Goal: Task Accomplishment & Management: Use online tool/utility

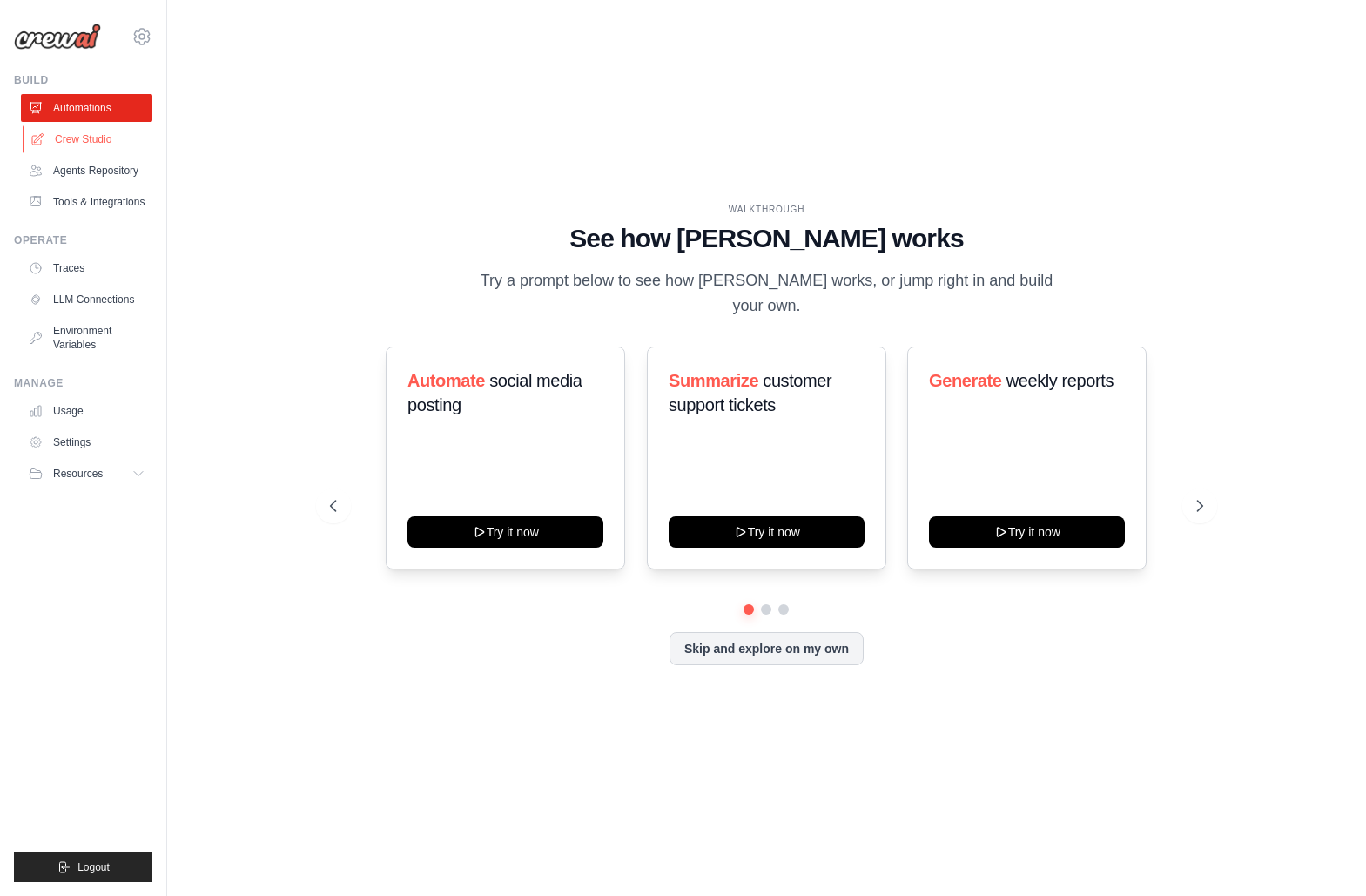
click at [52, 126] on link "Crew Studio" at bounding box center [89, 139] width 132 height 28
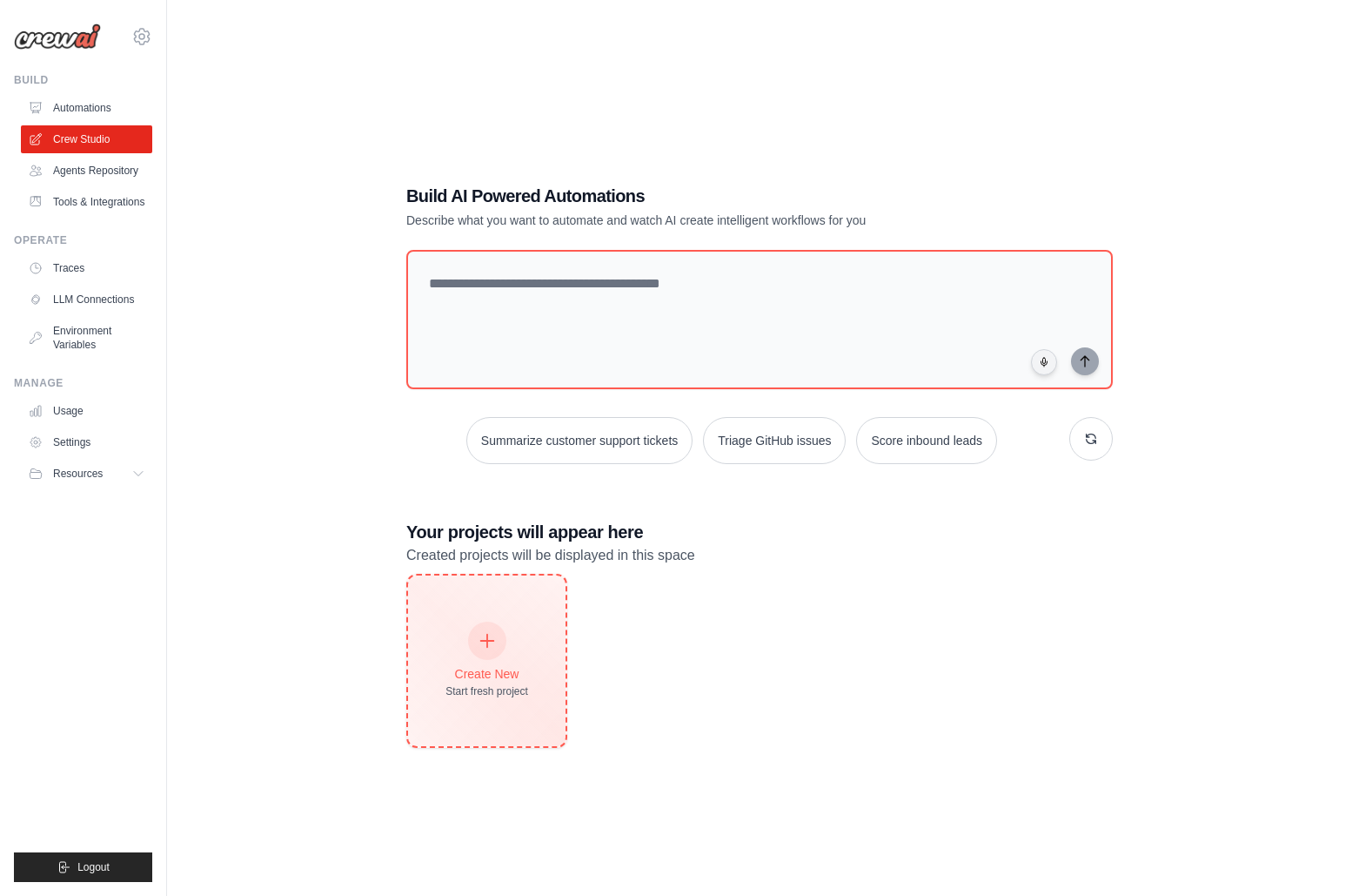
click at [449, 646] on div "Create New Start fresh project" at bounding box center [487, 660] width 83 height 75
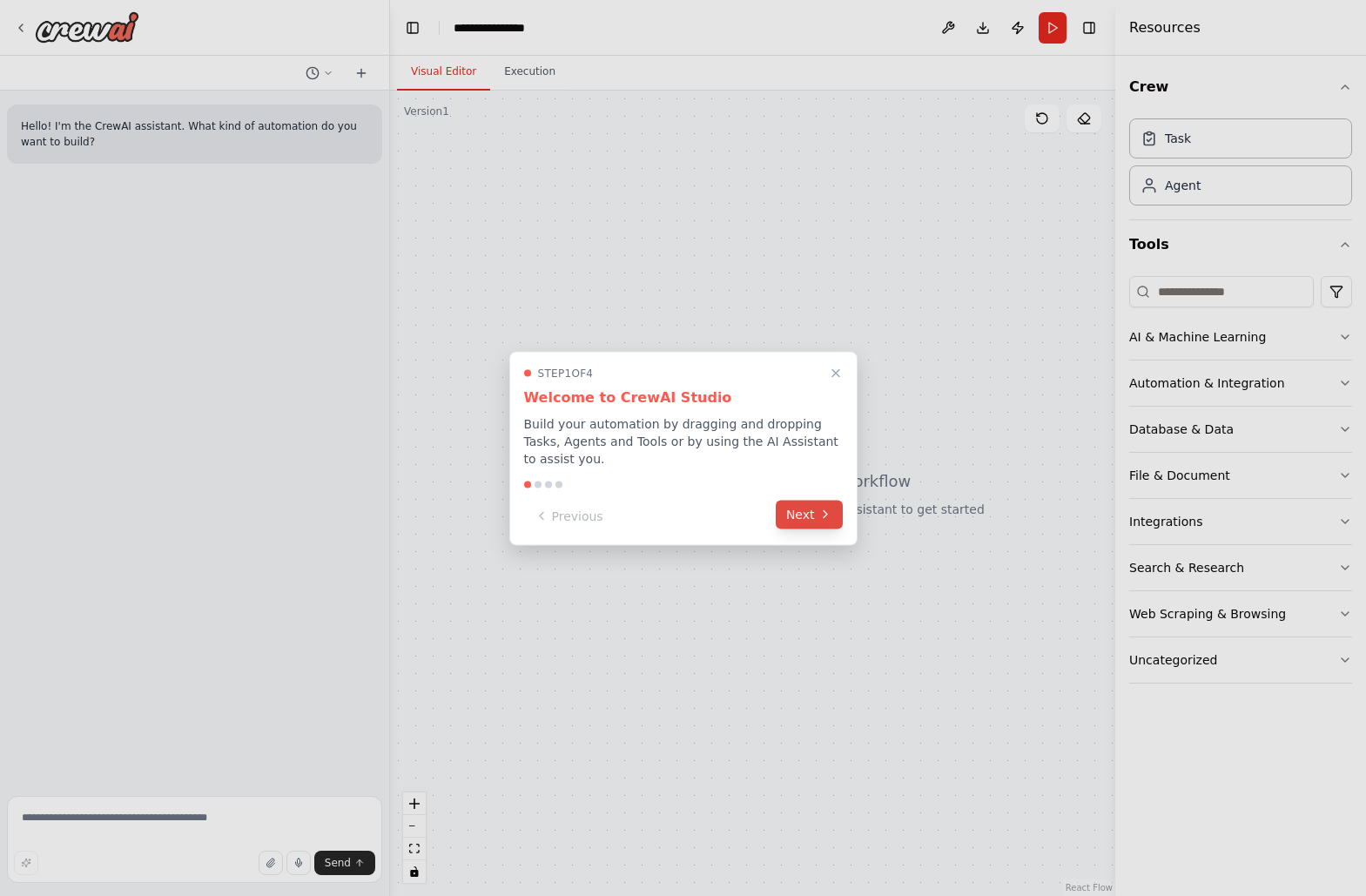
click at [818, 515] on icon at bounding box center [825, 514] width 13 height 13
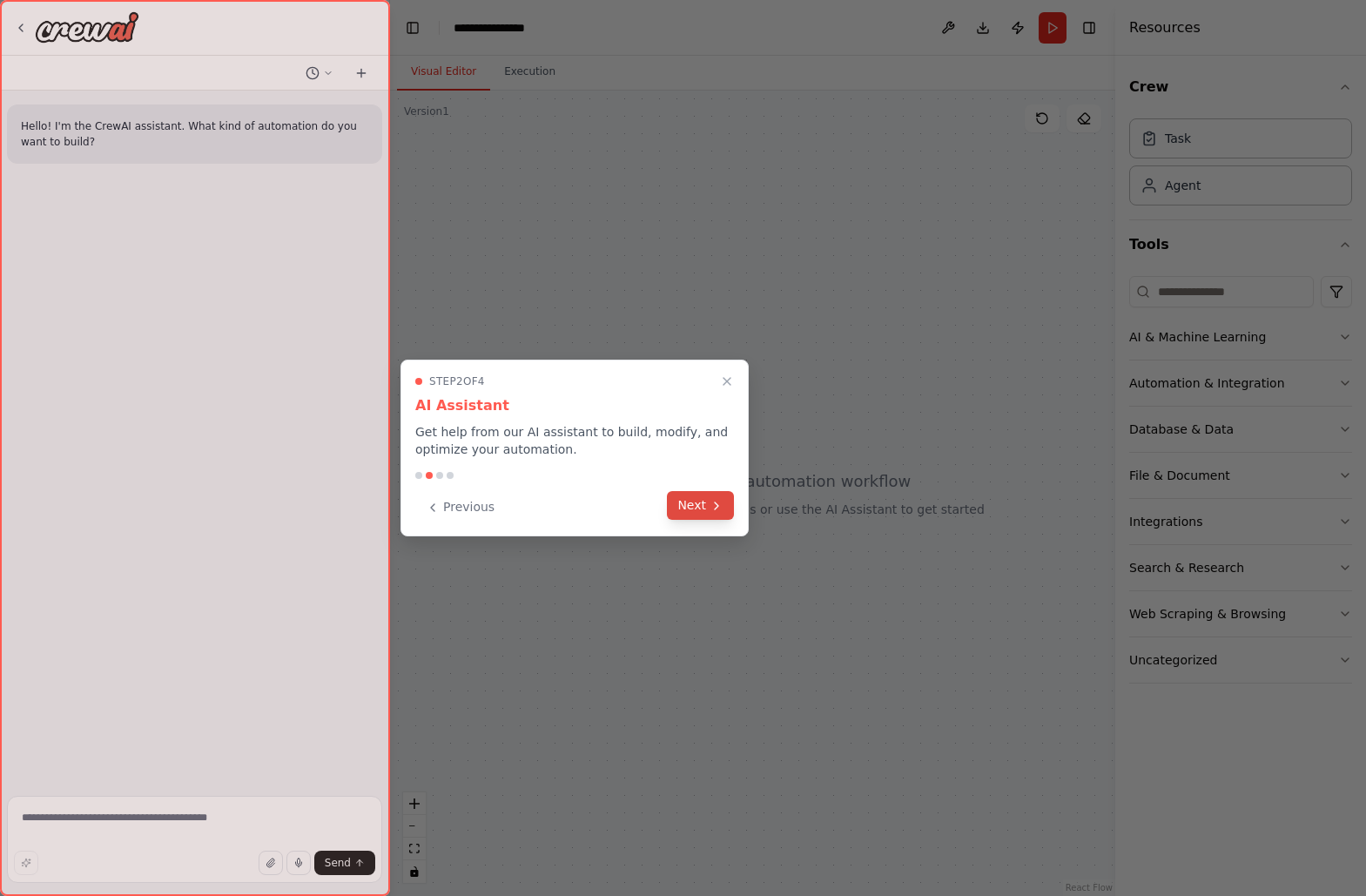
click at [708, 507] on button "Next" at bounding box center [701, 505] width 67 height 29
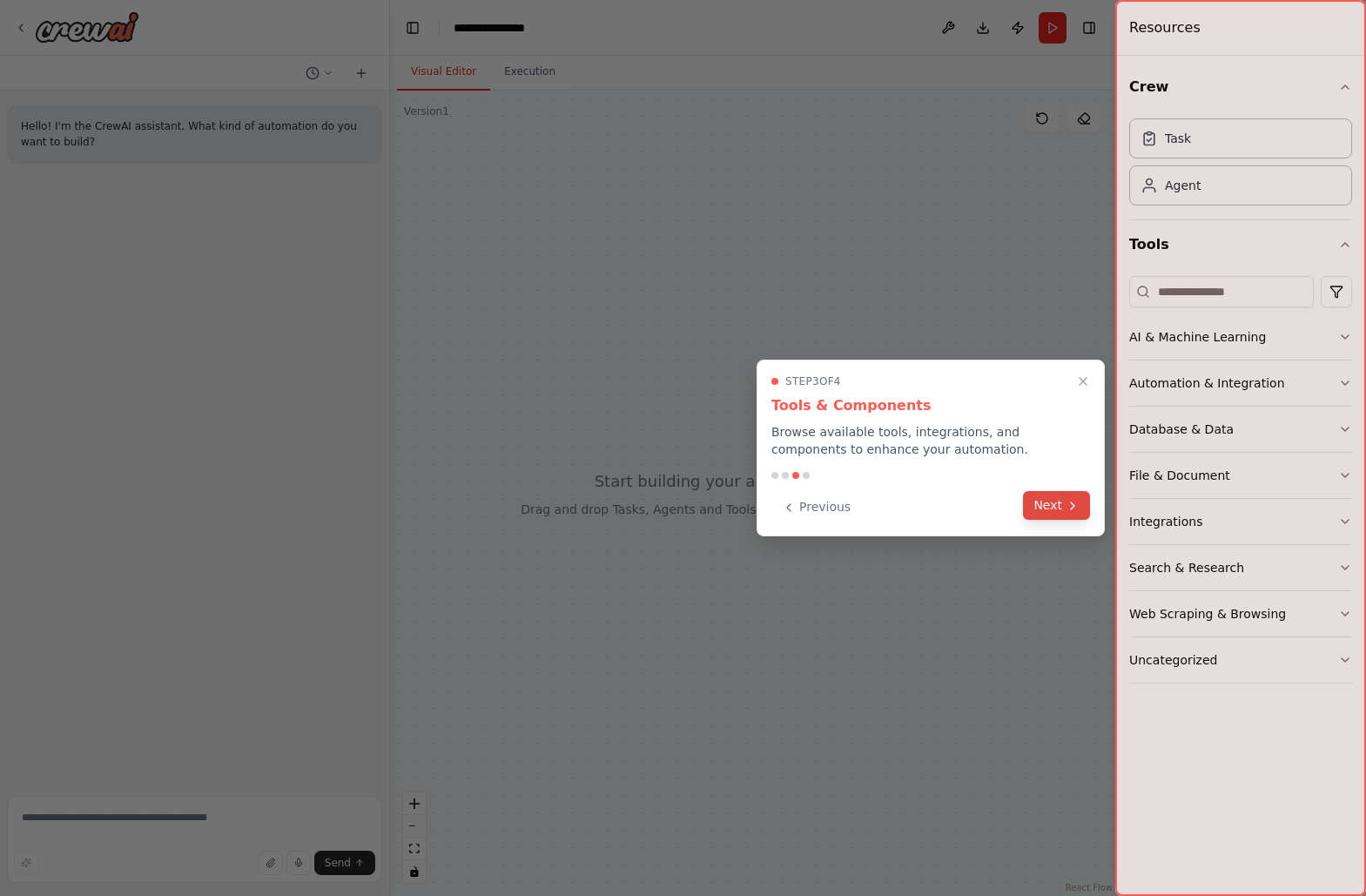
click at [1060, 512] on button "Next" at bounding box center [1057, 505] width 67 height 29
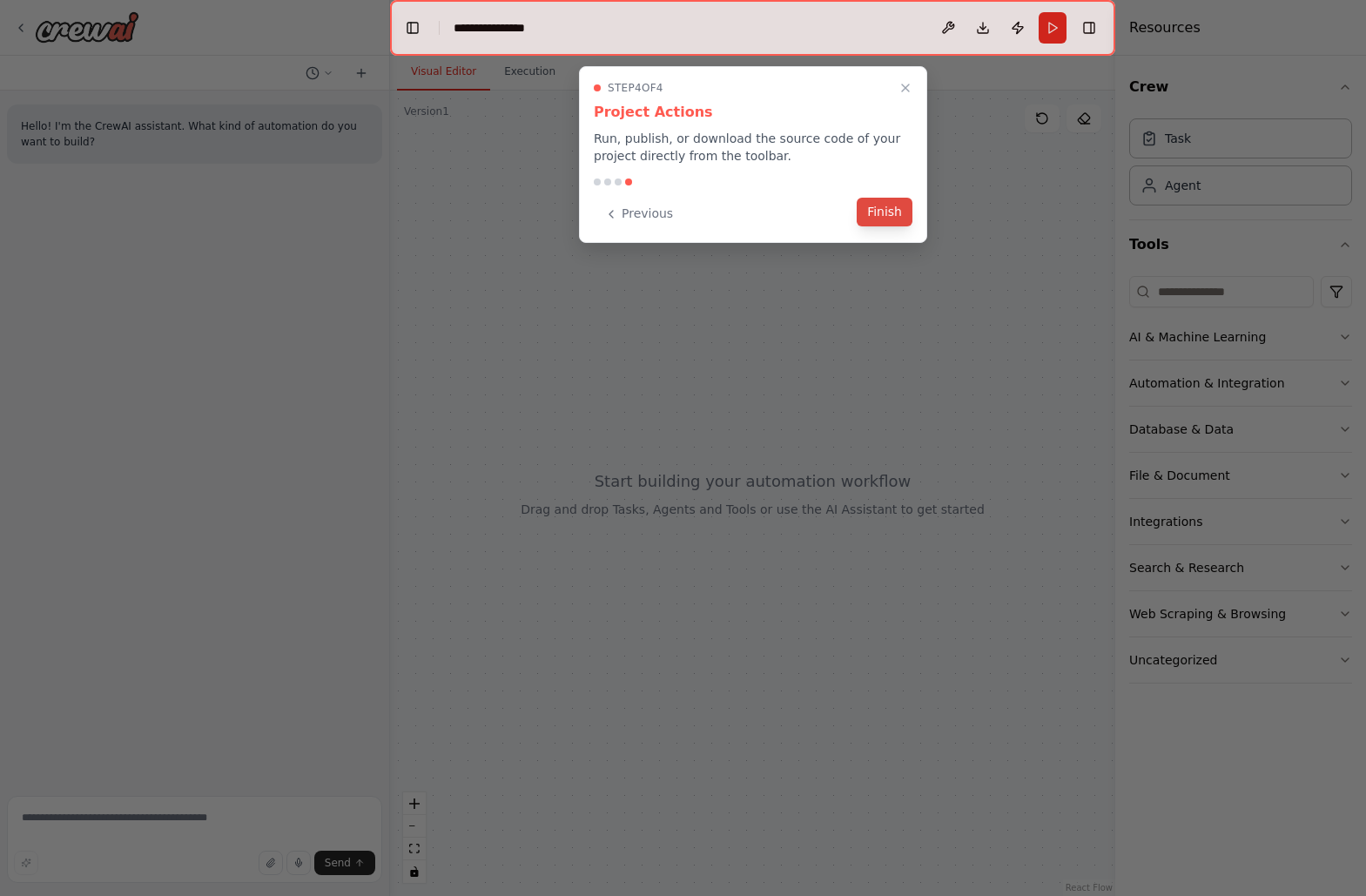
click at [888, 208] on button "Finish" at bounding box center [885, 212] width 56 height 29
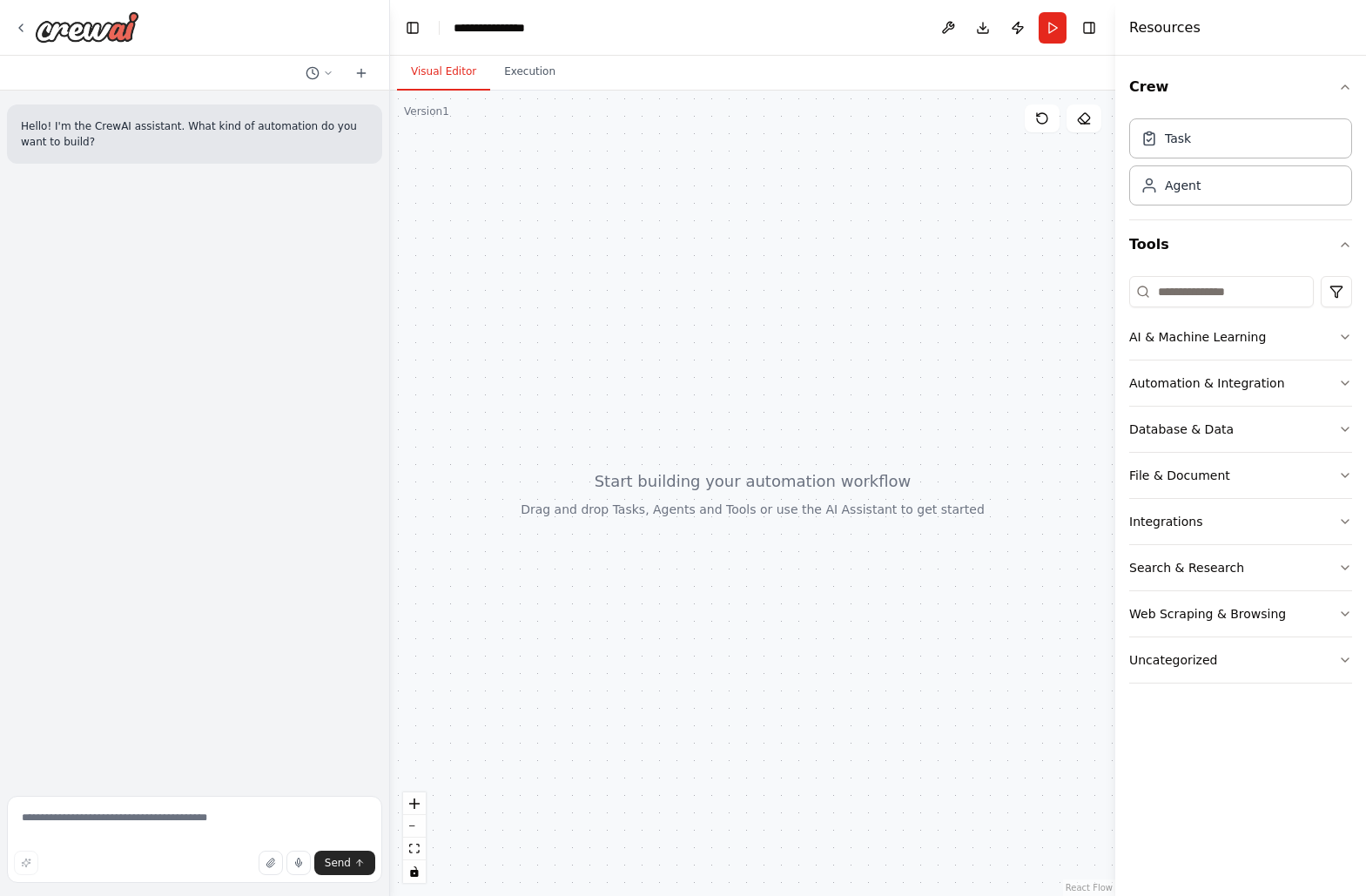
click at [735, 182] on div at bounding box center [752, 493] width 725 height 805
click at [522, 69] on button "Execution" at bounding box center [529, 72] width 79 height 37
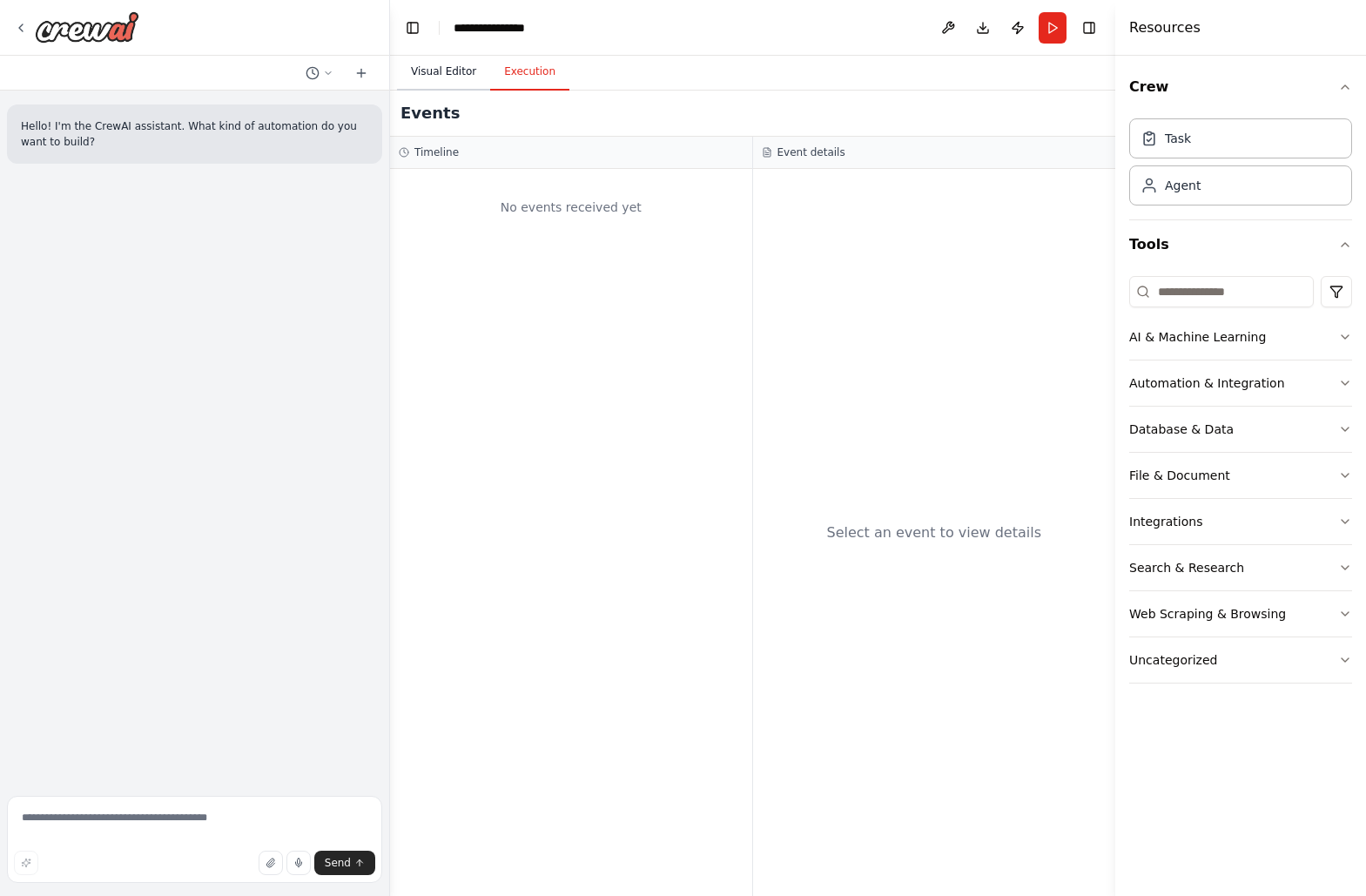
click at [441, 72] on button "Visual Editor" at bounding box center [443, 72] width 93 height 37
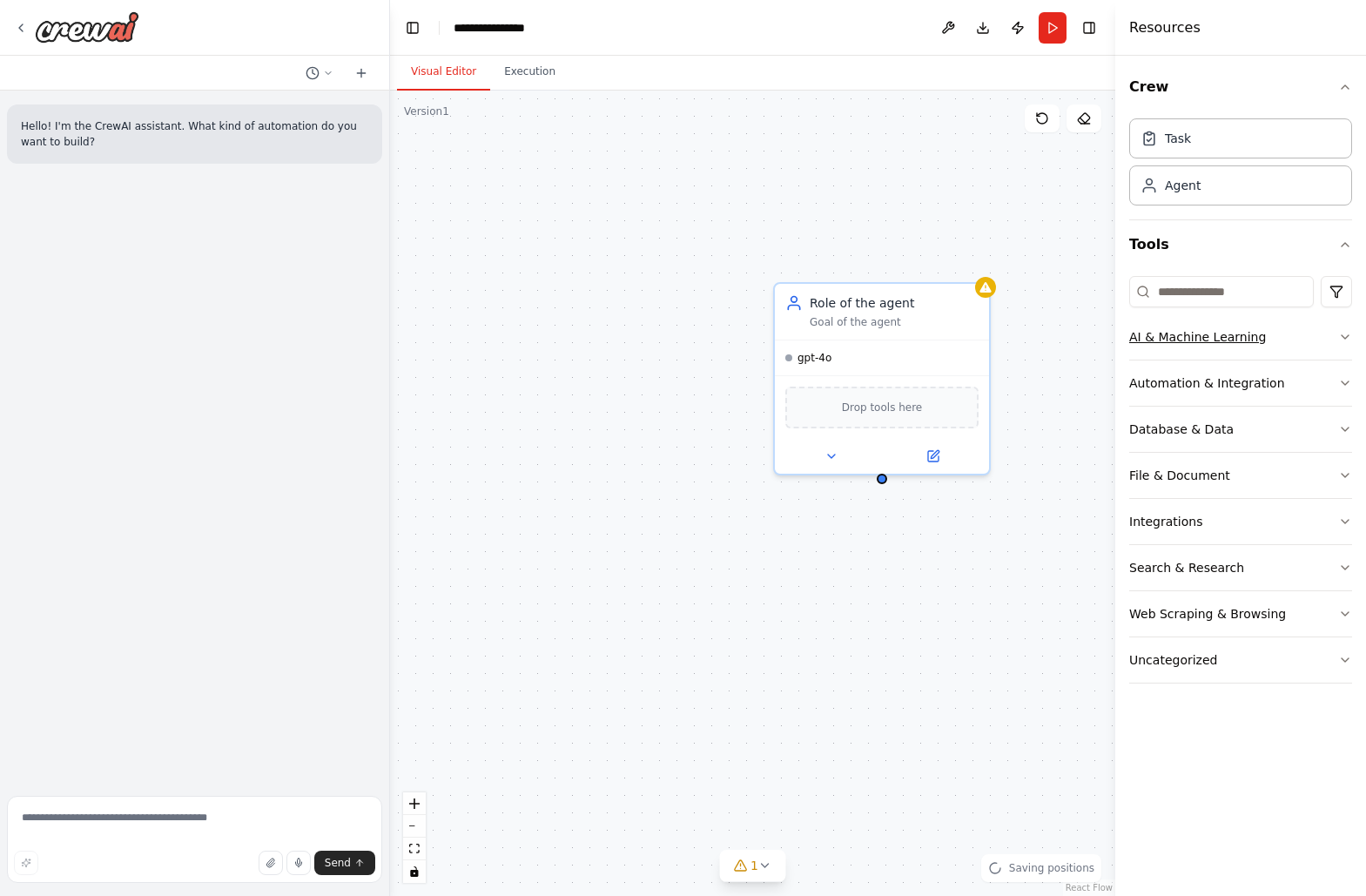
click at [1187, 336] on div "AI & Machine Learning" at bounding box center [1198, 337] width 137 height 17
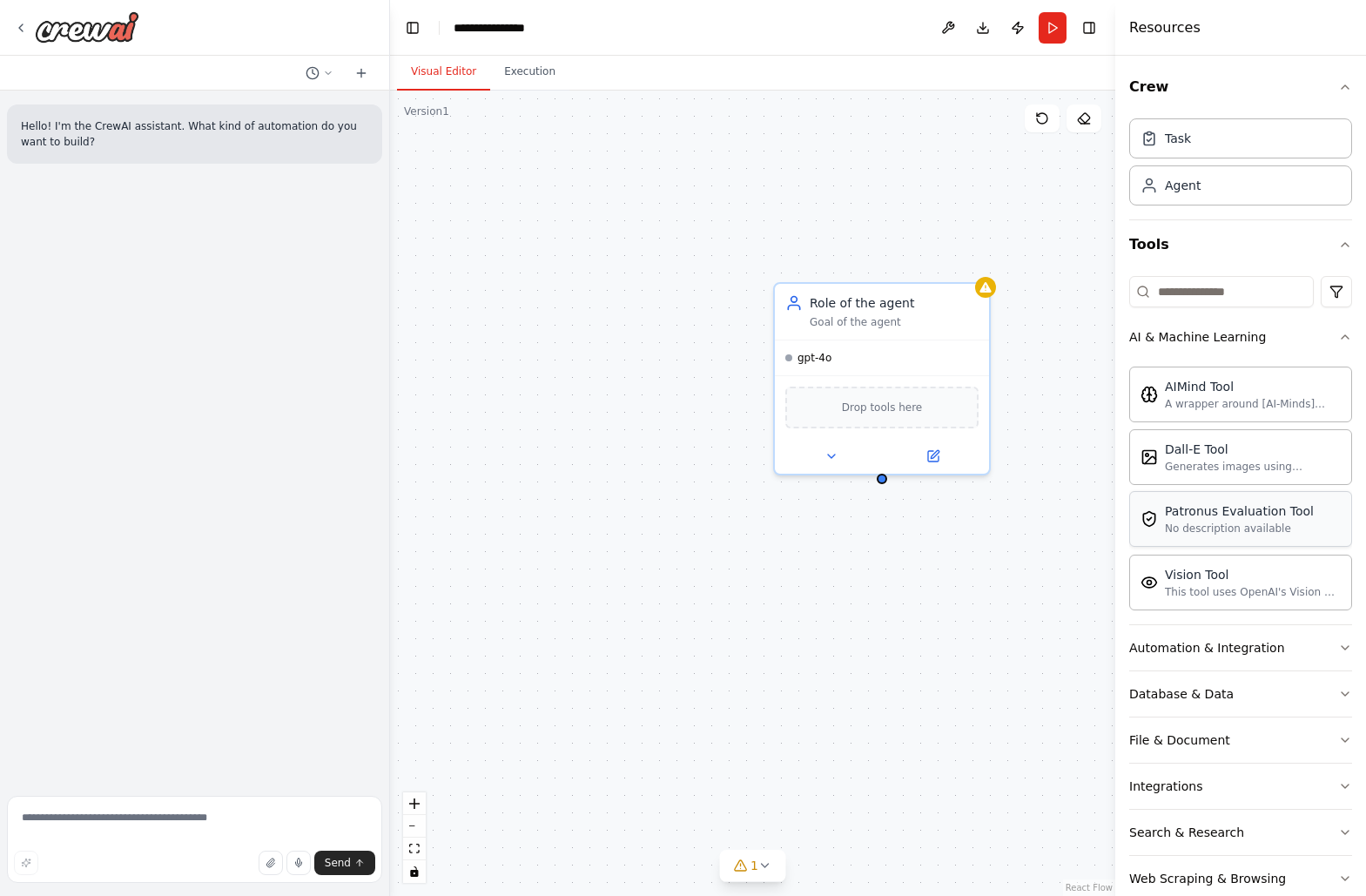
click at [1224, 520] on div "Patronus Evaluation Tool No description available" at bounding box center [1239, 519] width 149 height 33
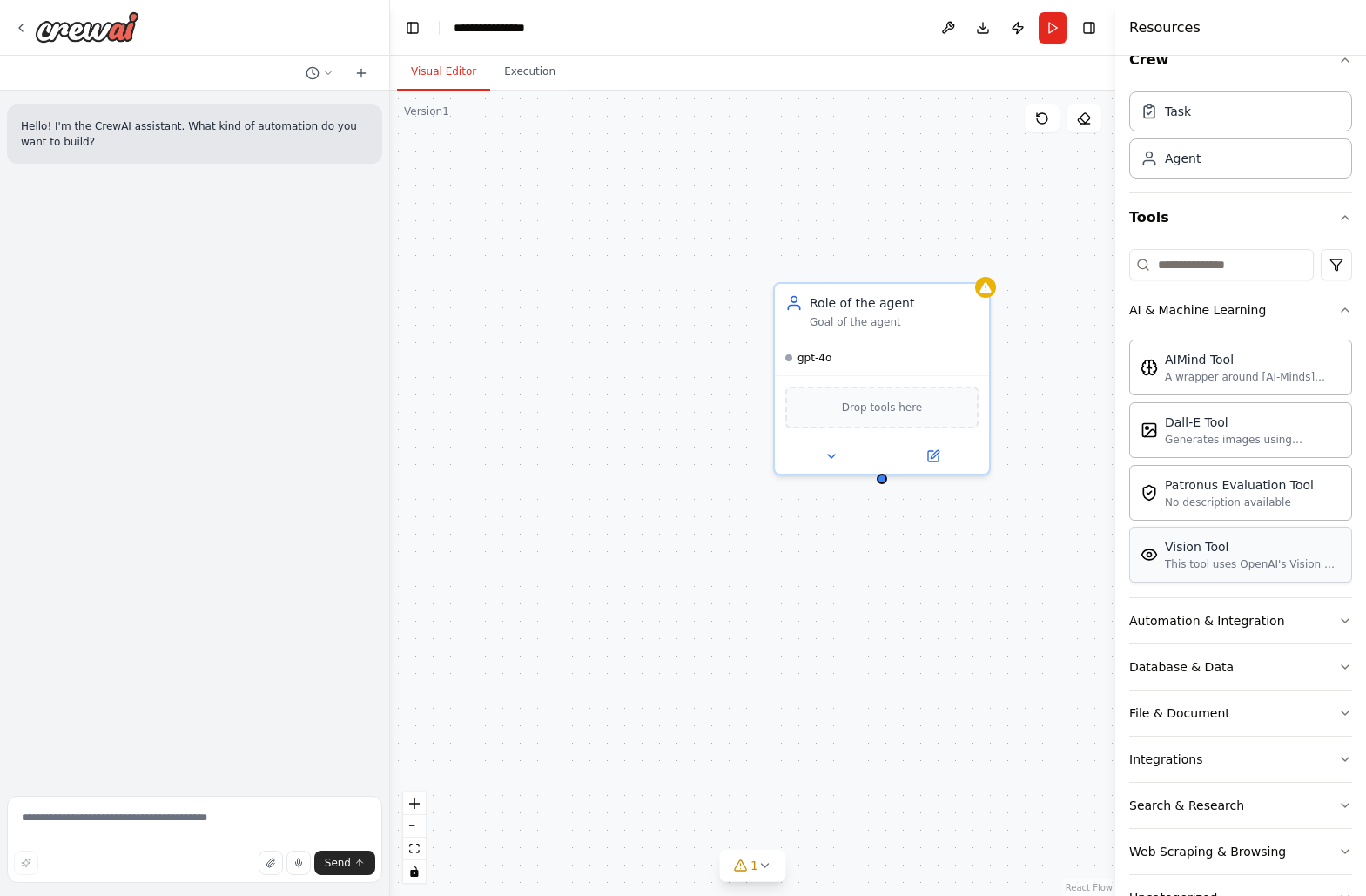
scroll to position [80, 0]
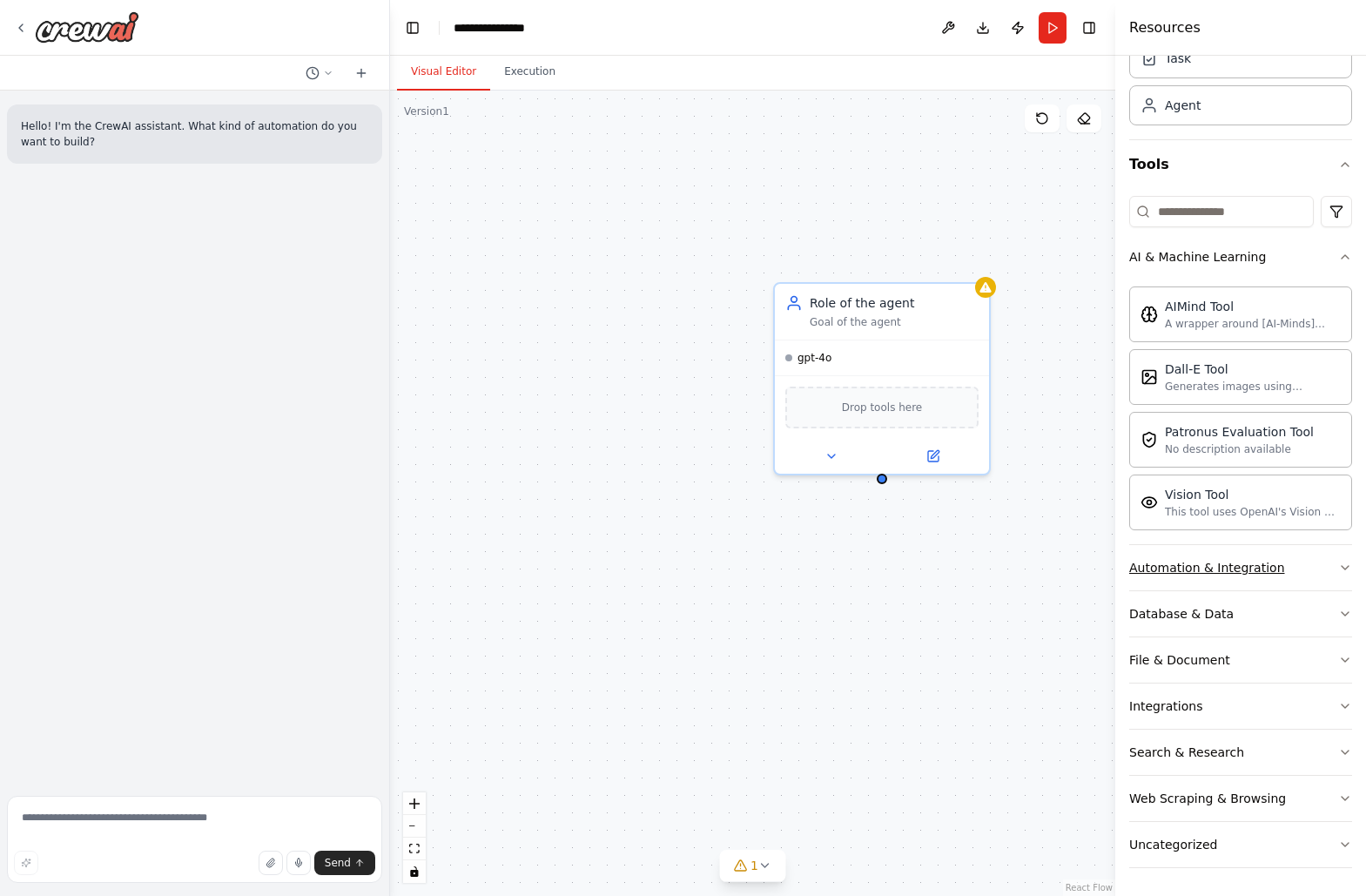
click at [1262, 577] on button "Automation & Integration" at bounding box center [1240, 567] width 222 height 45
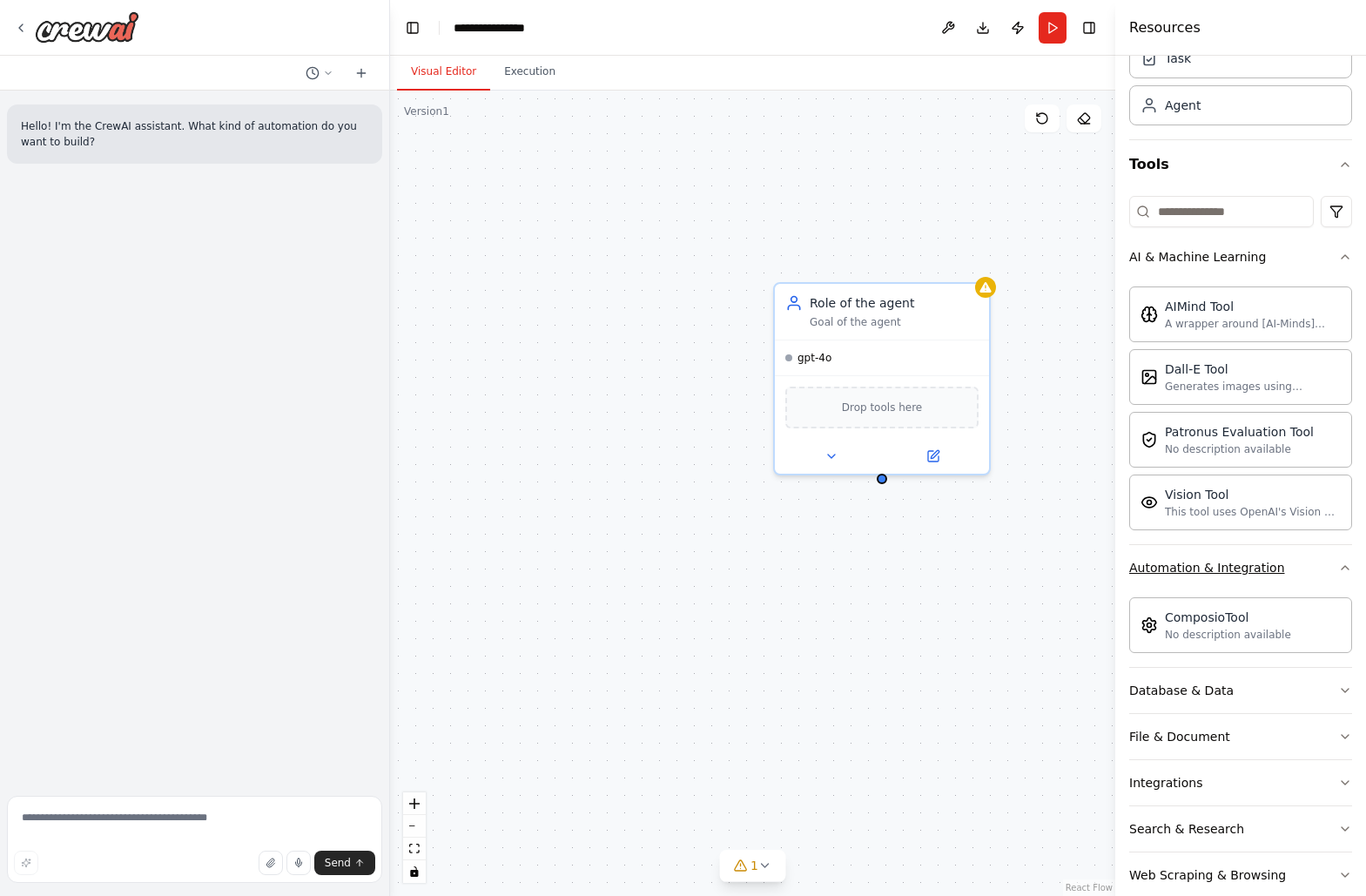
scroll to position [157, 0]
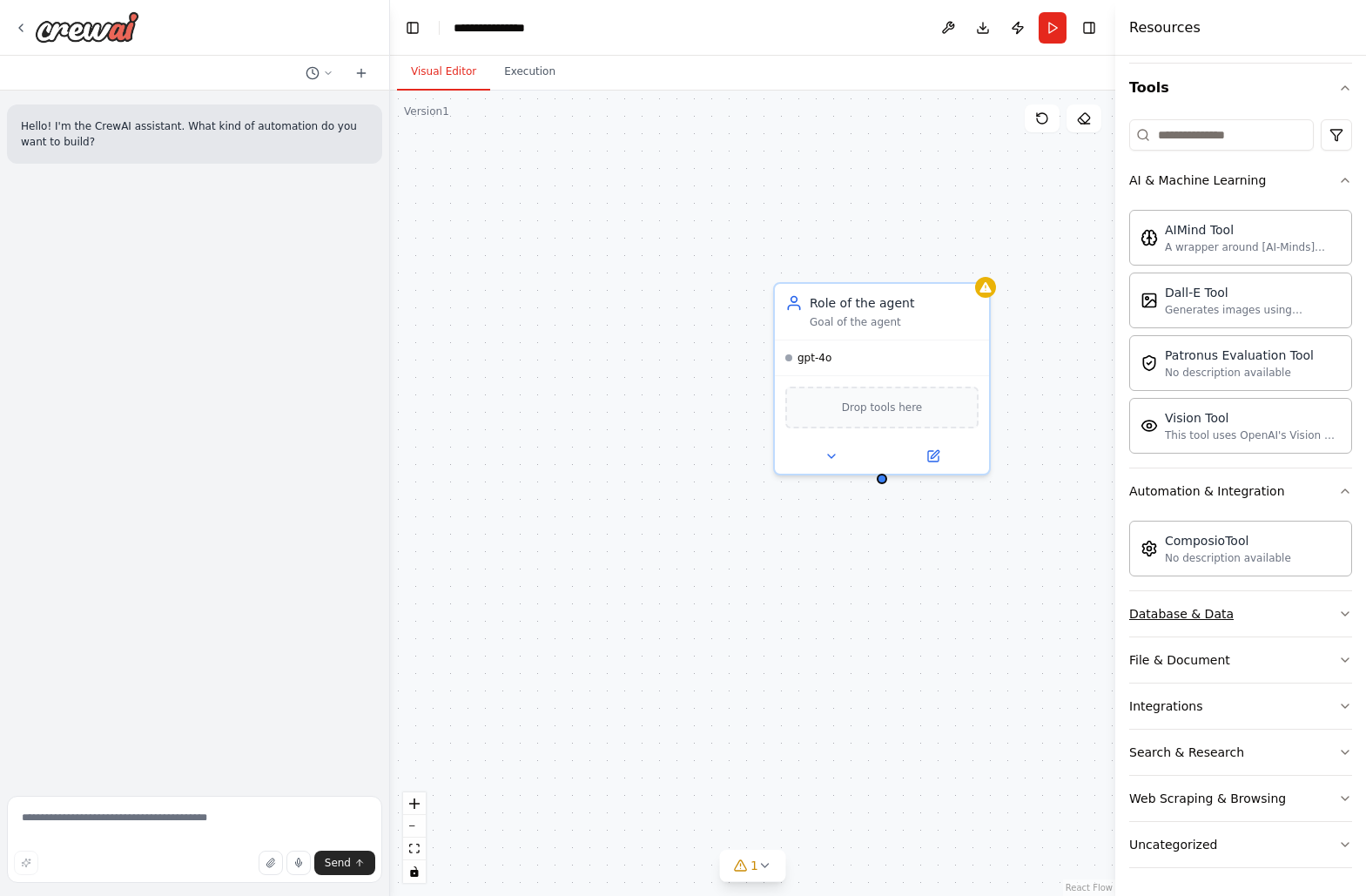
click at [1254, 605] on button "Database & Data" at bounding box center [1240, 613] width 222 height 45
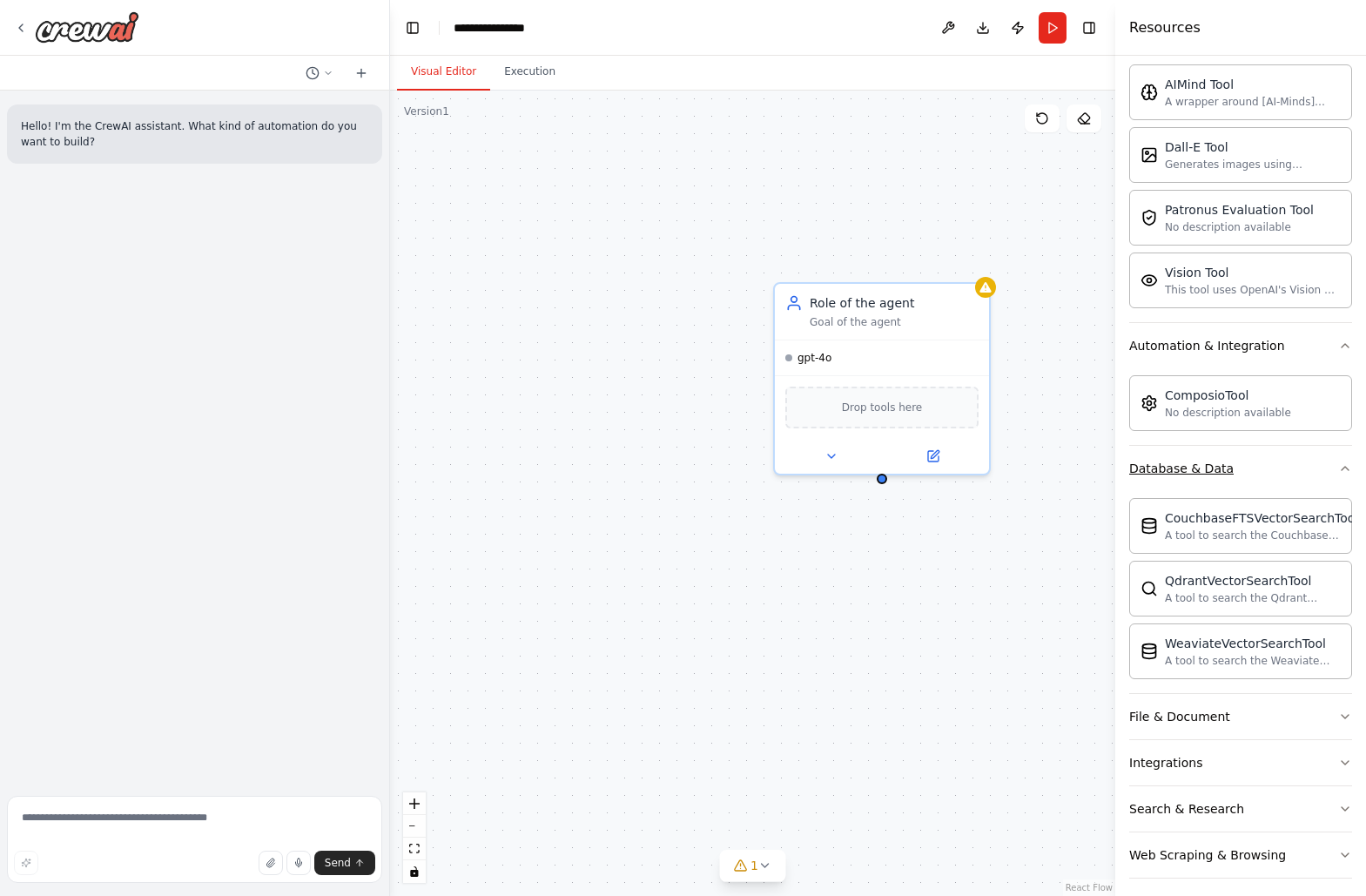
scroll to position [359, 0]
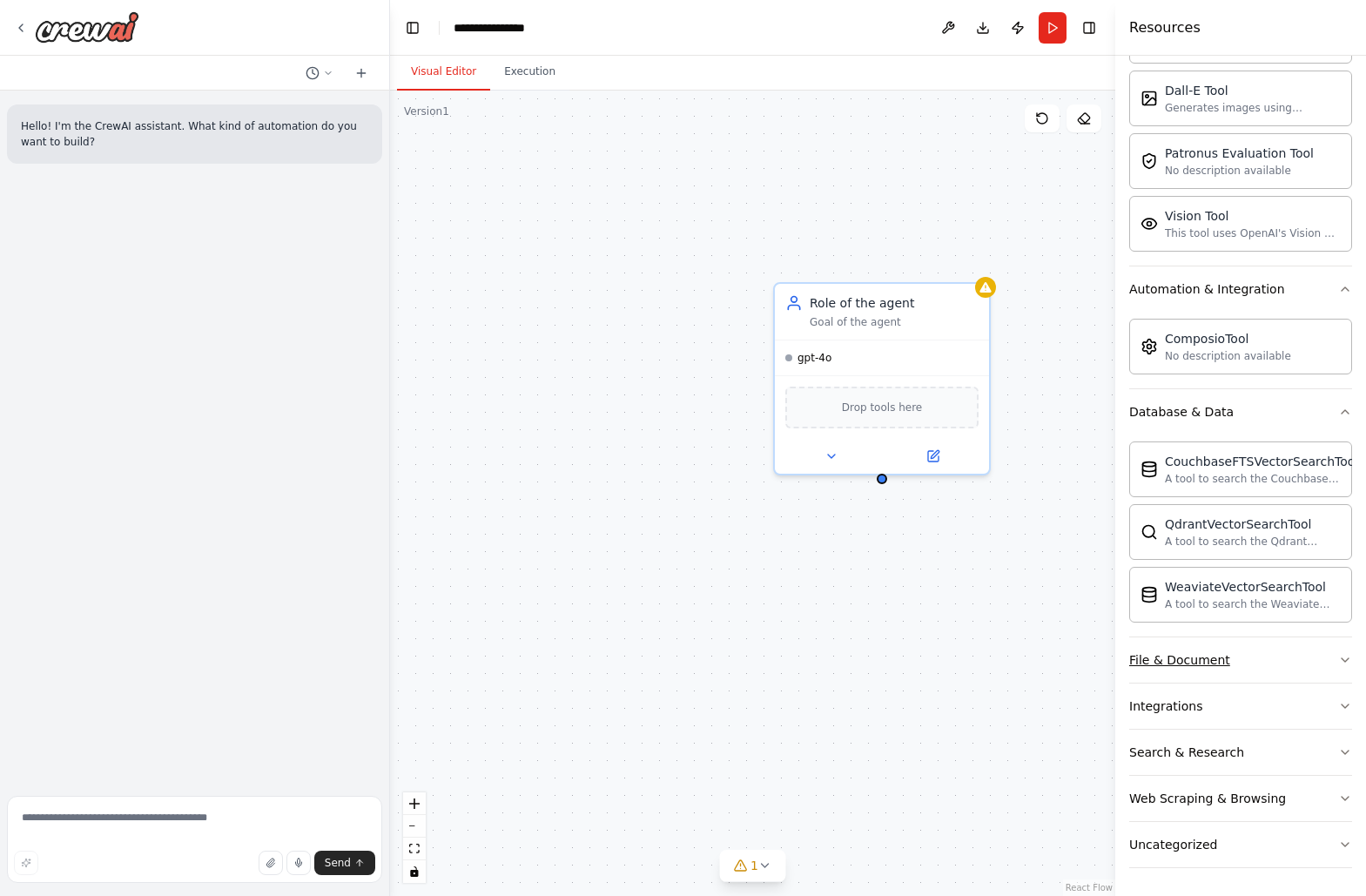
click at [1273, 670] on button "File & Document" at bounding box center [1240, 659] width 222 height 45
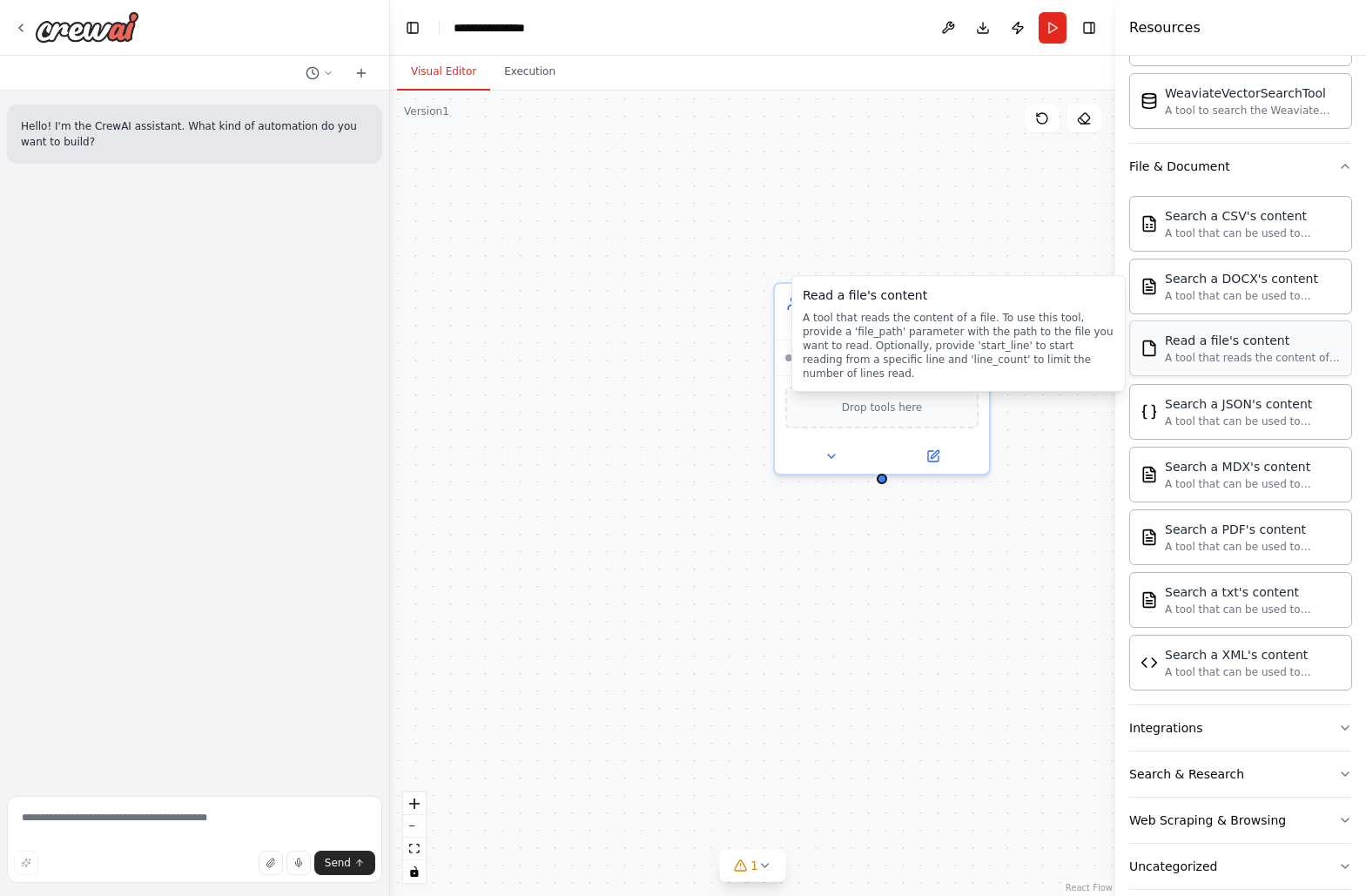
scroll to position [874, 0]
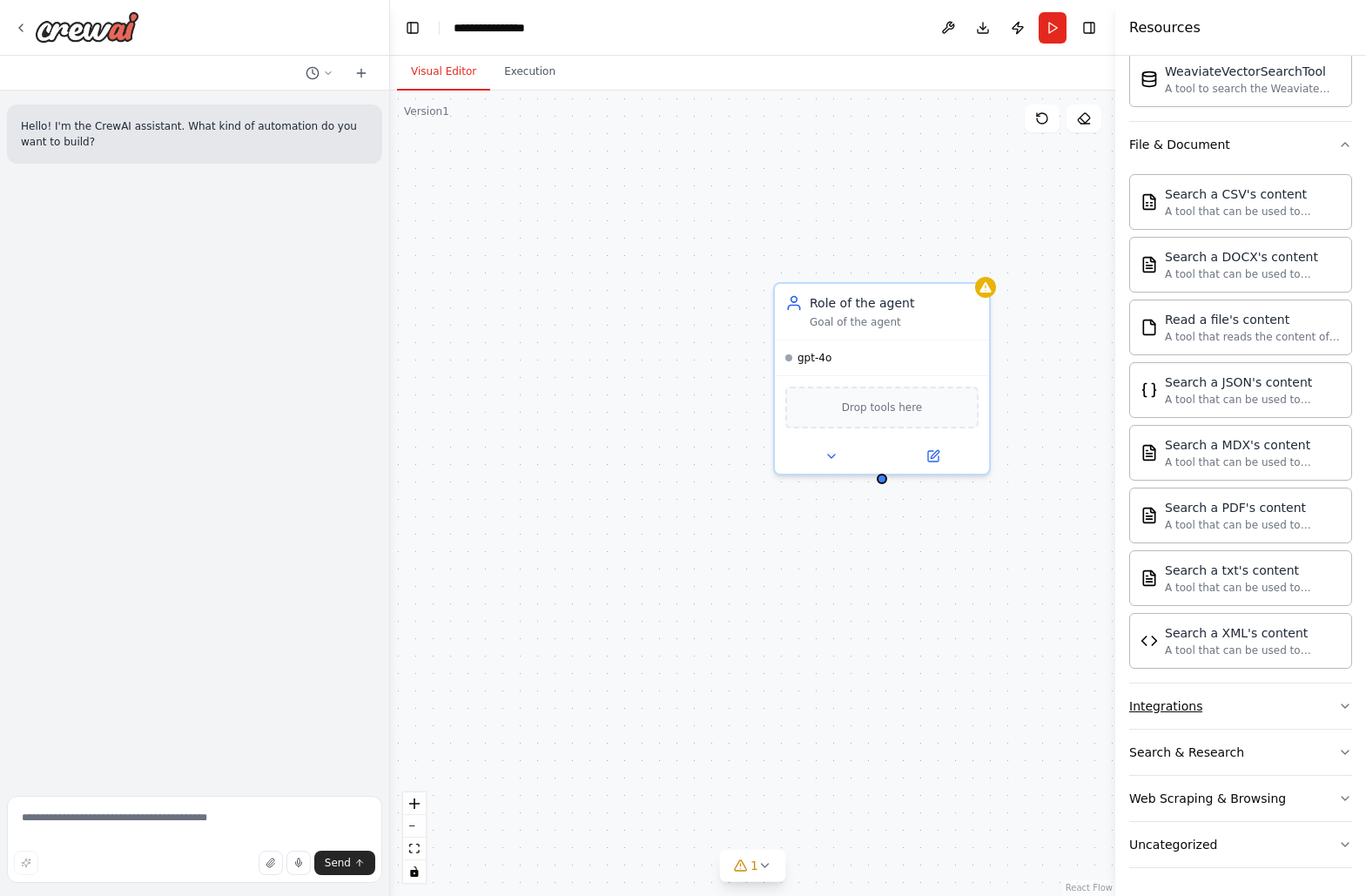
click at [1264, 701] on button "Integrations" at bounding box center [1240, 705] width 222 height 45
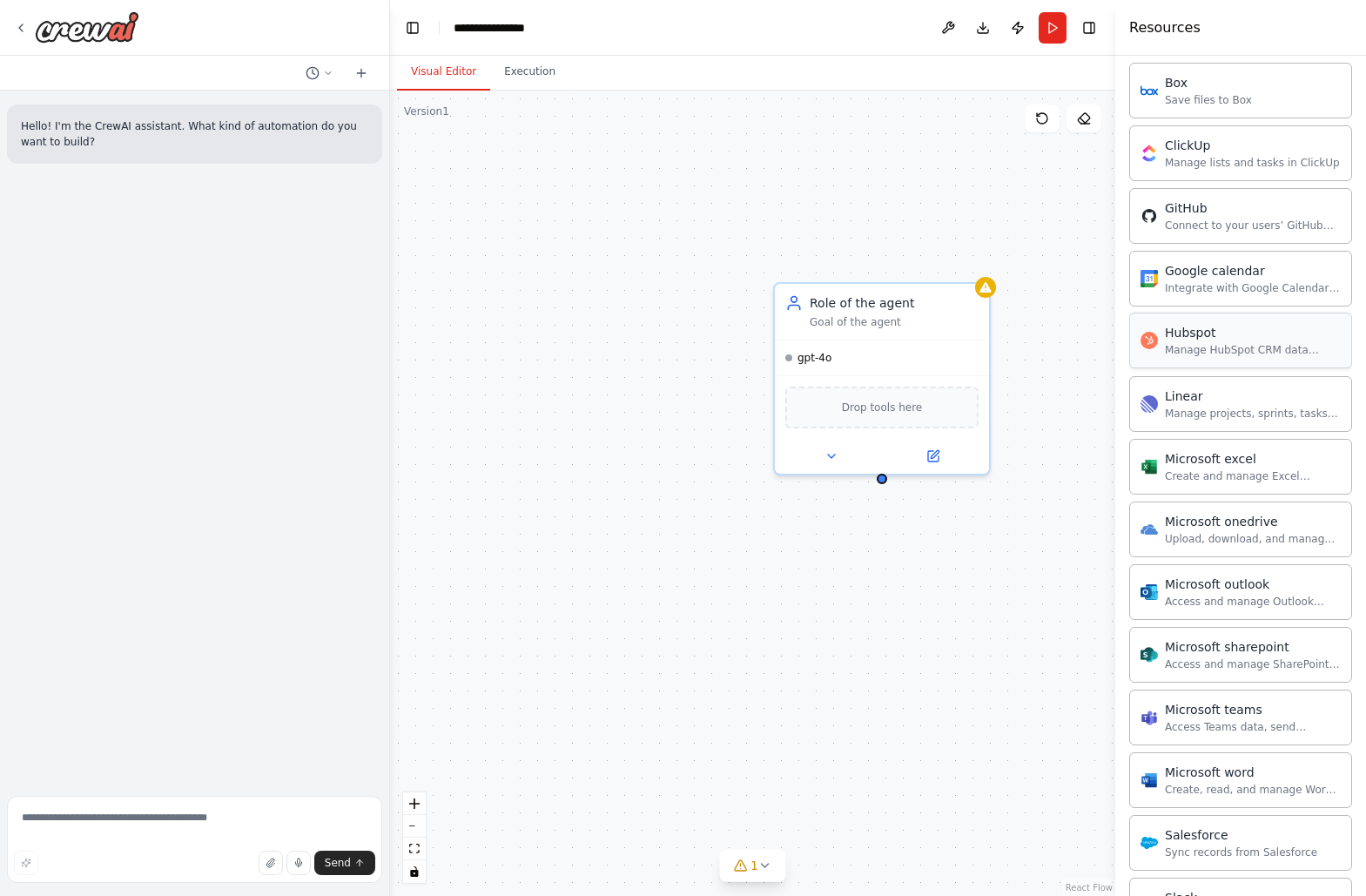
scroll to position [1615, 0]
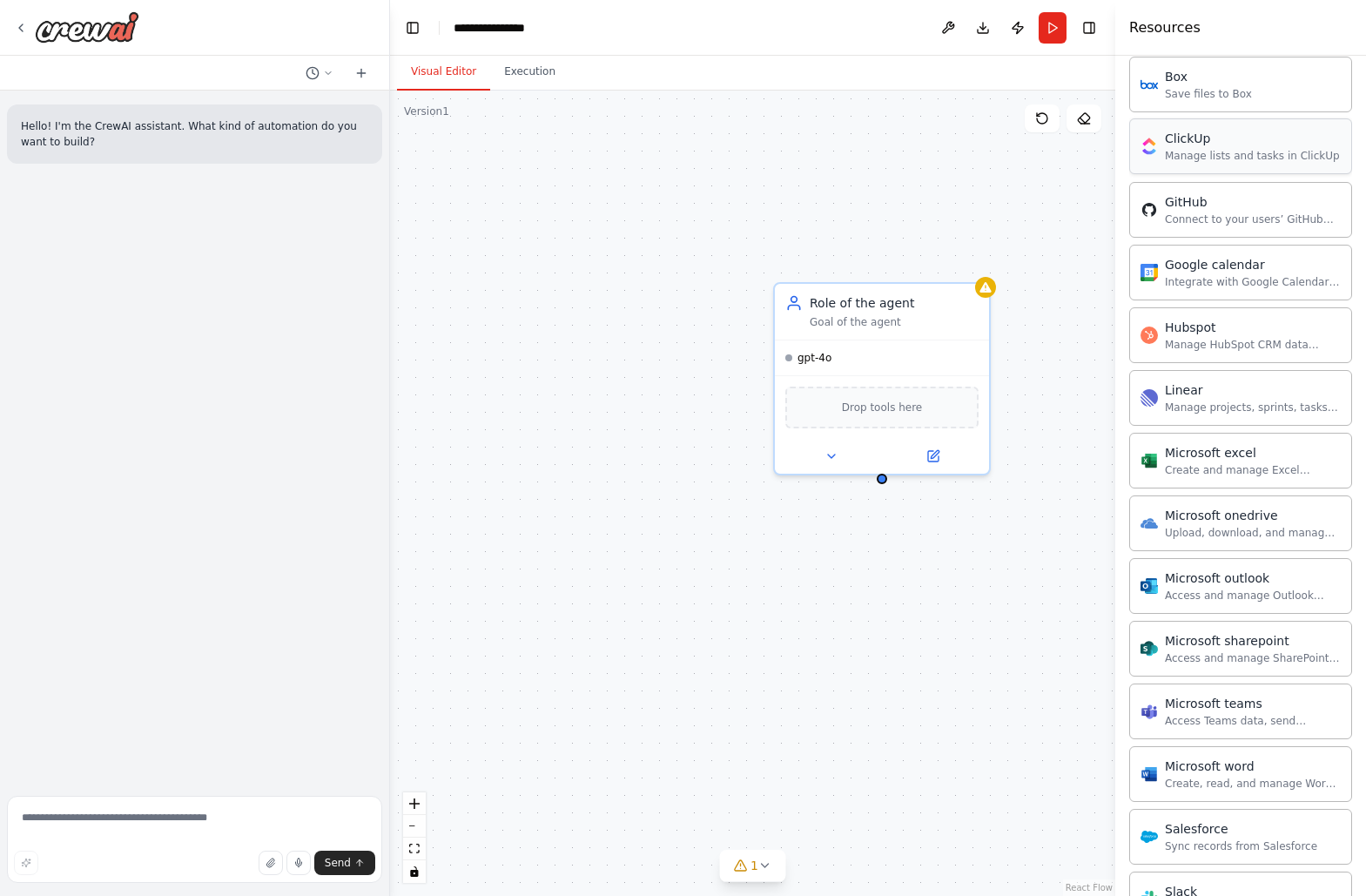
click at [1183, 162] on div "Manage lists and tasks in ClickUp" at bounding box center [1252, 156] width 175 height 13
drag, startPoint x: 884, startPoint y: 474, endPoint x: 850, endPoint y: 603, distance: 133.4
click at [850, 603] on div "Role of the agent Goal of the agent gpt-4o Drop tools here" at bounding box center [752, 493] width 725 height 805
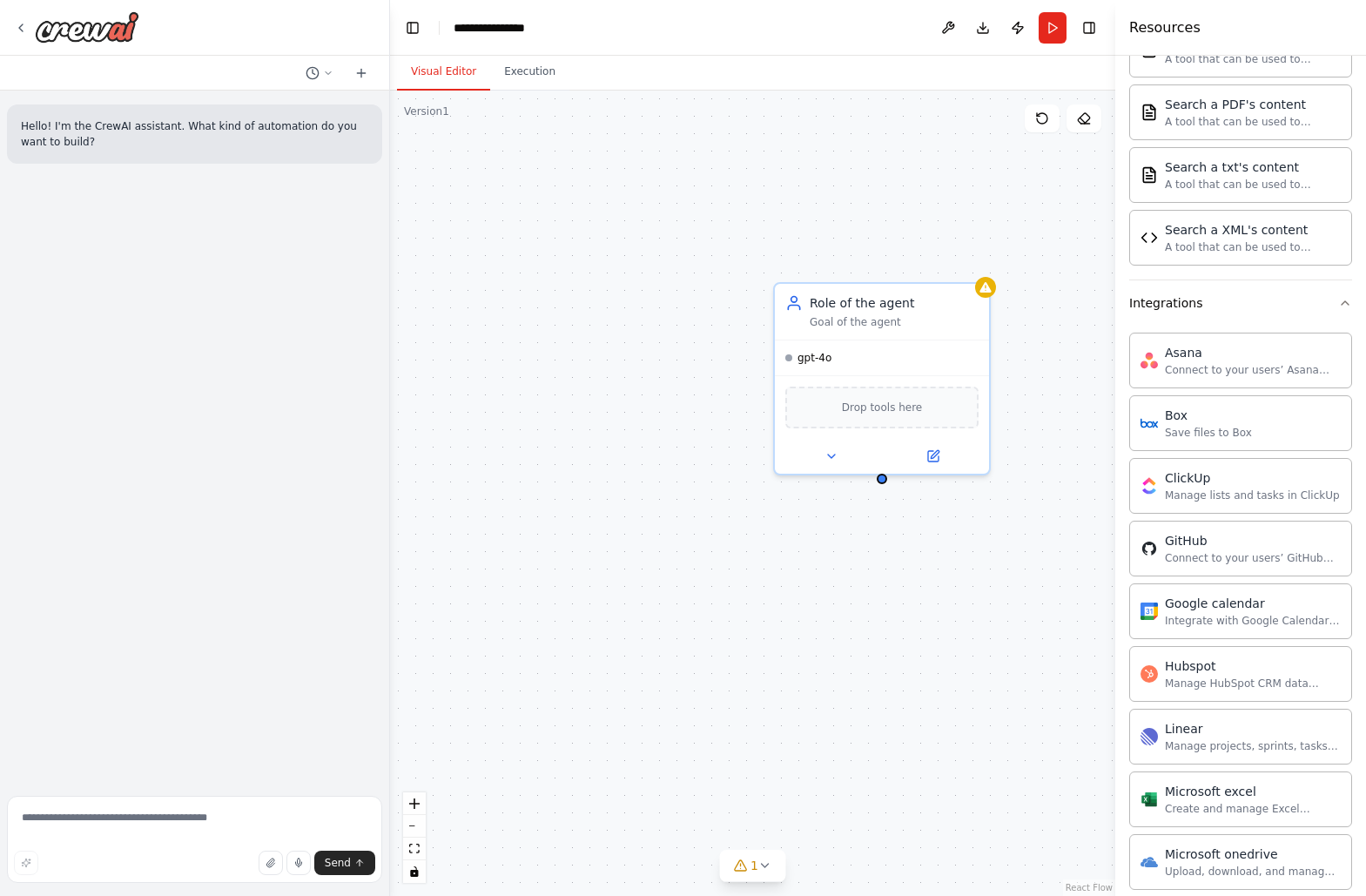
scroll to position [1323, 0]
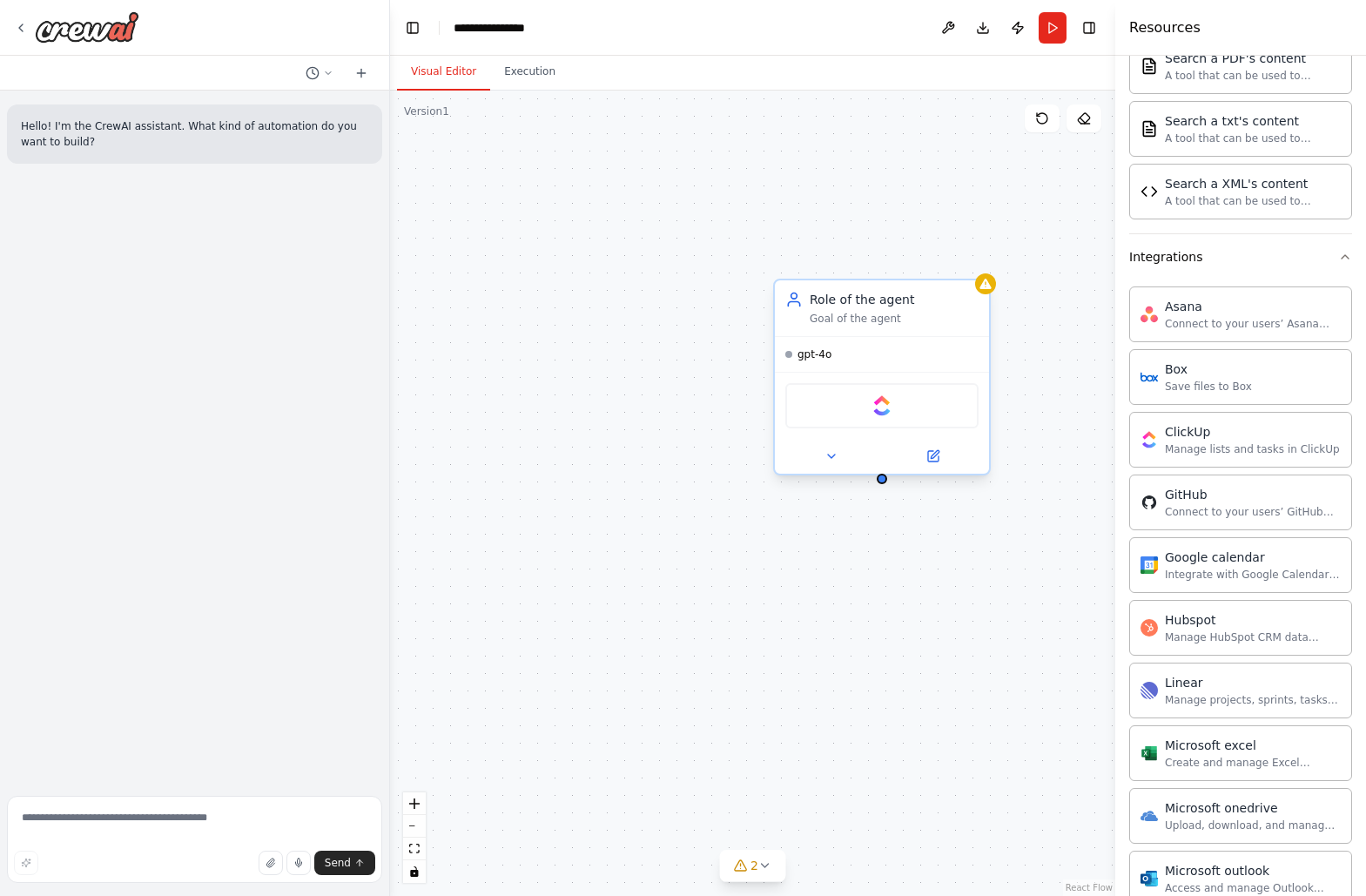
click at [898, 411] on div "ClickUp" at bounding box center [882, 405] width 193 height 45
click at [833, 453] on icon at bounding box center [831, 456] width 13 height 13
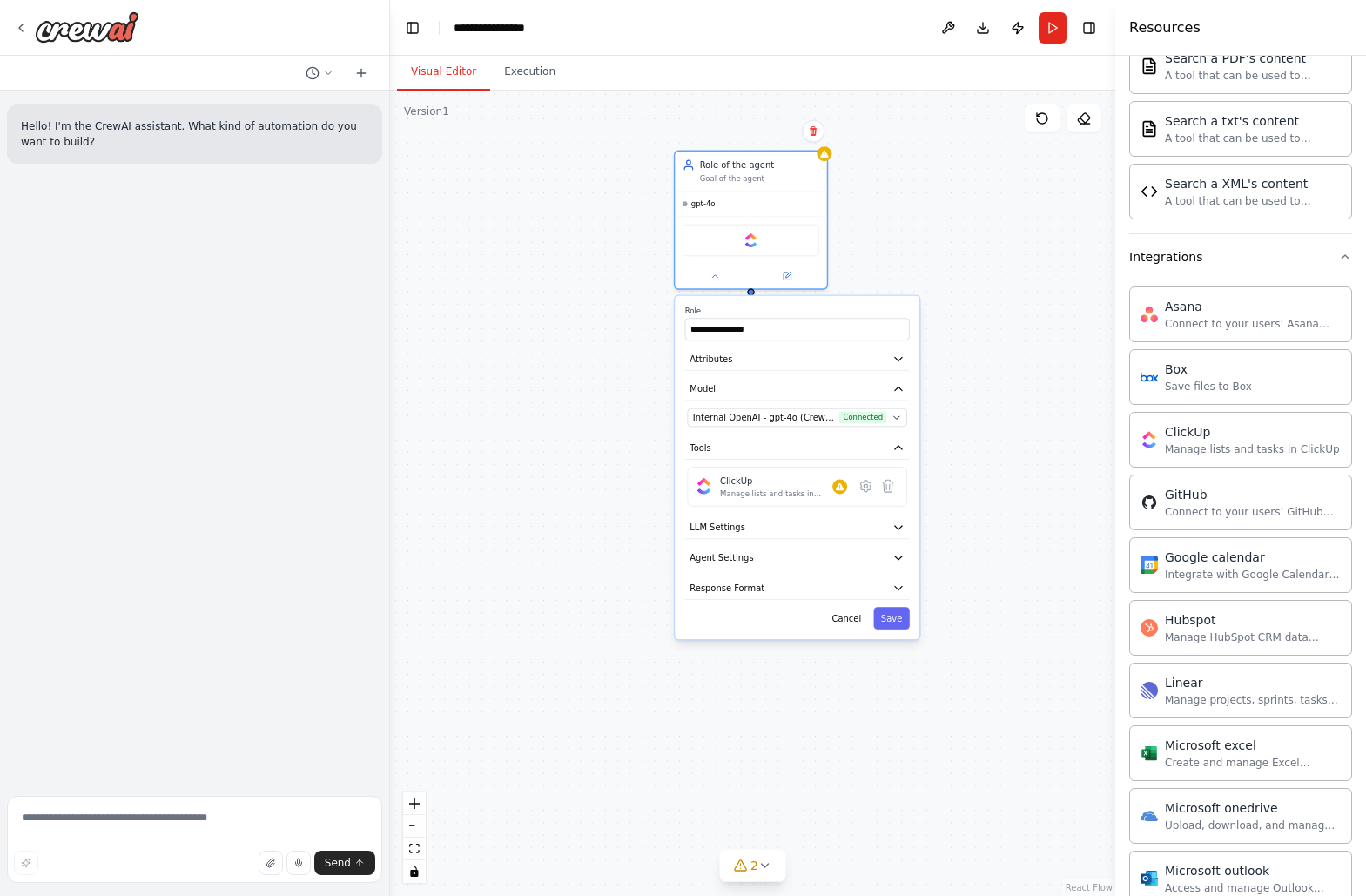
drag, startPoint x: 713, startPoint y: 576, endPoint x: 632, endPoint y: 399, distance: 194.7
click at [632, 399] on div "**********" at bounding box center [752, 493] width 725 height 805
click at [839, 483] on icon at bounding box center [839, 487] width 8 height 8
click at [866, 484] on icon at bounding box center [865, 486] width 4 height 4
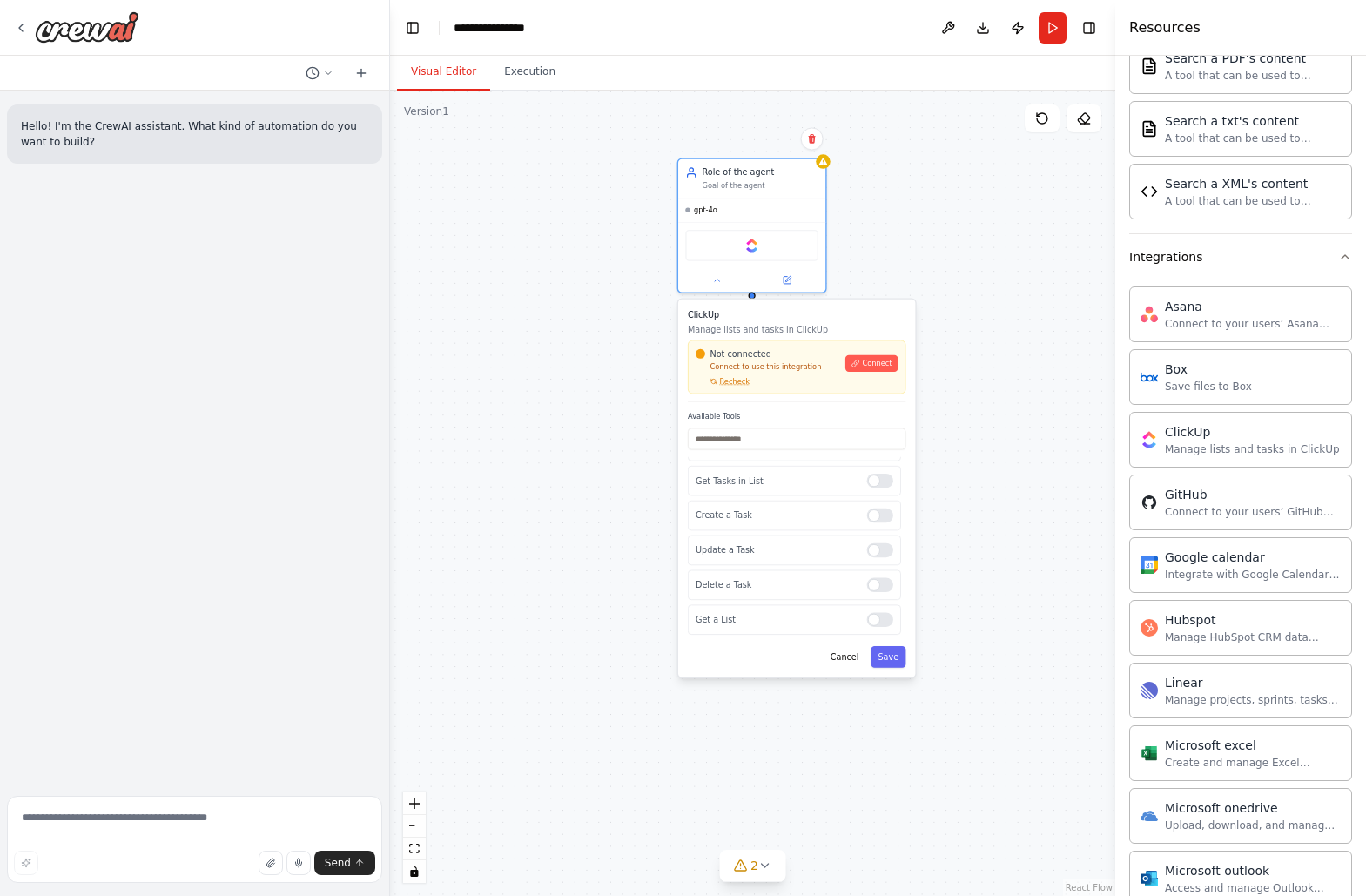
scroll to position [0, 0]
click at [869, 474] on div at bounding box center [880, 472] width 26 height 14
click at [865, 194] on div "**********" at bounding box center [752, 493] width 725 height 805
click at [895, 217] on div "**********" at bounding box center [752, 493] width 725 height 805
click at [937, 191] on div "**********" at bounding box center [752, 493] width 725 height 805
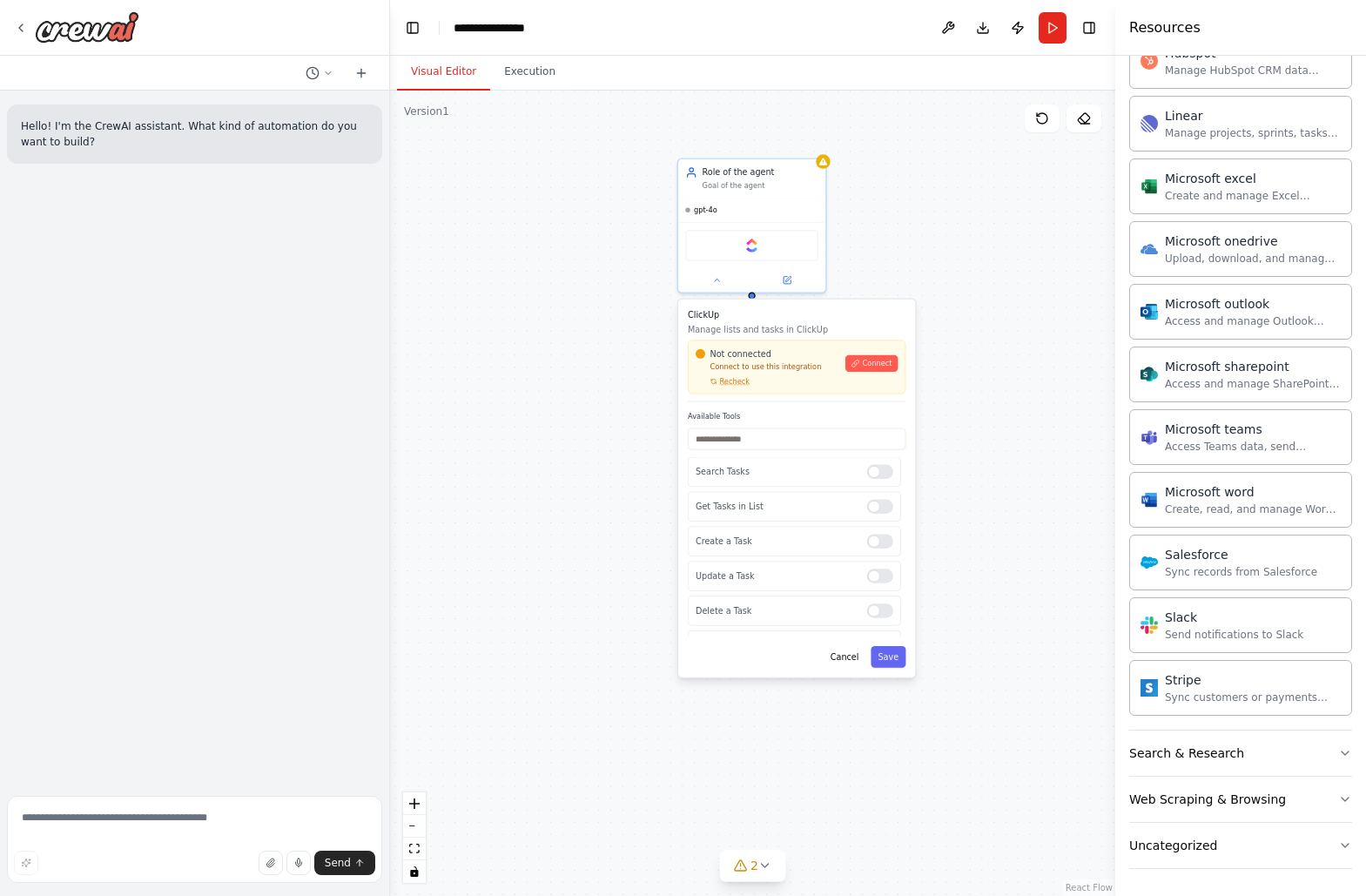
scroll to position [1890, 0]
click at [1272, 750] on button "Search & Research" at bounding box center [1240, 752] width 222 height 45
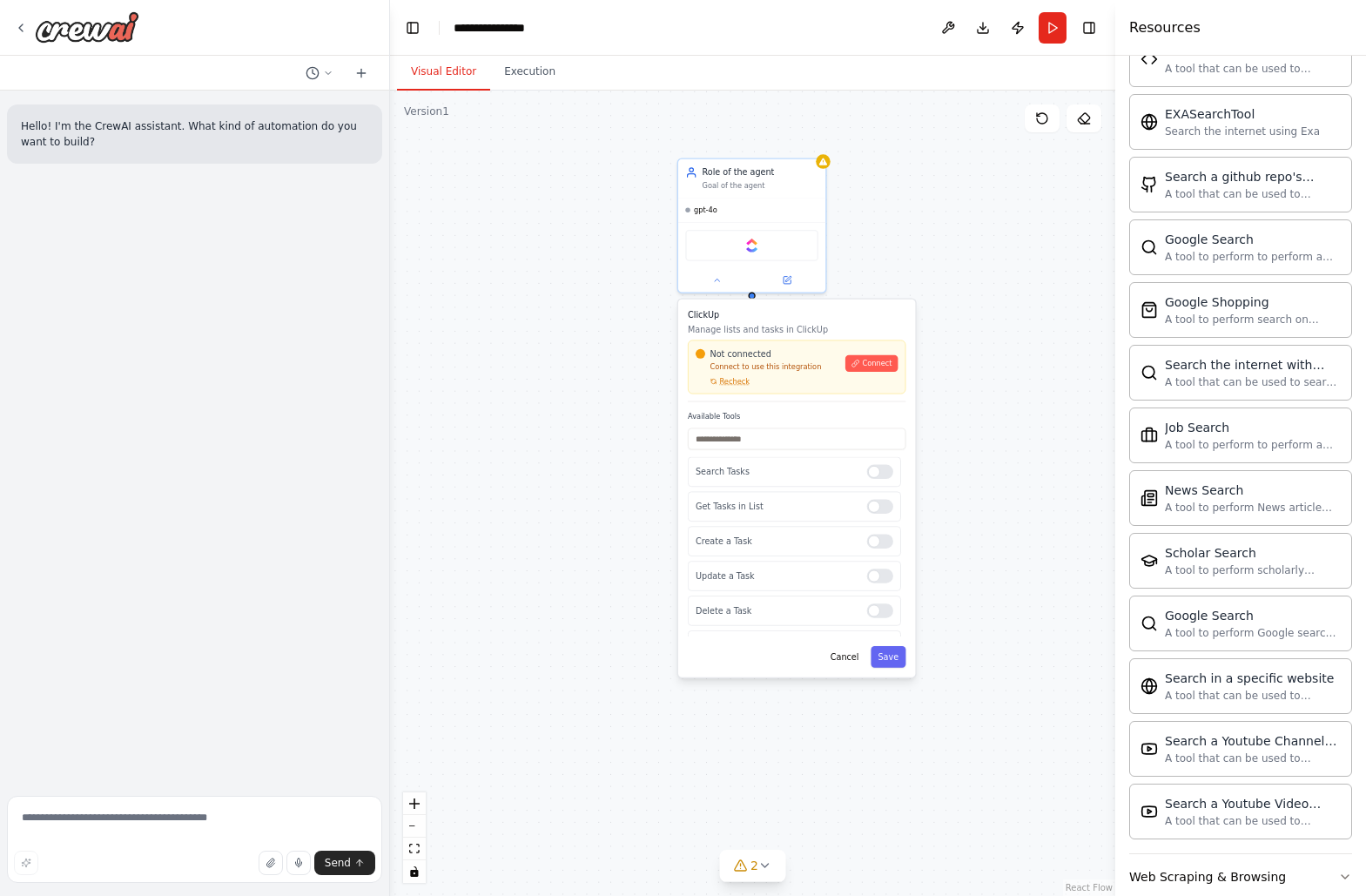
scroll to position [2781, 0]
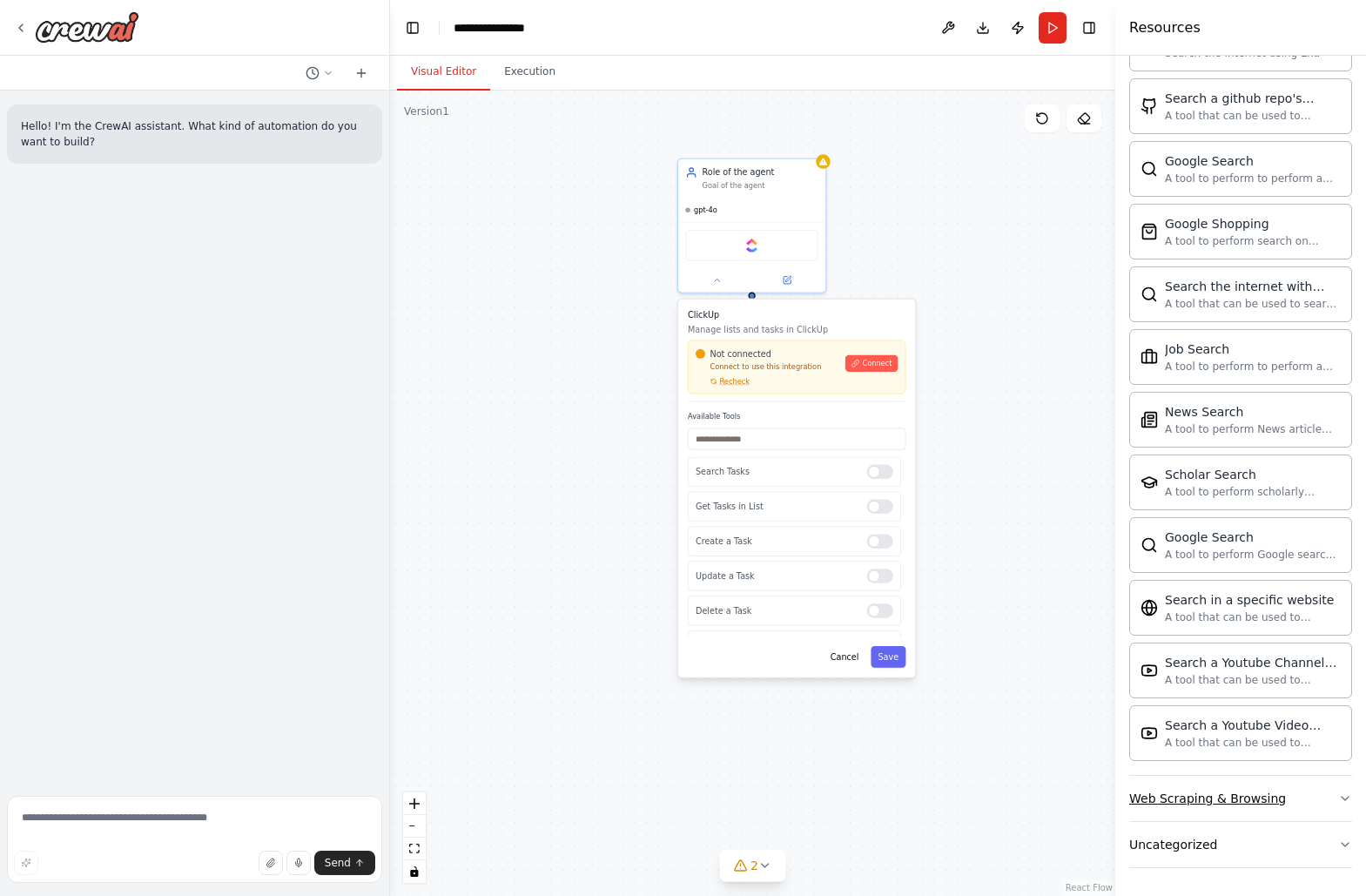
click at [1298, 802] on button "Web Scraping & Browsing" at bounding box center [1240, 798] width 222 height 45
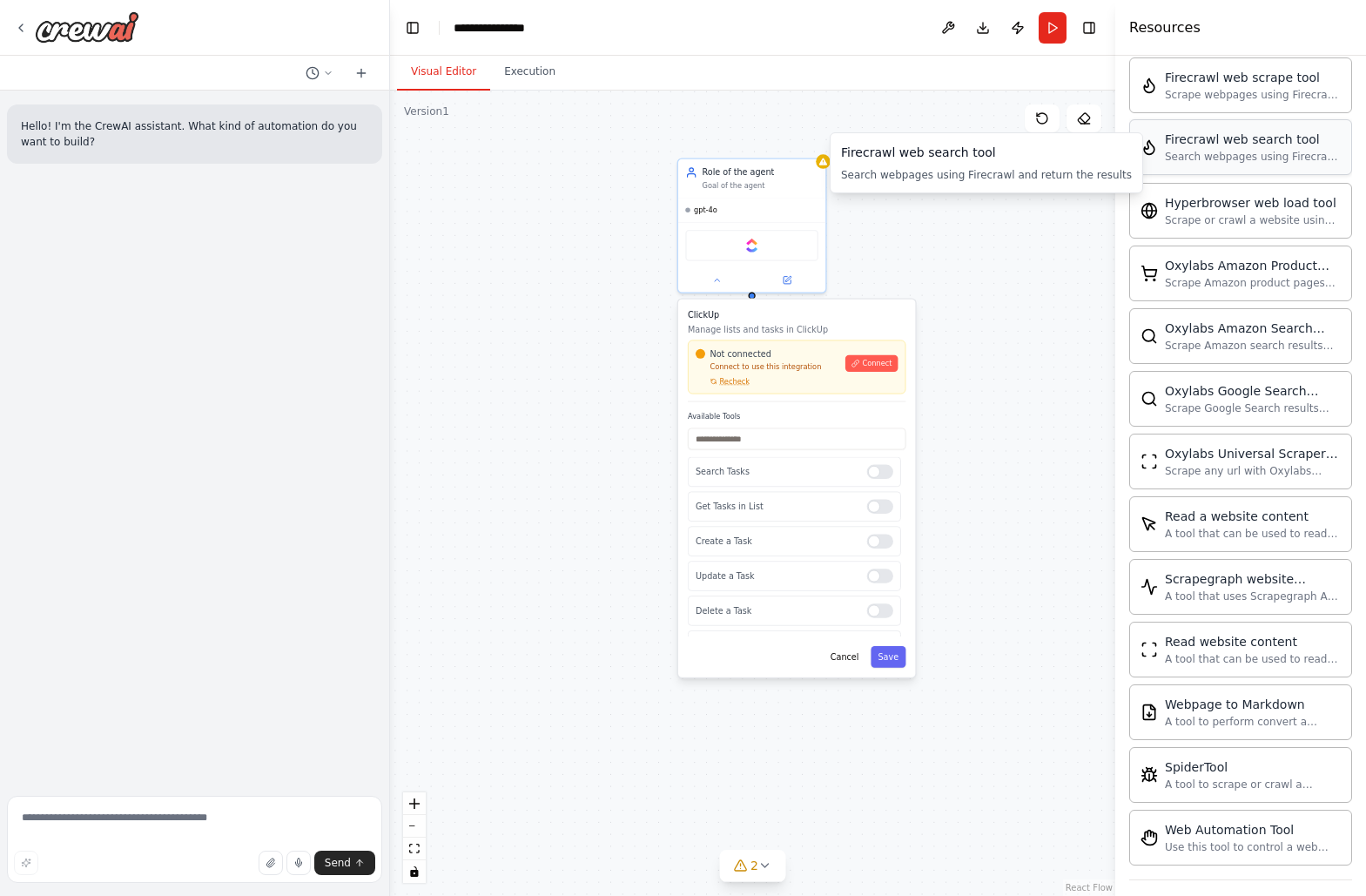
scroll to position [3735, 0]
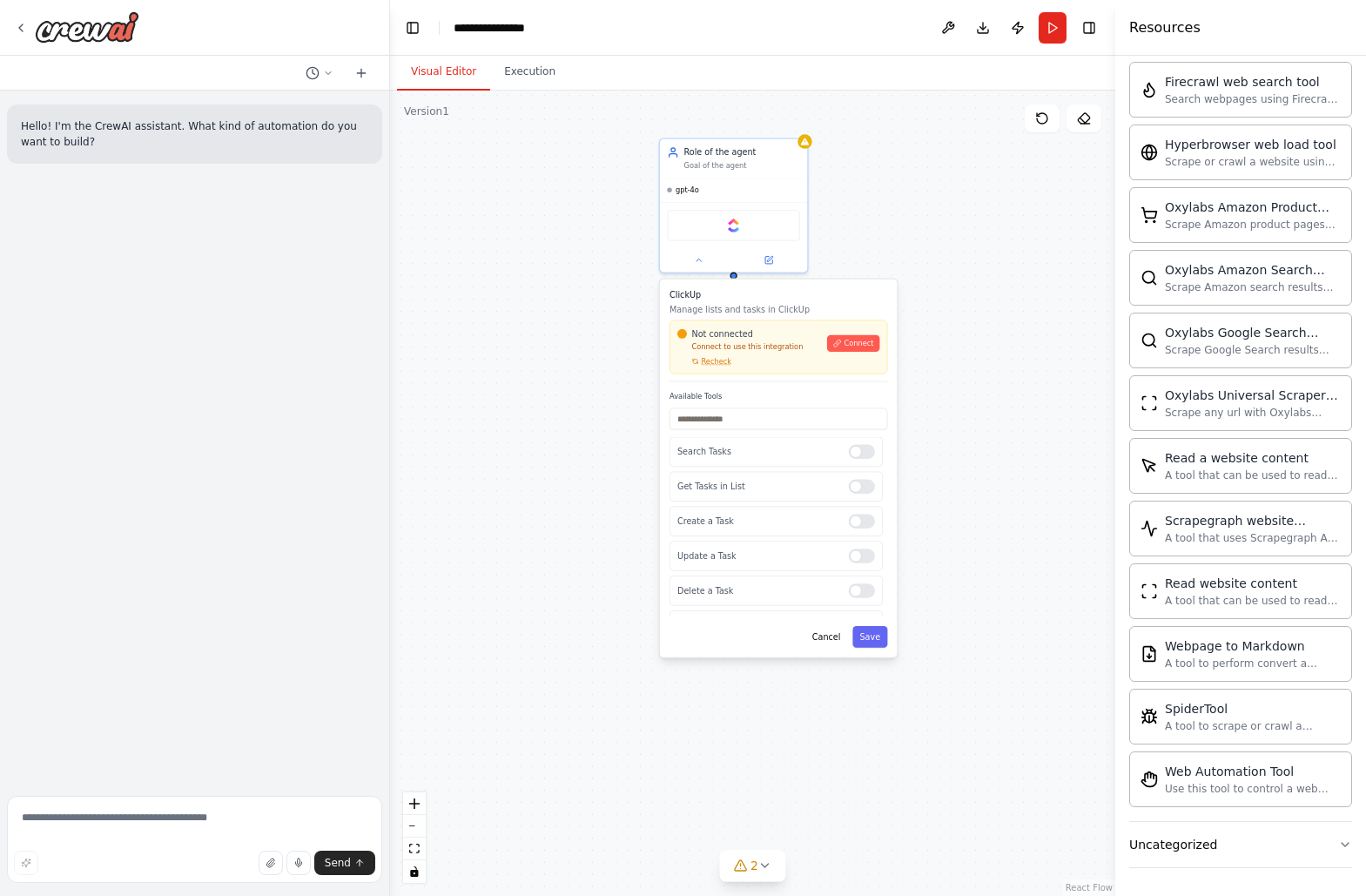
drag, startPoint x: 990, startPoint y: 436, endPoint x: 941, endPoint y: 371, distance: 81.4
click at [941, 371] on div "**********" at bounding box center [752, 493] width 725 height 805
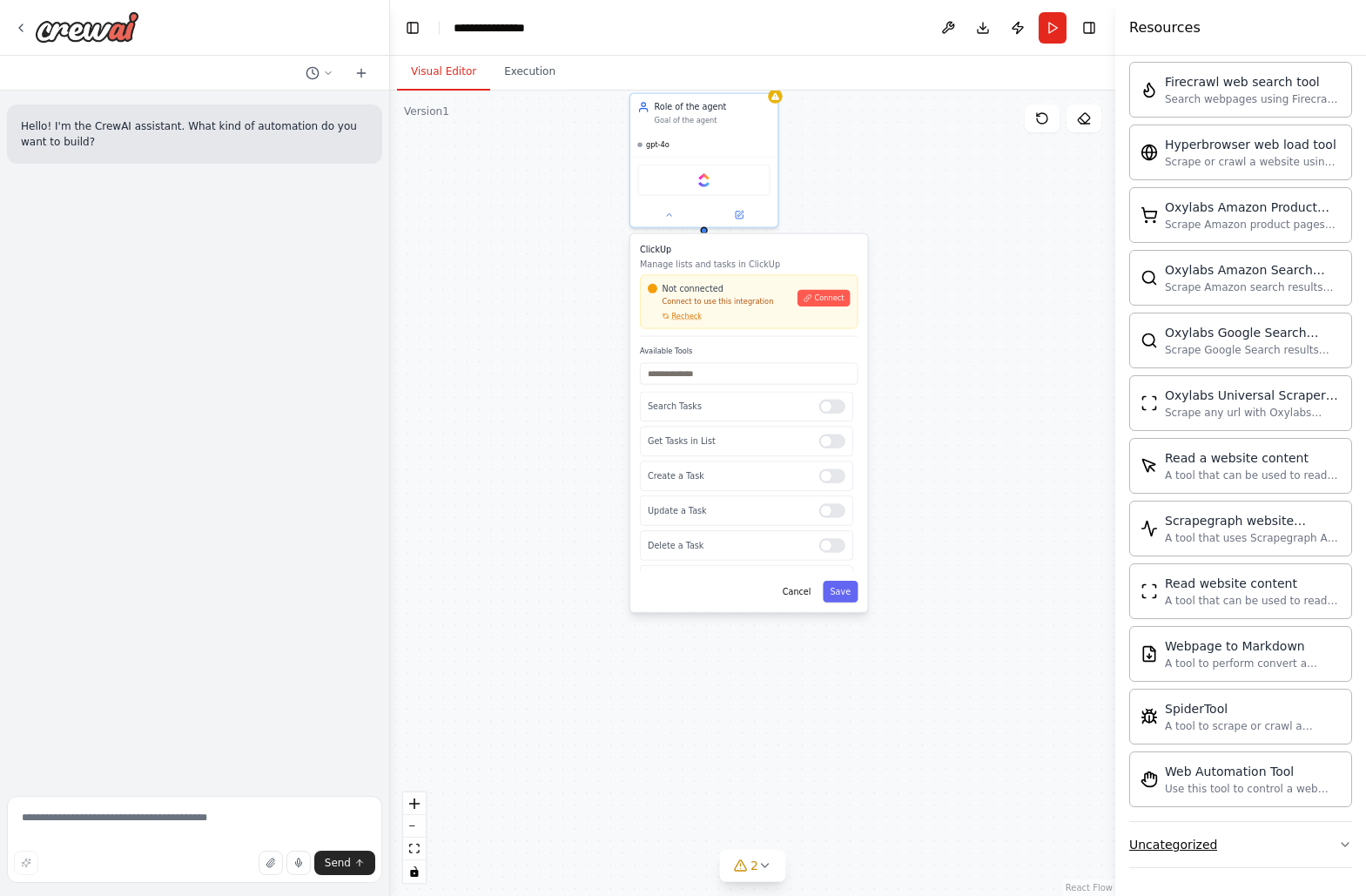
click at [1206, 842] on div "Uncategorized" at bounding box center [1173, 844] width 88 height 17
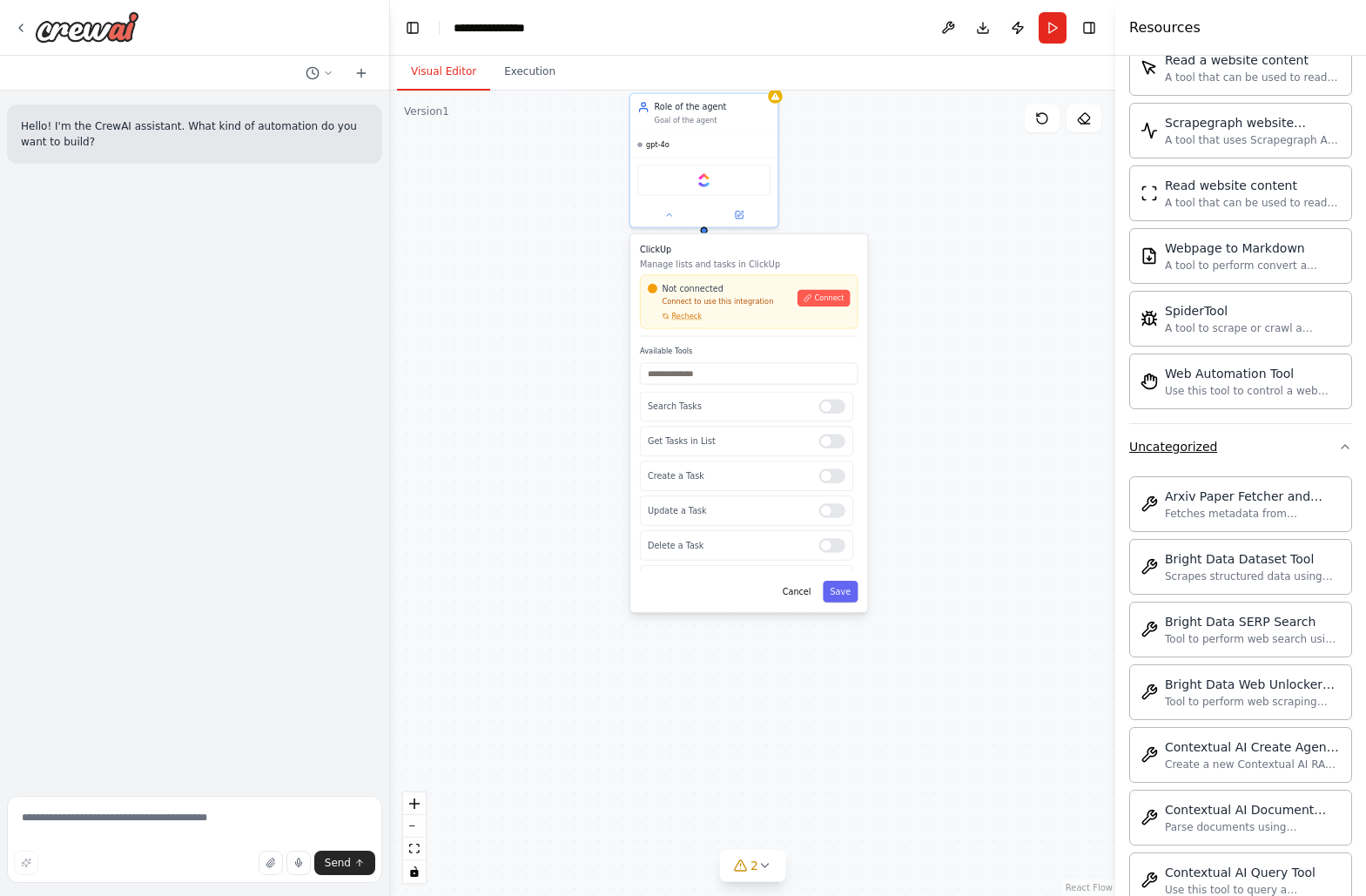
scroll to position [4138, 0]
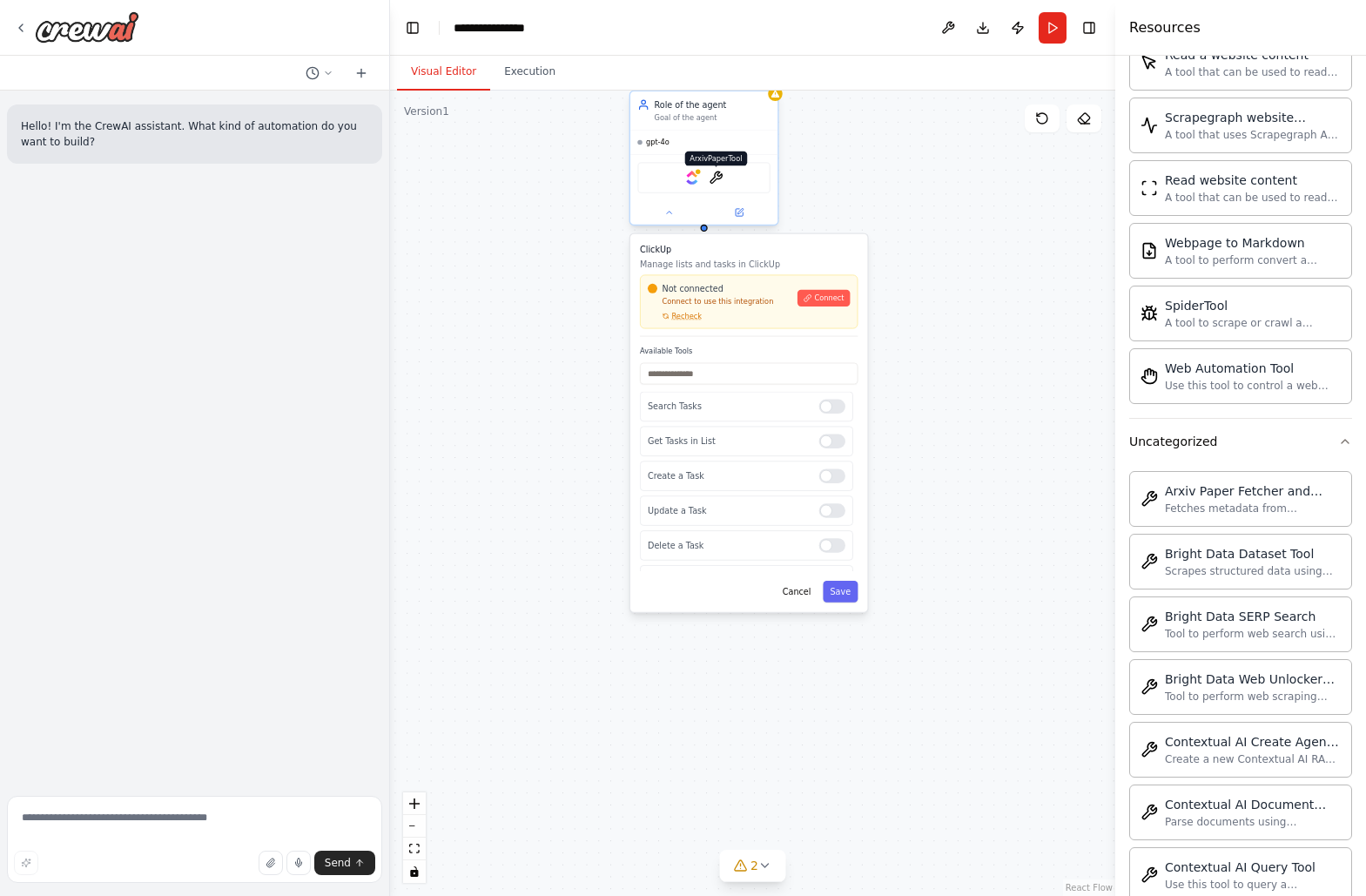
click at [718, 177] on img at bounding box center [715, 177] width 14 height 14
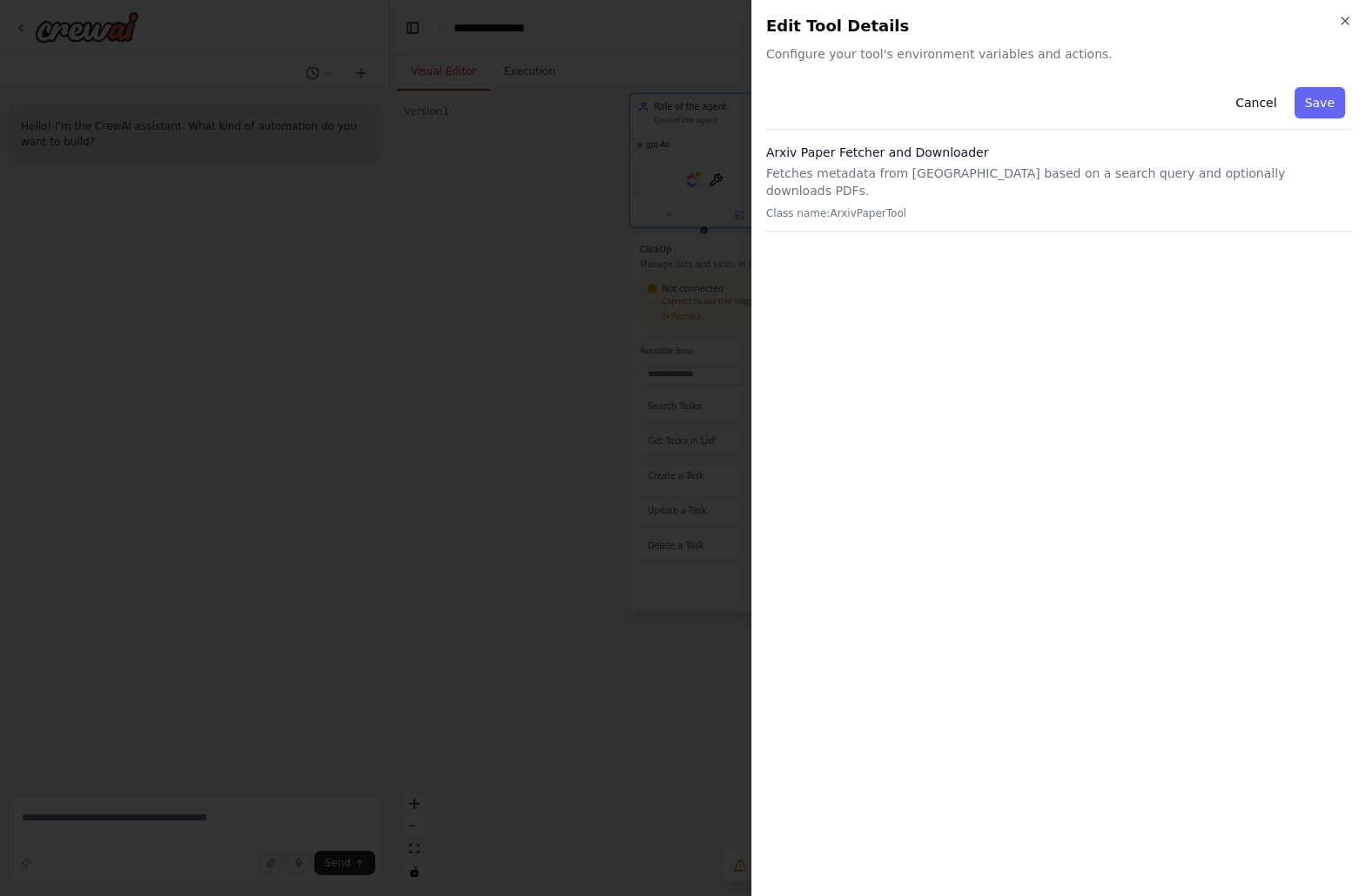
click at [921, 170] on p "Fetches metadata from Arxiv based on a search query and optionally downloads PD…" at bounding box center [1059, 182] width 586 height 35
copy p "Arxiv"
click at [1260, 105] on button "Cancel" at bounding box center [1255, 102] width 62 height 32
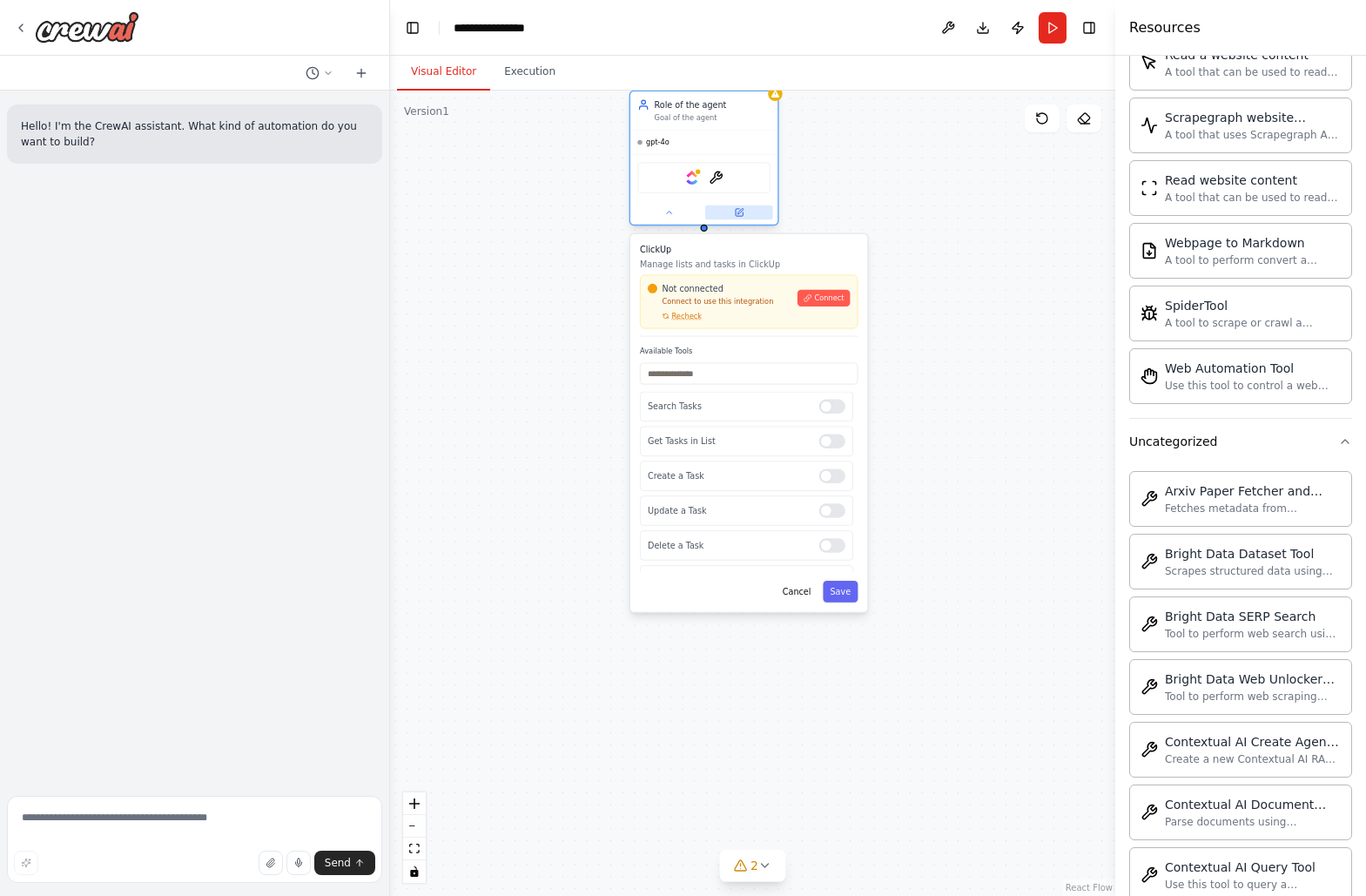
click at [744, 211] on button at bounding box center [738, 212] width 68 height 14
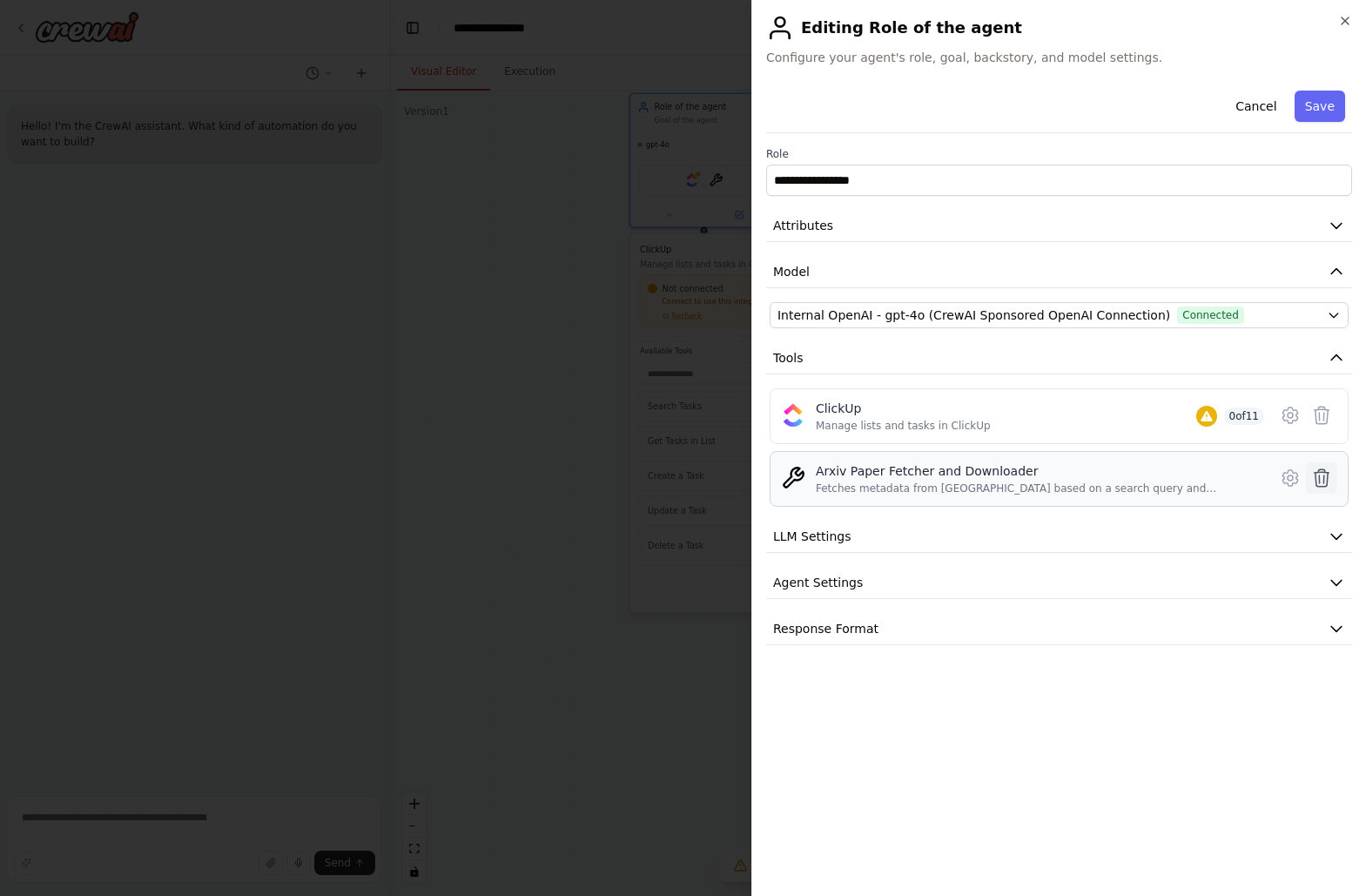
click at [1321, 477] on icon at bounding box center [1322, 478] width 21 height 21
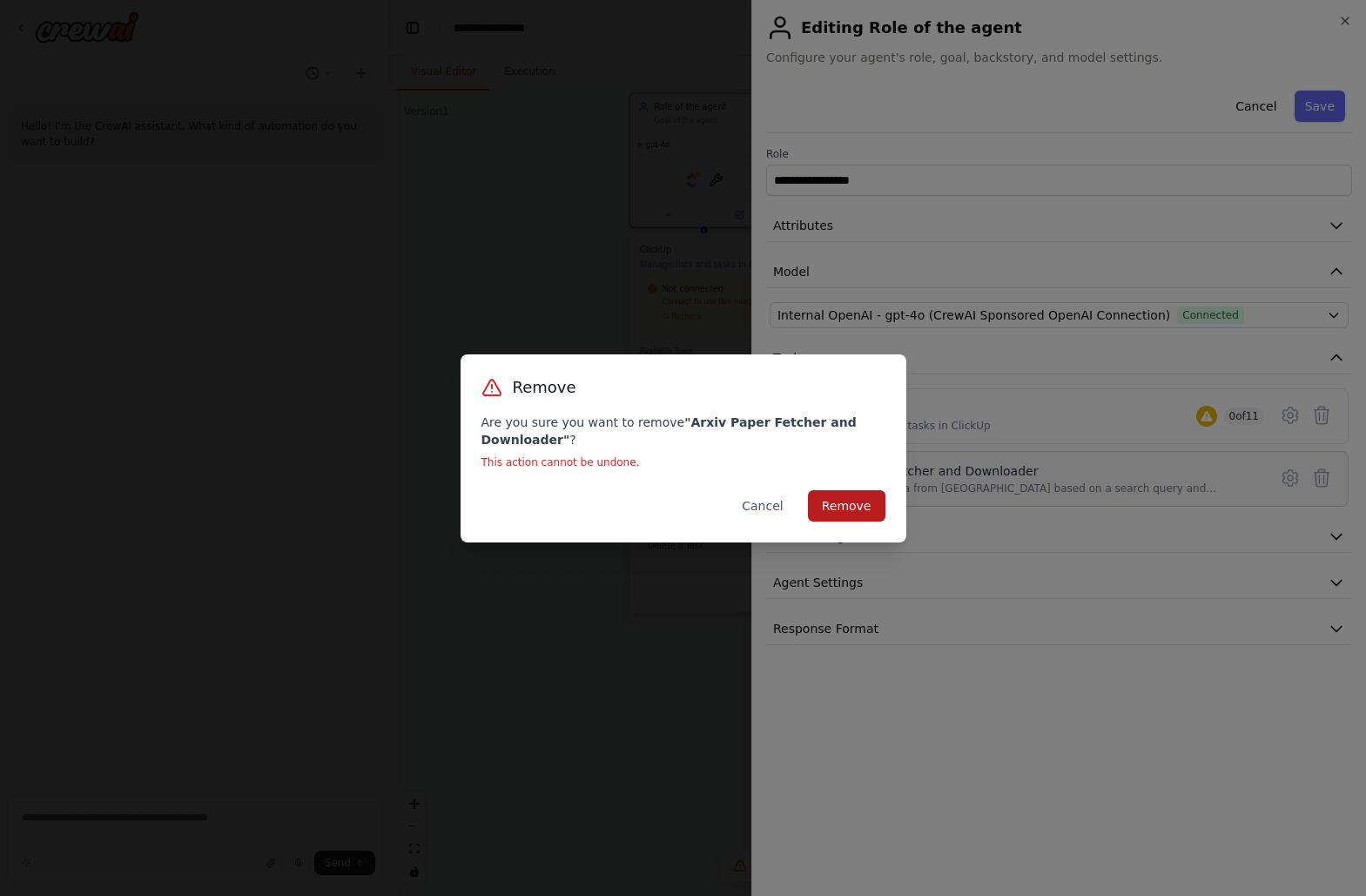
click at [845, 499] on button "Remove" at bounding box center [846, 505] width 77 height 32
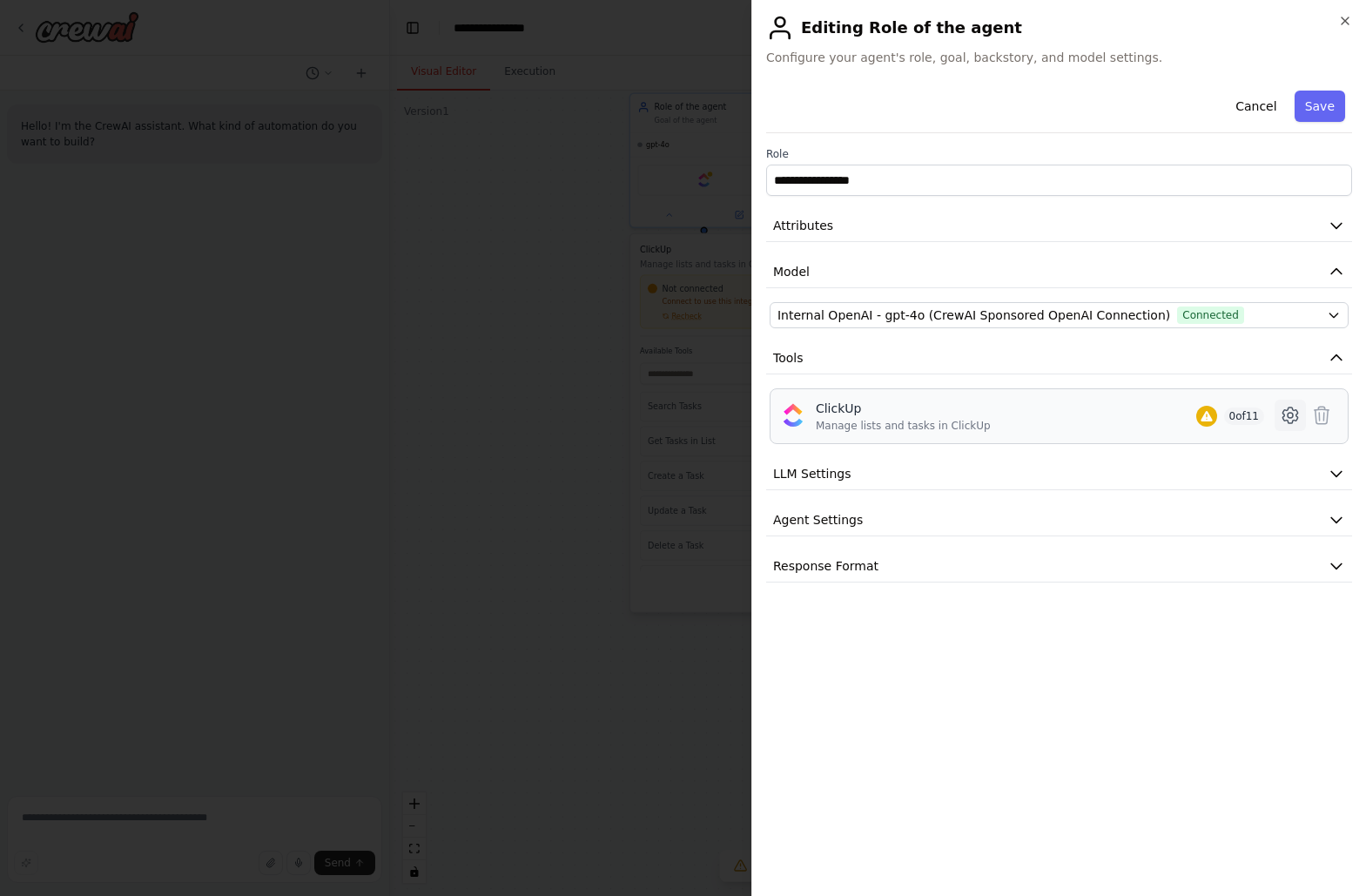
click at [1287, 414] on icon at bounding box center [1289, 415] width 5 height 5
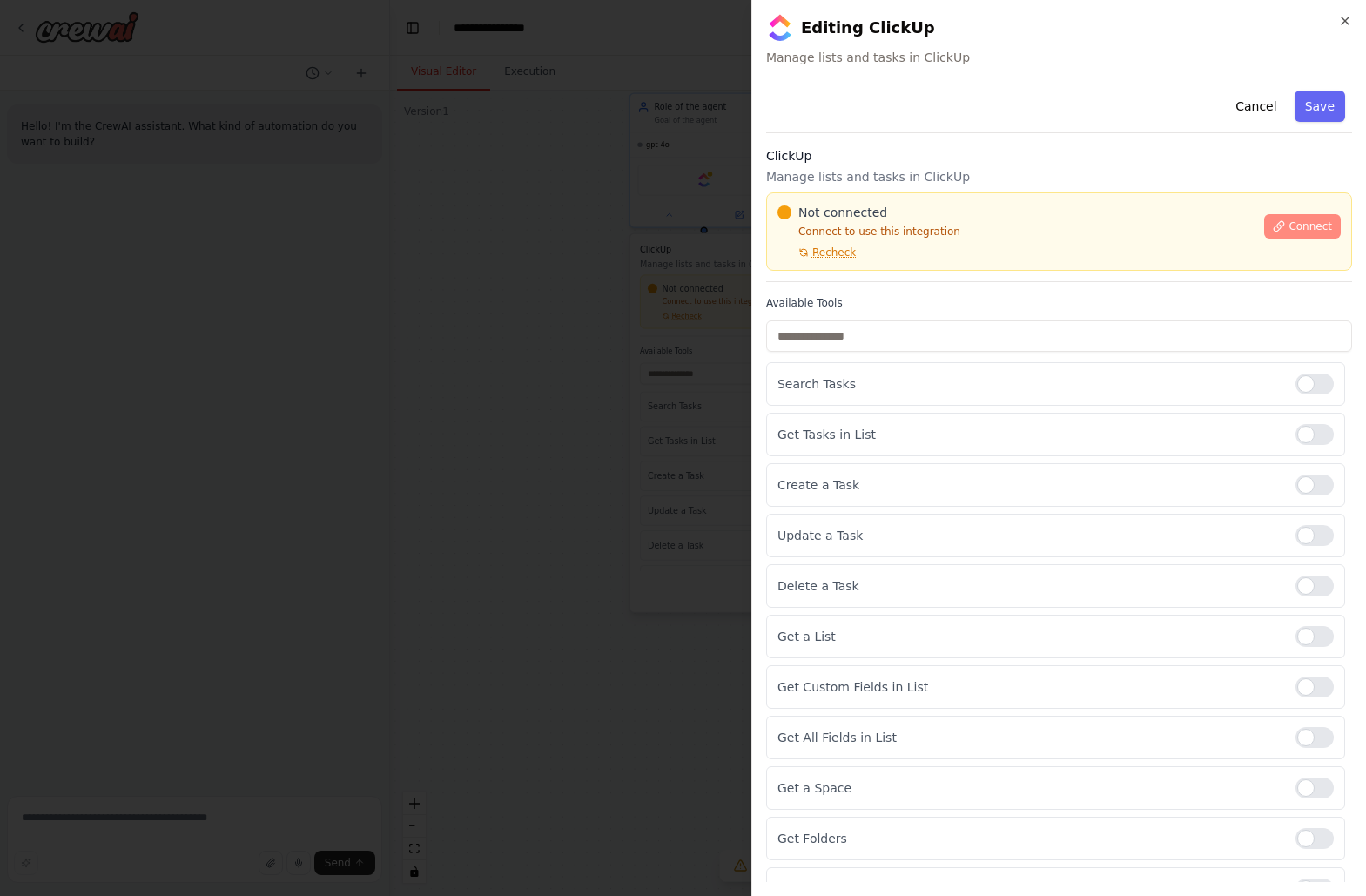
click at [1288, 224] on span "Connect" at bounding box center [1309, 226] width 43 height 13
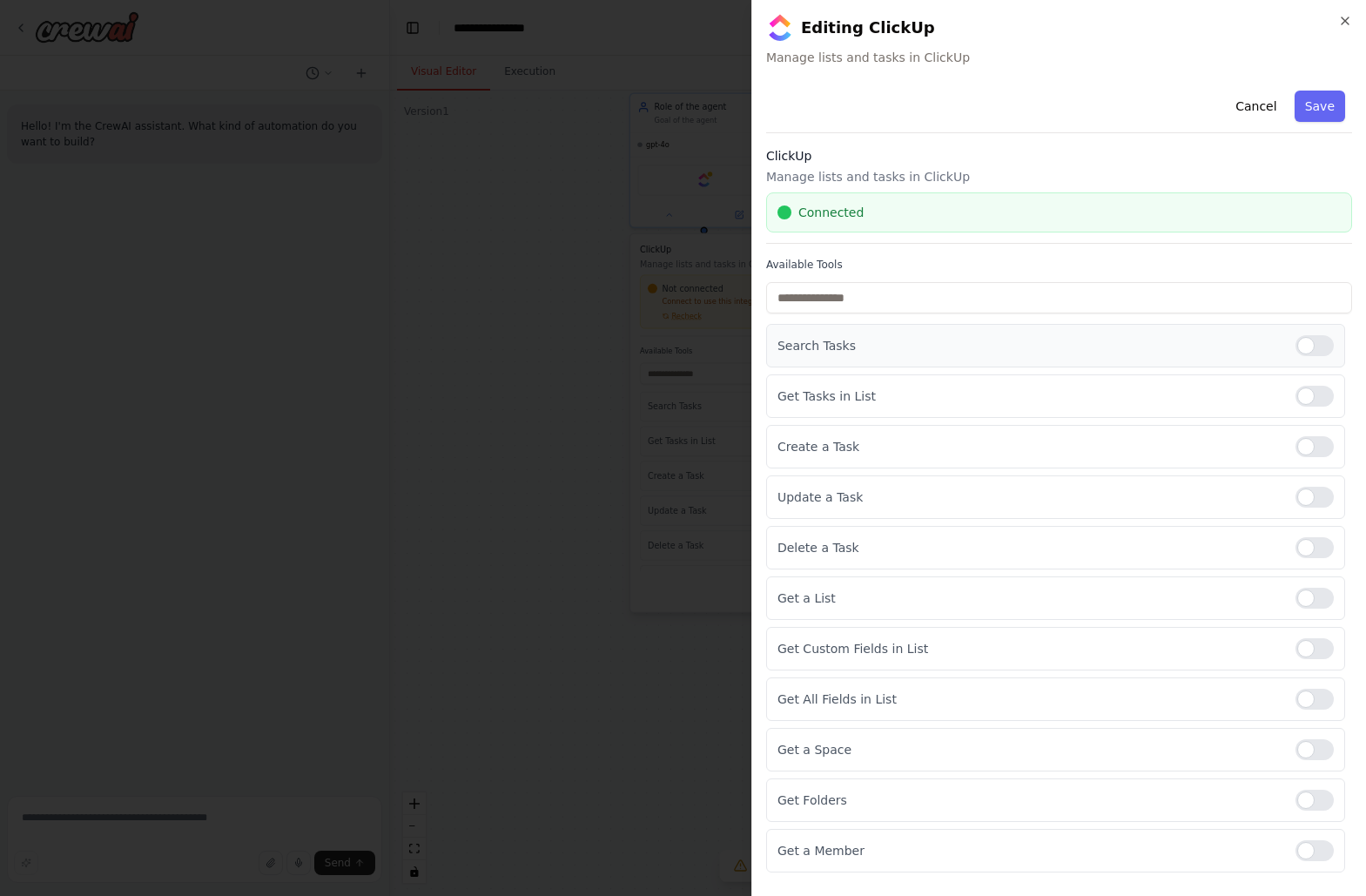
click at [1312, 348] on div at bounding box center [1315, 346] width 39 height 21
click at [1324, 401] on div at bounding box center [1315, 397] width 39 height 21
click at [1310, 443] on div at bounding box center [1315, 447] width 39 height 21
click at [1319, 604] on div at bounding box center [1315, 598] width 39 height 21
click at [1322, 650] on div at bounding box center [1315, 649] width 39 height 21
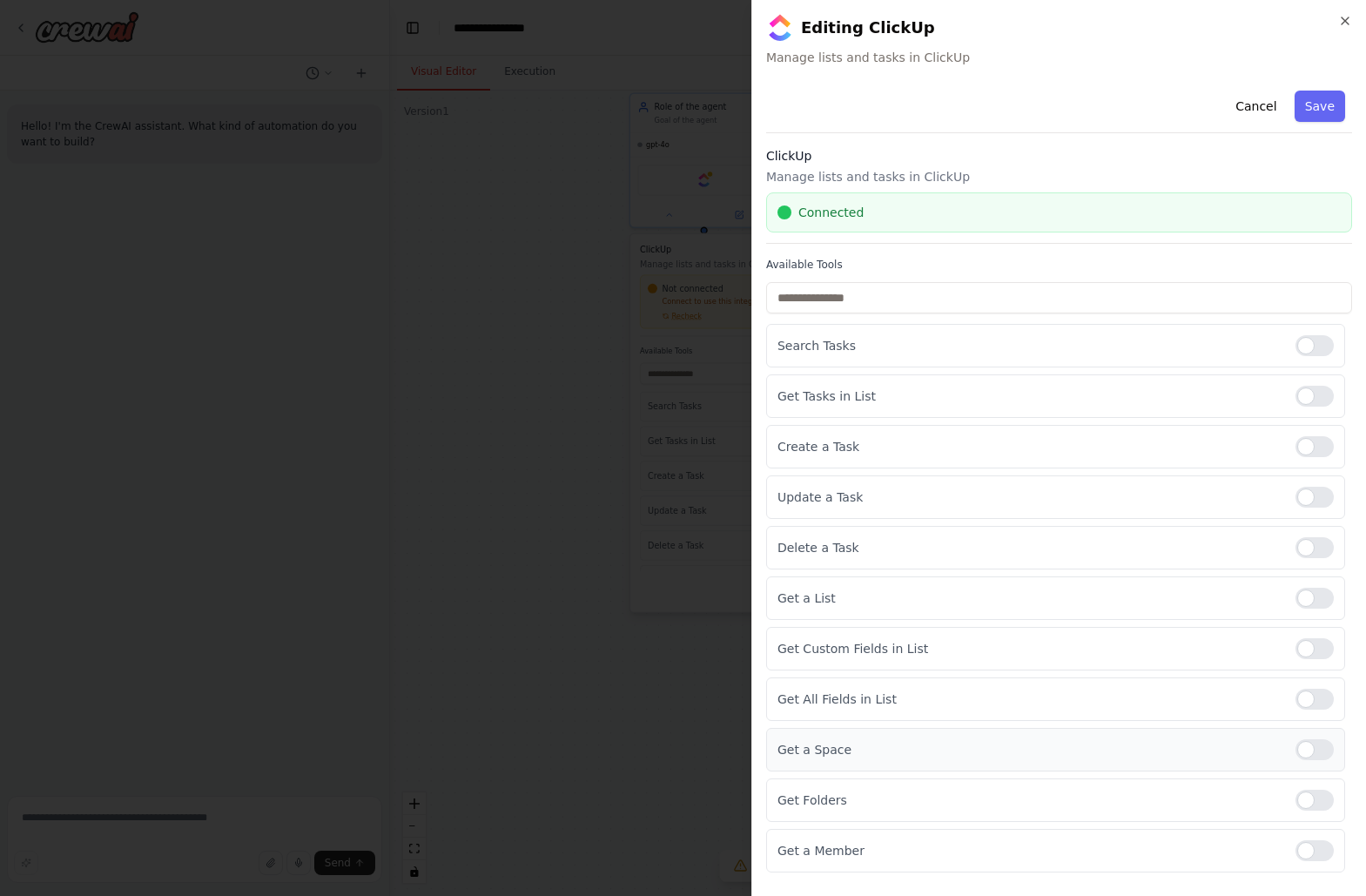
click at [1321, 751] on div at bounding box center [1315, 750] width 39 height 21
click at [1321, 802] on div at bounding box center [1315, 800] width 39 height 21
click at [1318, 847] on div at bounding box center [1315, 851] width 39 height 21
click at [1320, 697] on div at bounding box center [1315, 699] width 39 height 21
click at [1321, 110] on button "Save" at bounding box center [1320, 106] width 50 height 32
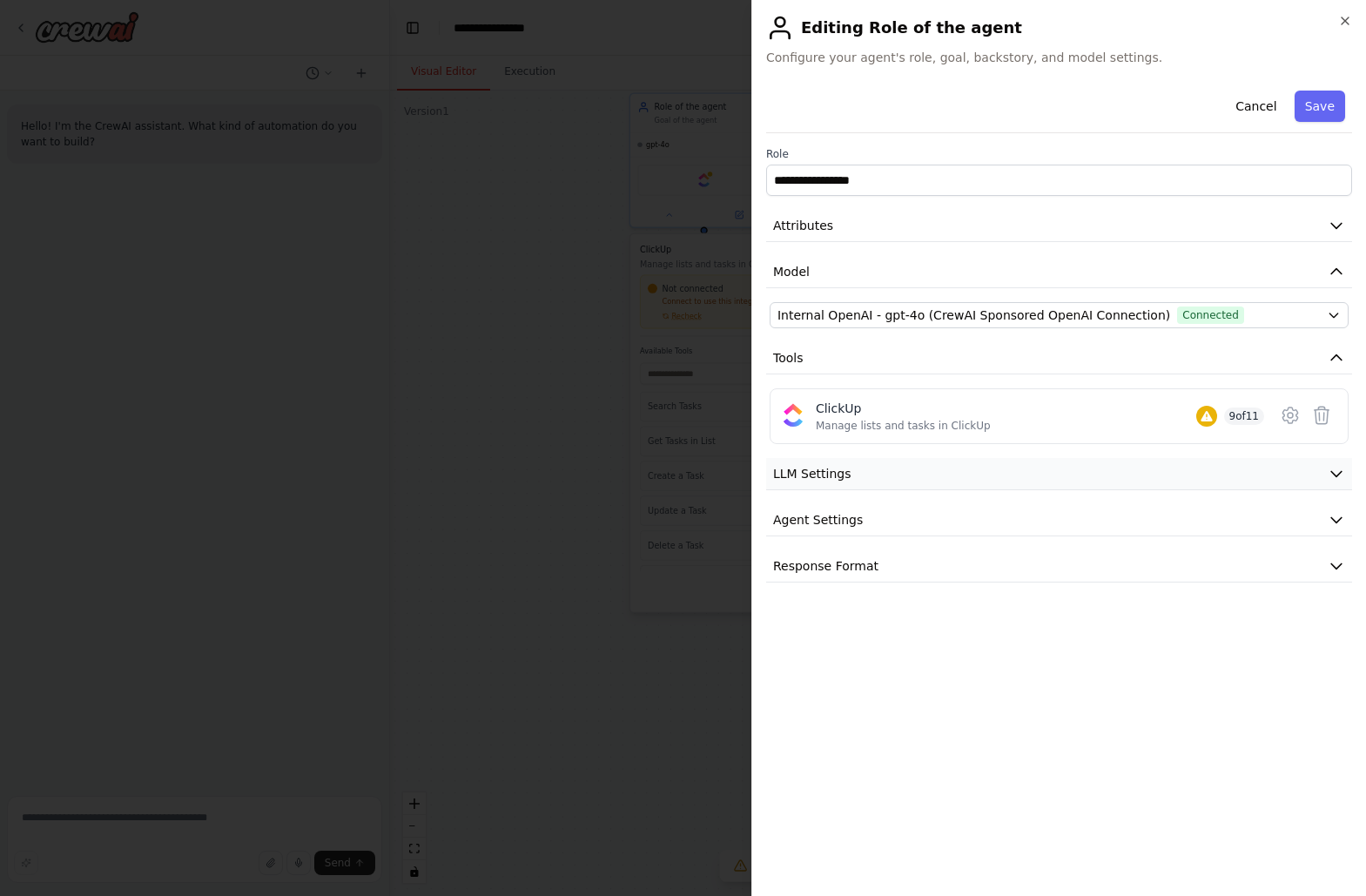
click at [891, 475] on button "LLM Settings" at bounding box center [1059, 474] width 586 height 32
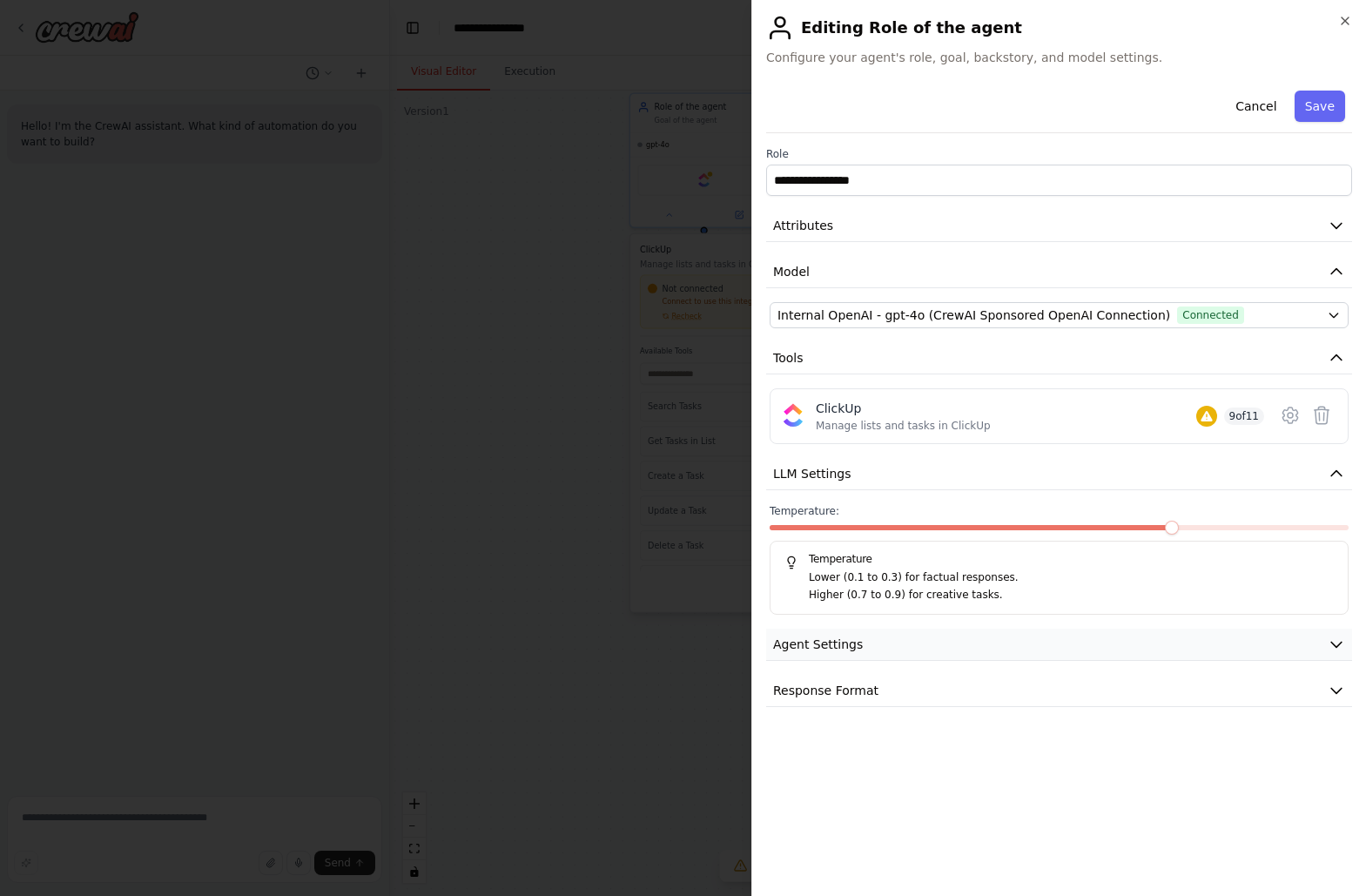
click at [913, 641] on button "Agent Settings" at bounding box center [1059, 644] width 586 height 32
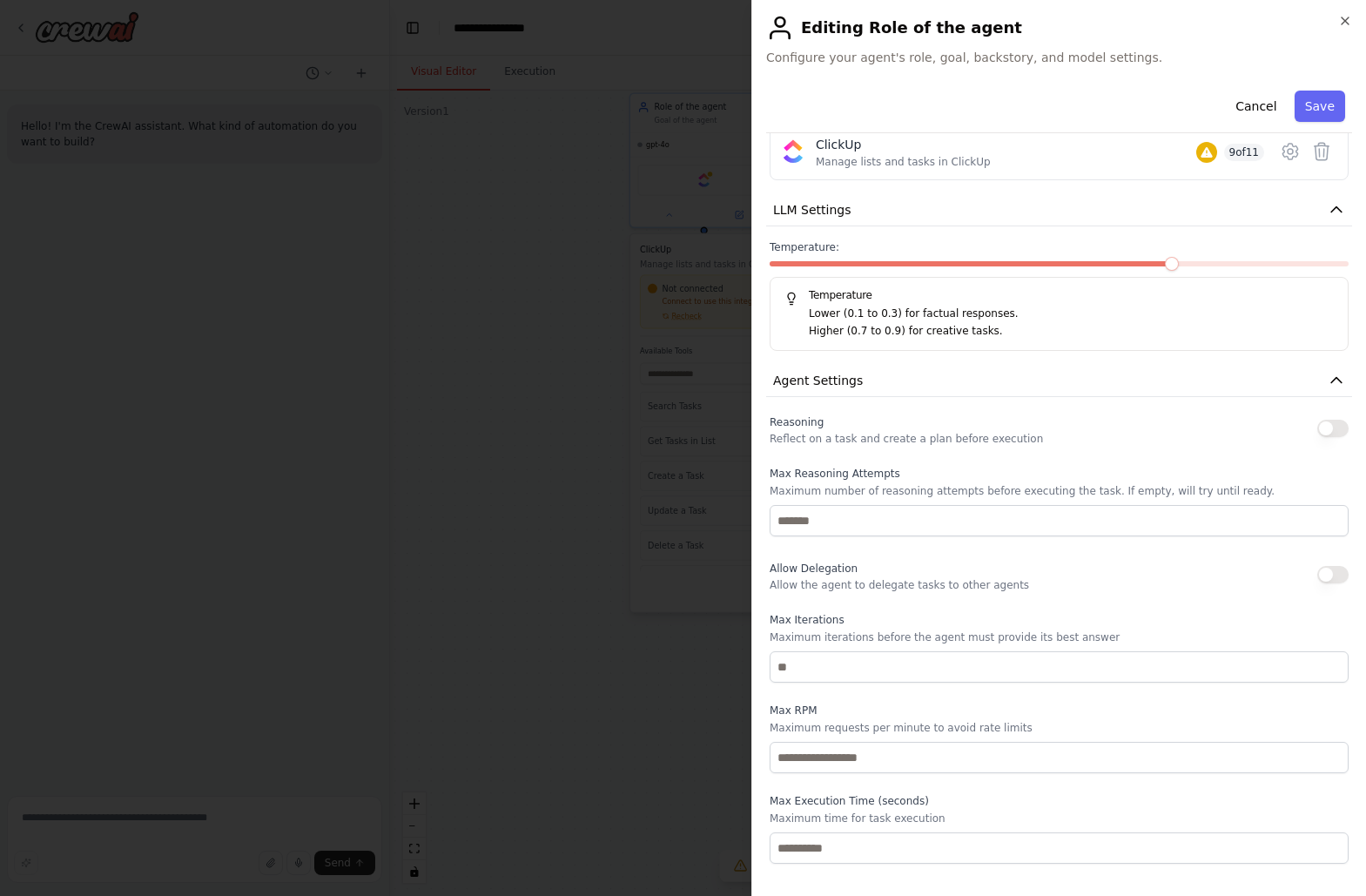
scroll to position [305, 0]
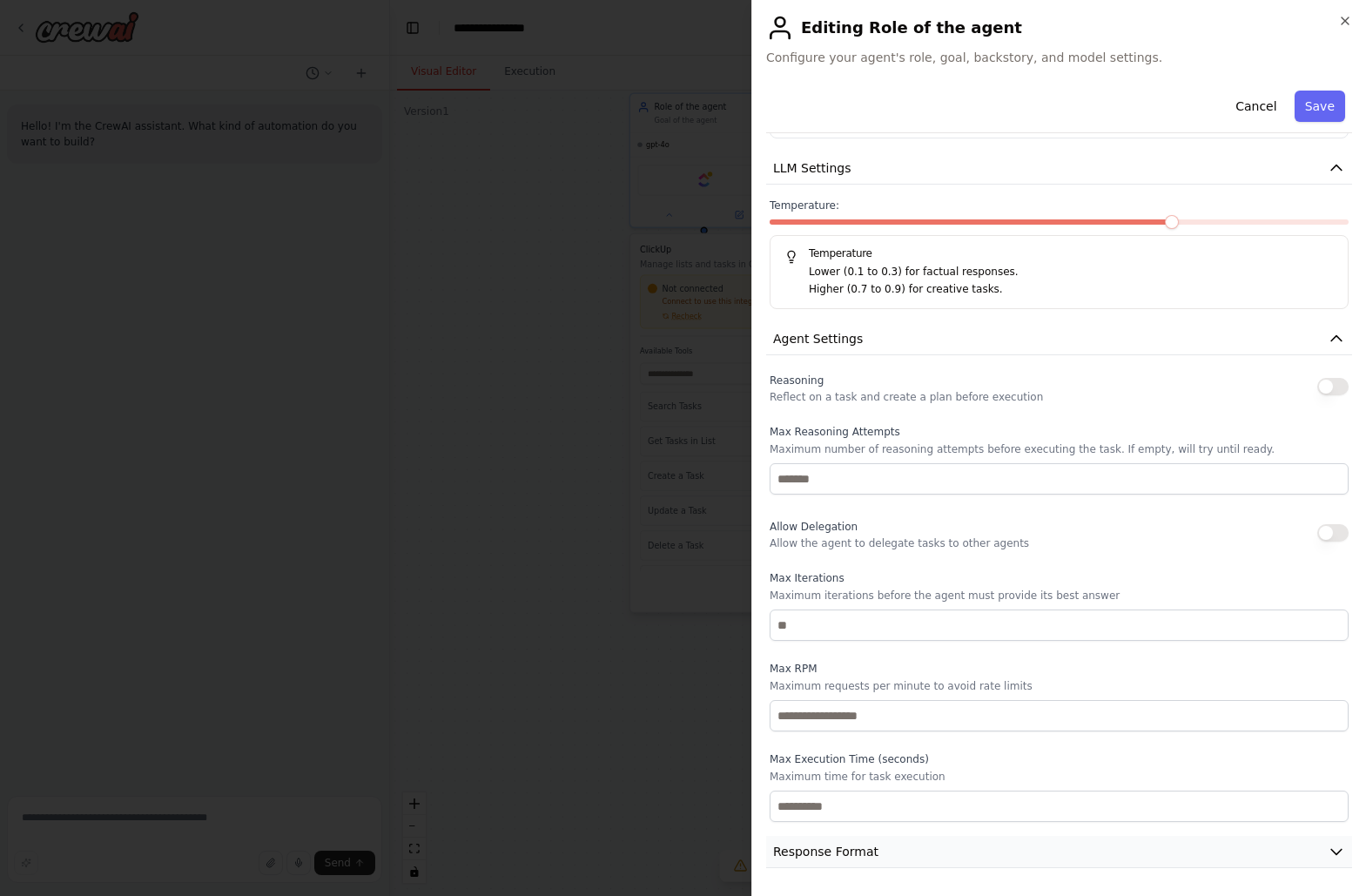
click at [924, 848] on button "Response Format" at bounding box center [1059, 851] width 586 height 32
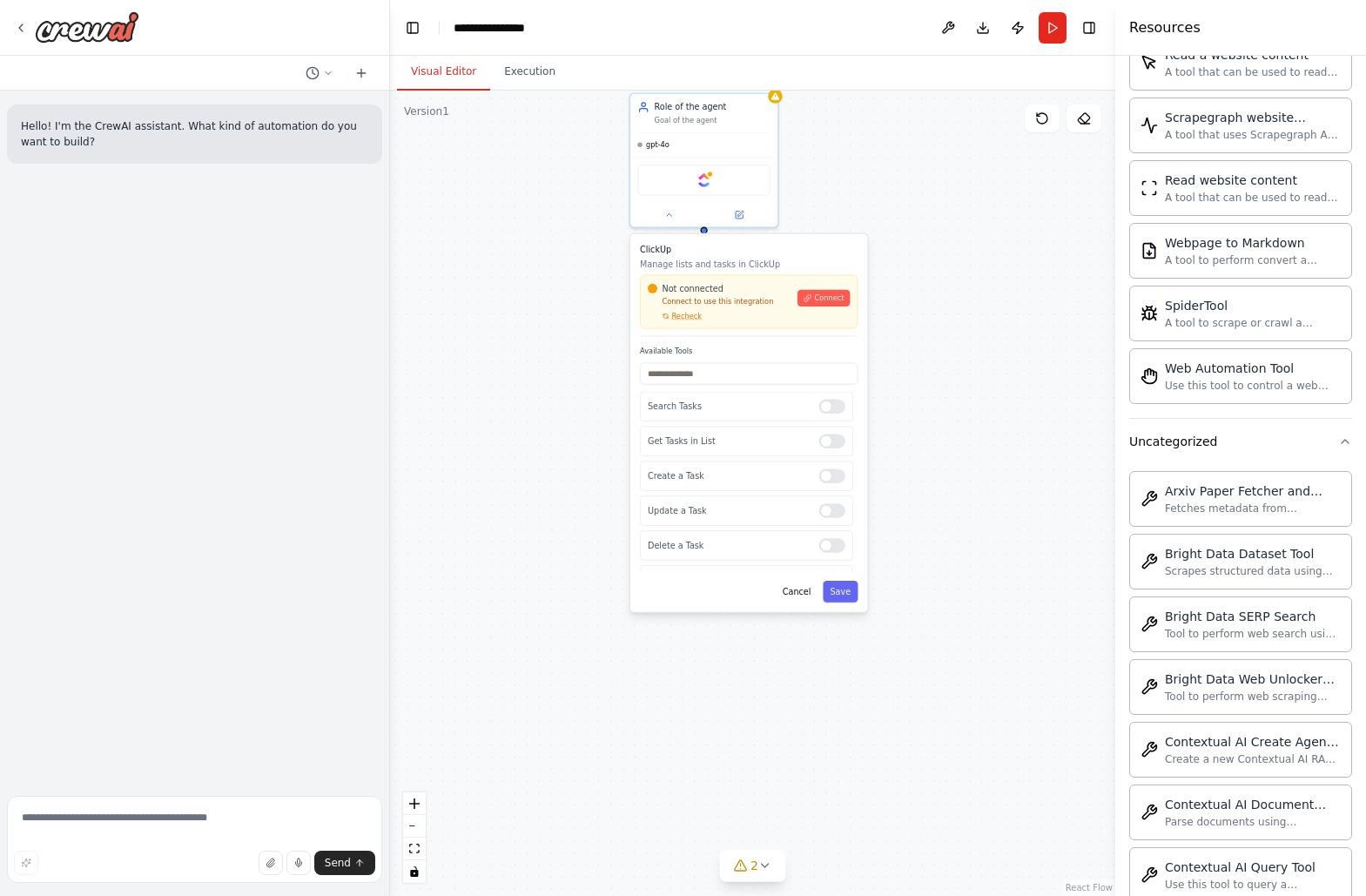
click at [993, 387] on div "**********" at bounding box center [752, 493] width 725 height 805
click at [850, 180] on div "**********" at bounding box center [752, 493] width 725 height 805
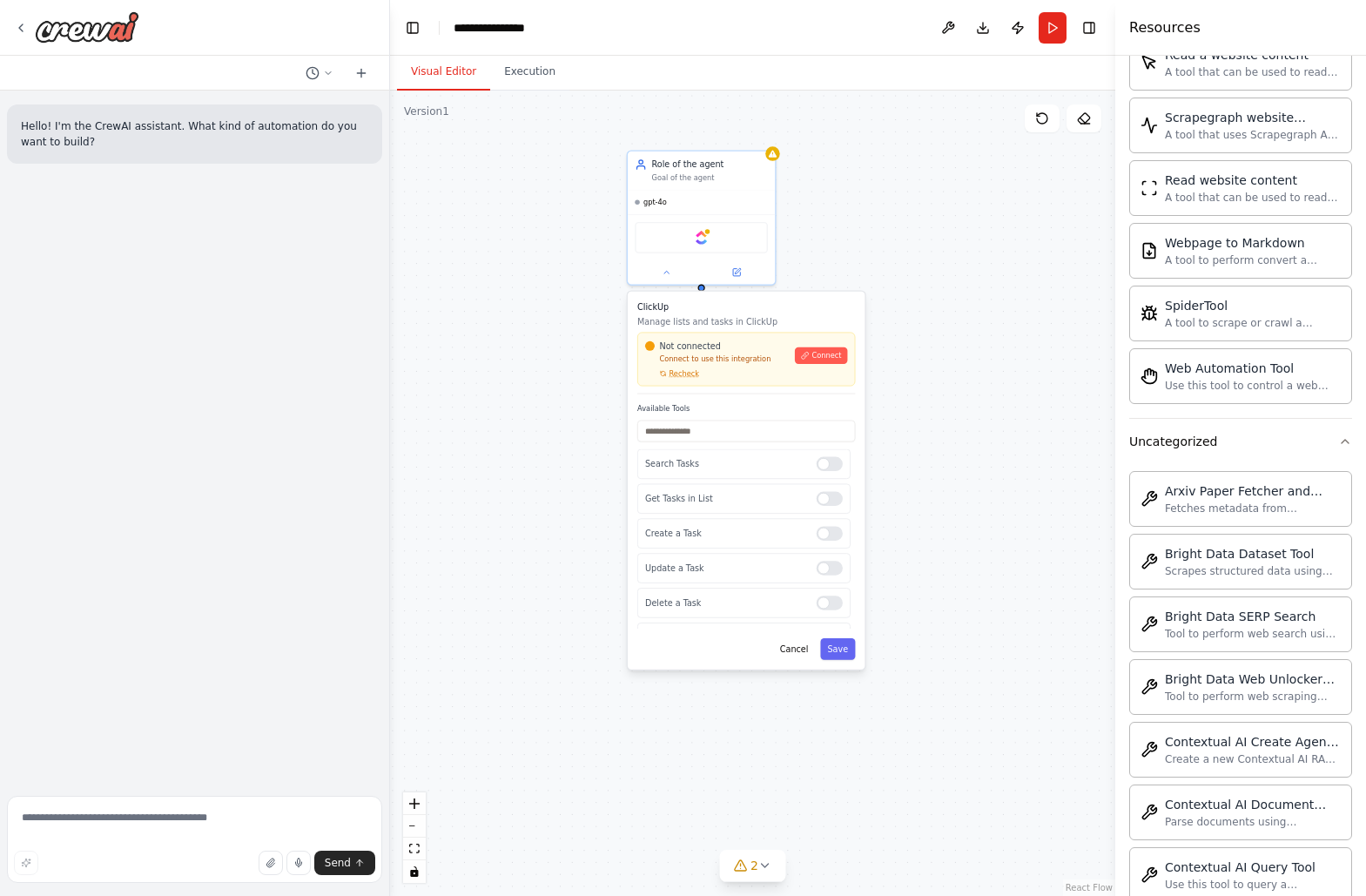
drag, startPoint x: 850, startPoint y: 180, endPoint x: 848, endPoint y: 240, distance: 60.0
click at [848, 240] on div "**********" at bounding box center [752, 493] width 725 height 805
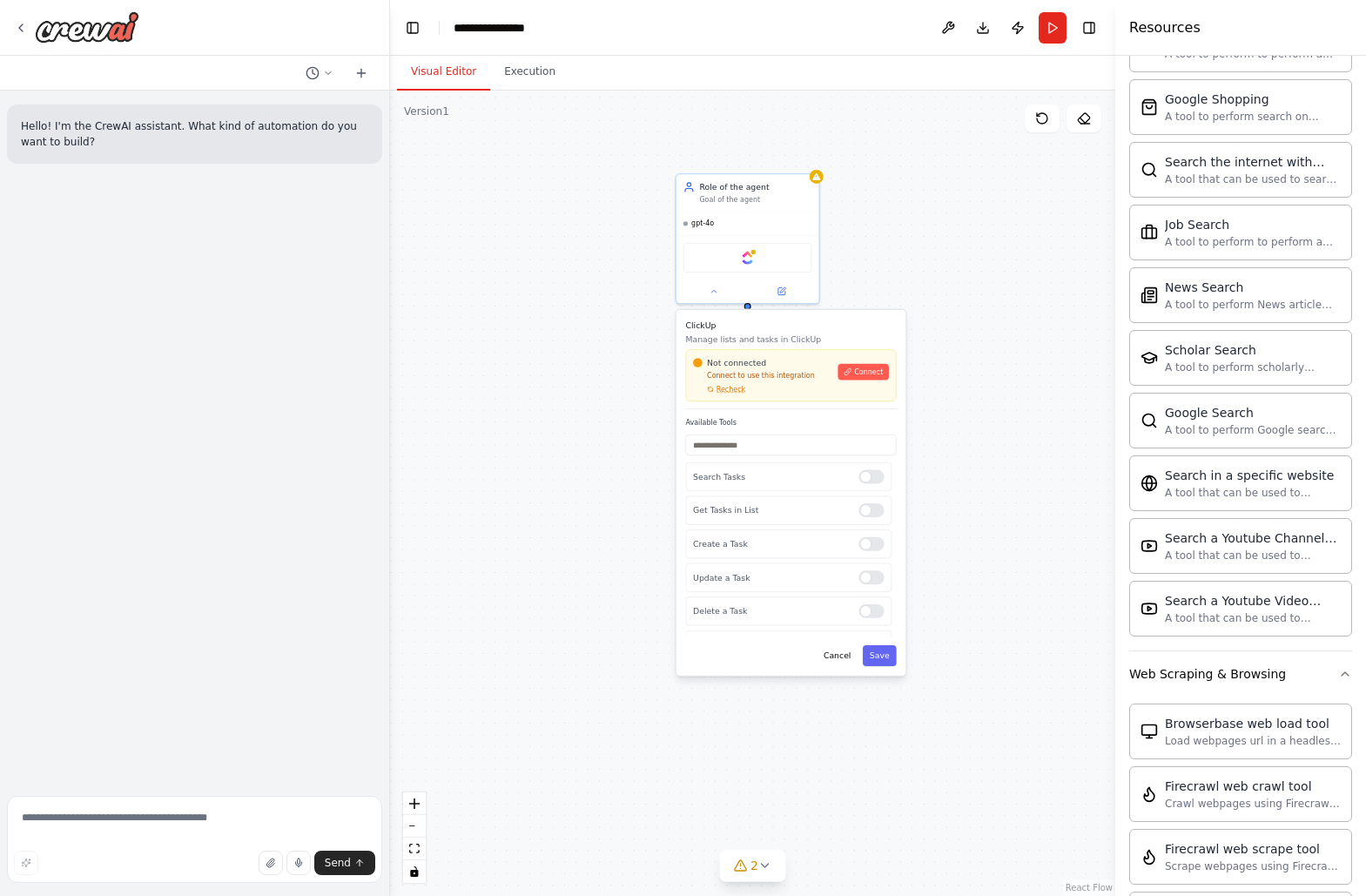
scroll to position [2875, 0]
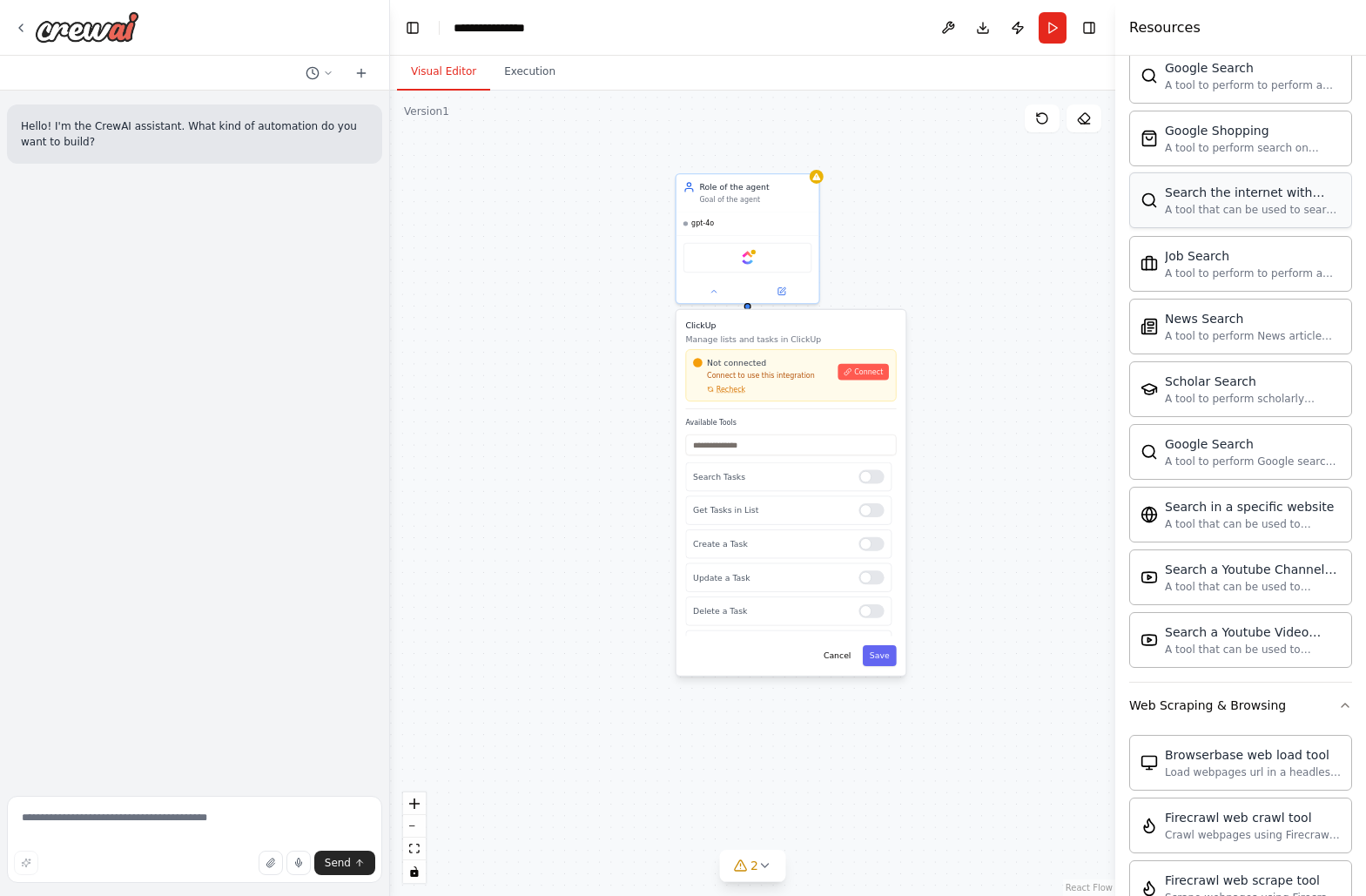
click at [1202, 221] on div "Search the internet with Serper A tool that can be used to search the internet …" at bounding box center [1240, 200] width 222 height 56
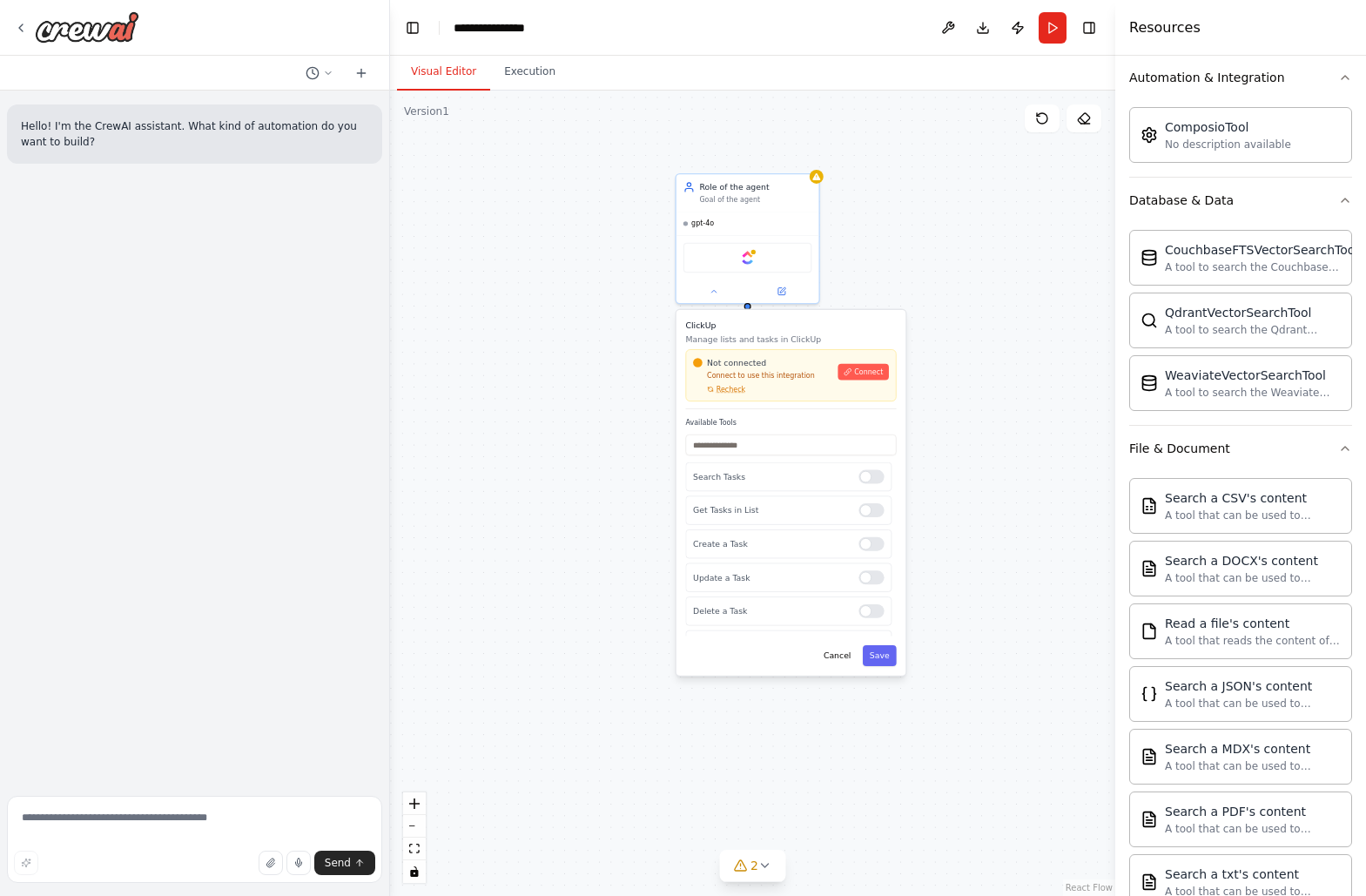
scroll to position [243, 0]
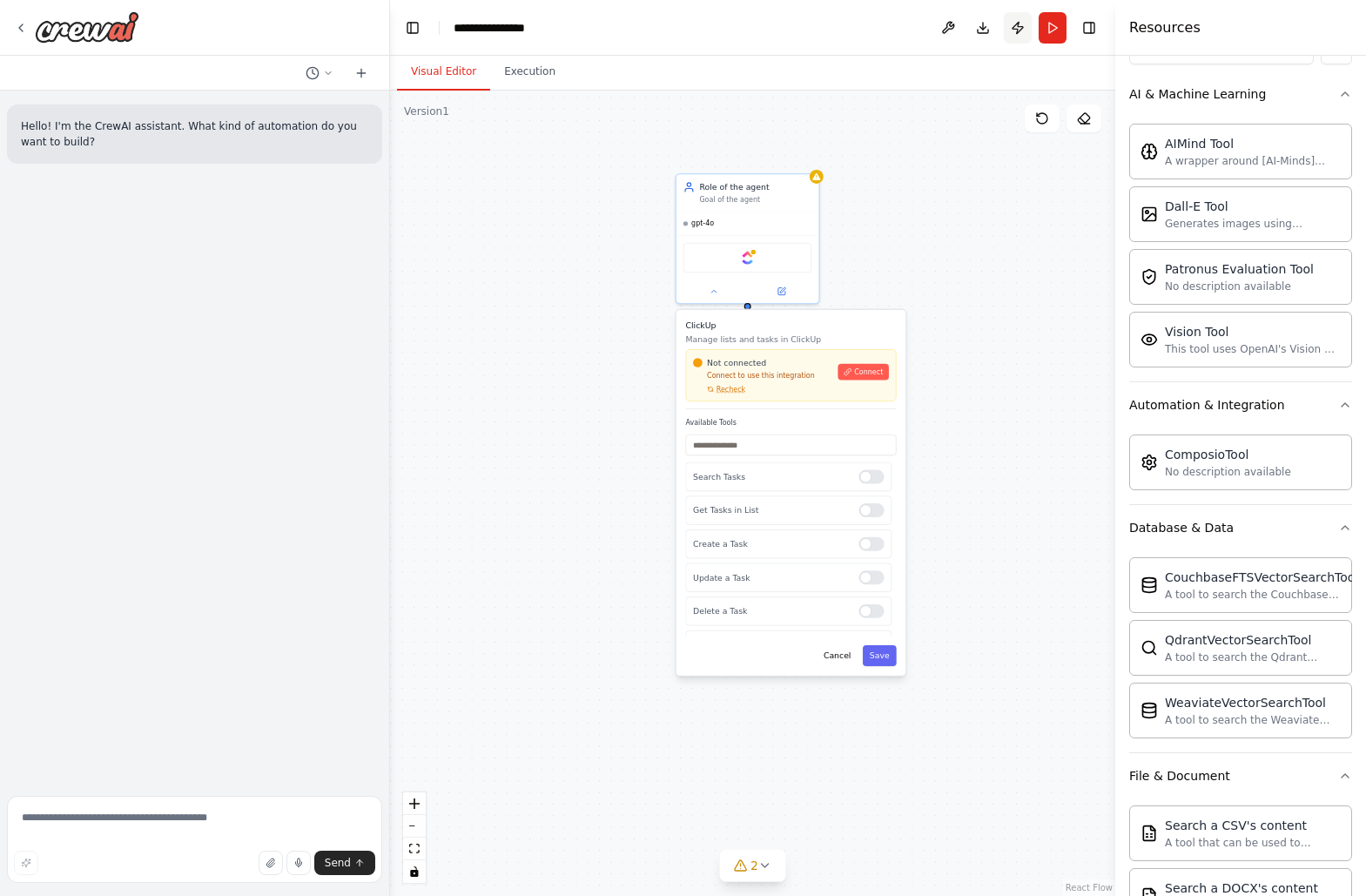
click at [1015, 33] on button "Publish" at bounding box center [1018, 28] width 28 height 32
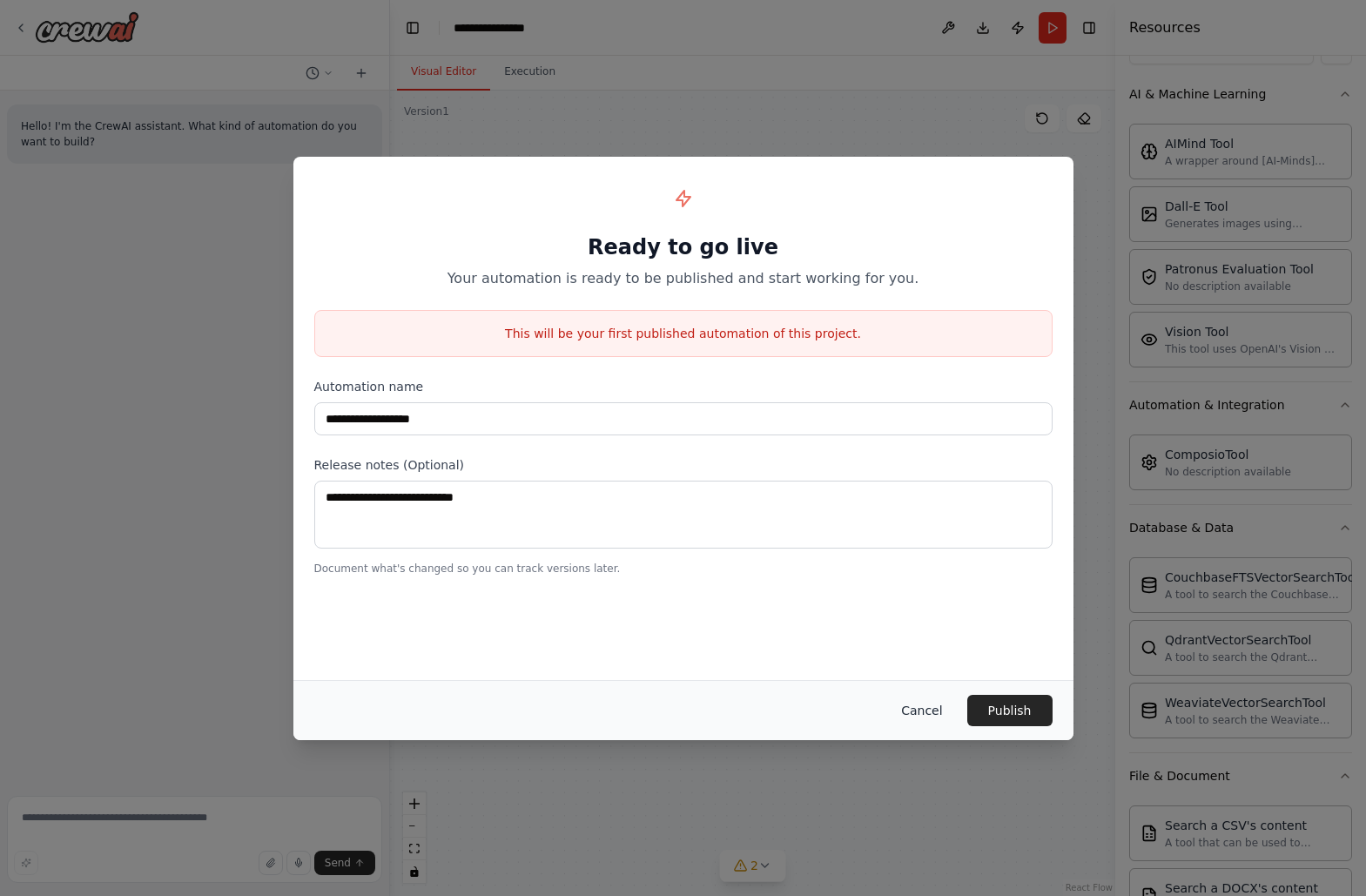
click at [929, 701] on button "Cancel" at bounding box center [920, 710] width 68 height 32
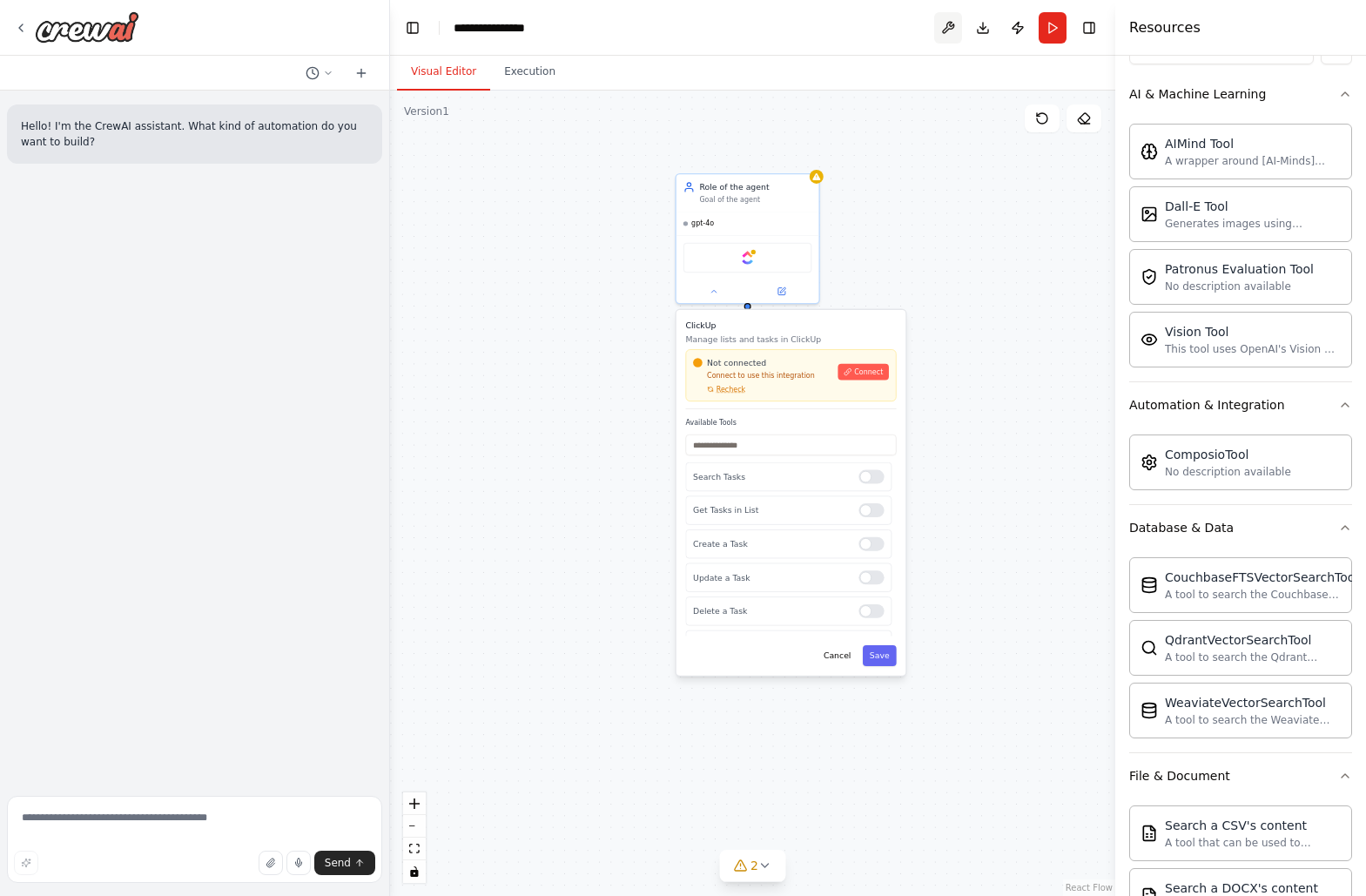
click at [945, 27] on button at bounding box center [947, 28] width 28 height 32
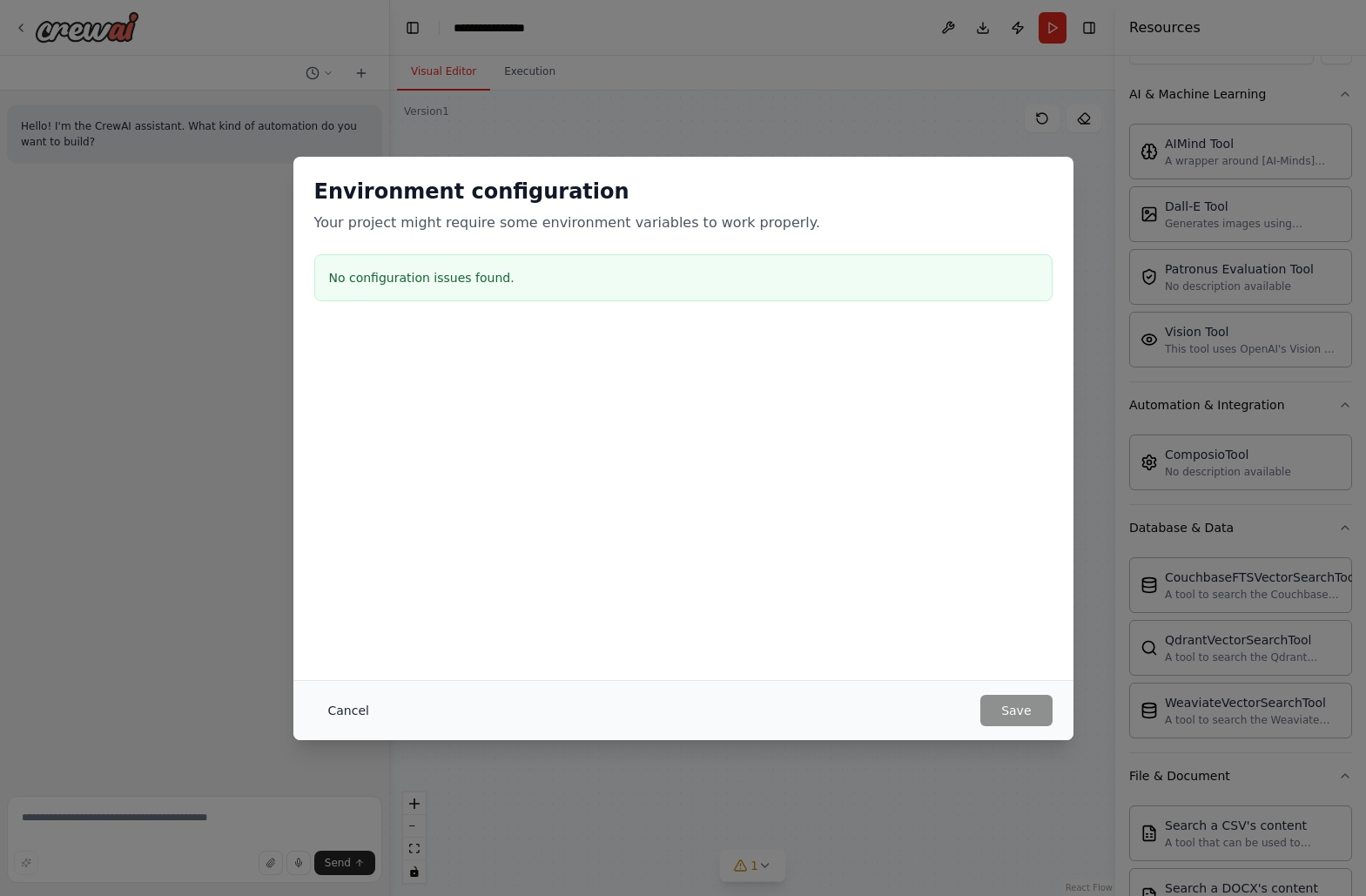
click at [341, 695] on button "Cancel" at bounding box center [348, 710] width 68 height 32
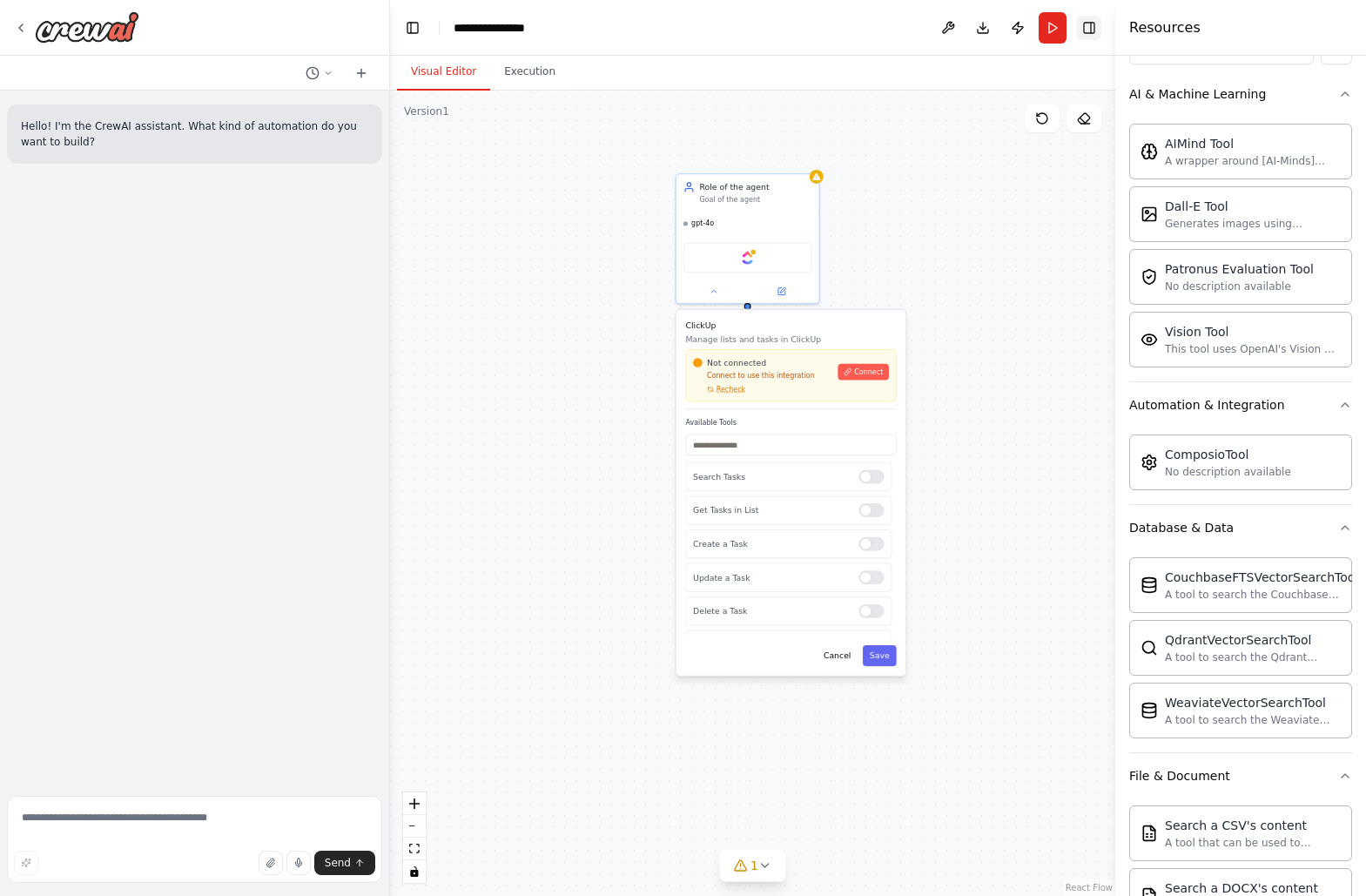
click at [1092, 32] on button "Toggle Right Sidebar" at bounding box center [1089, 27] width 24 height 24
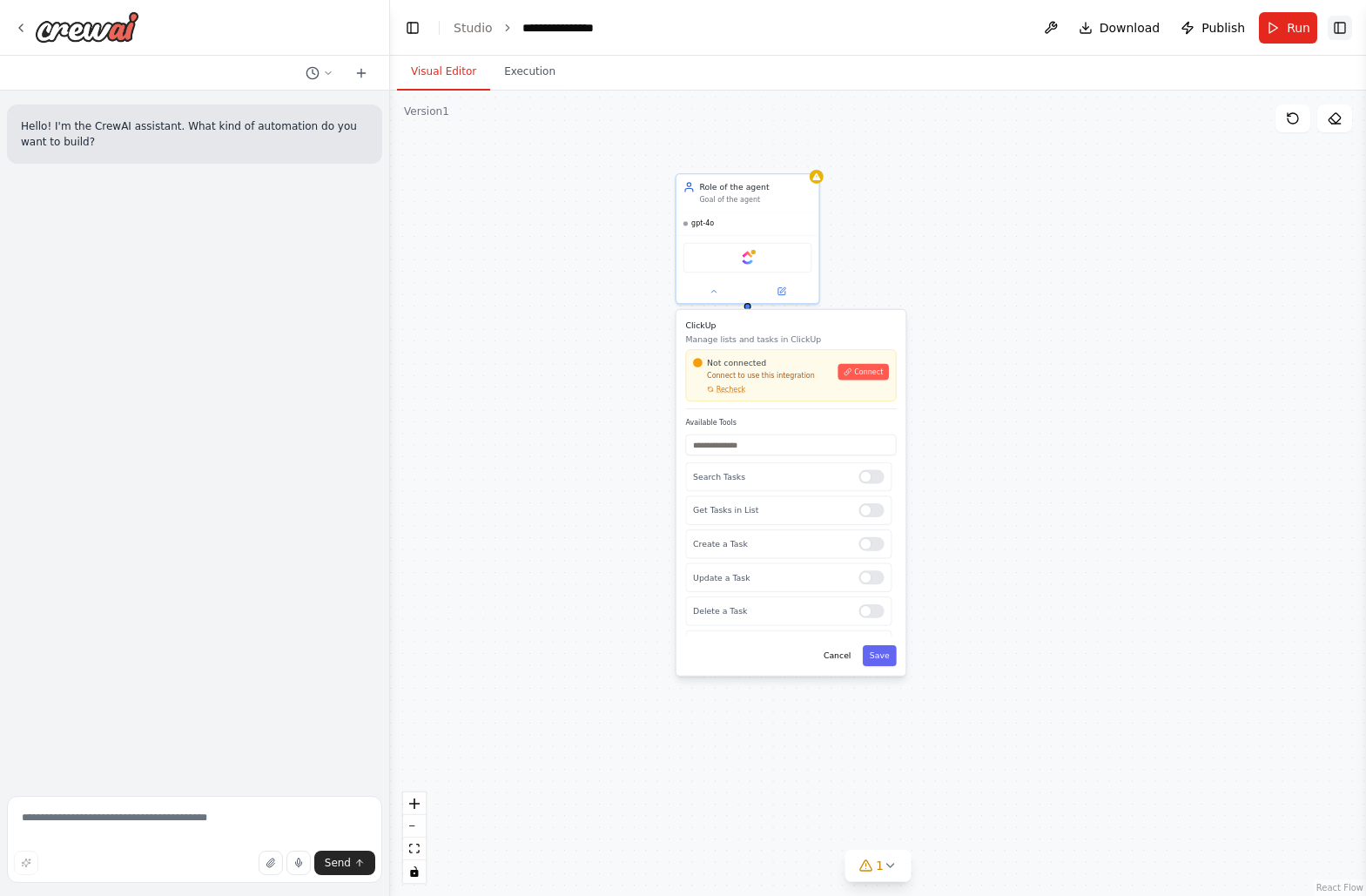
click at [1336, 29] on button "Toggle Right Sidebar" at bounding box center [1339, 27] width 24 height 24
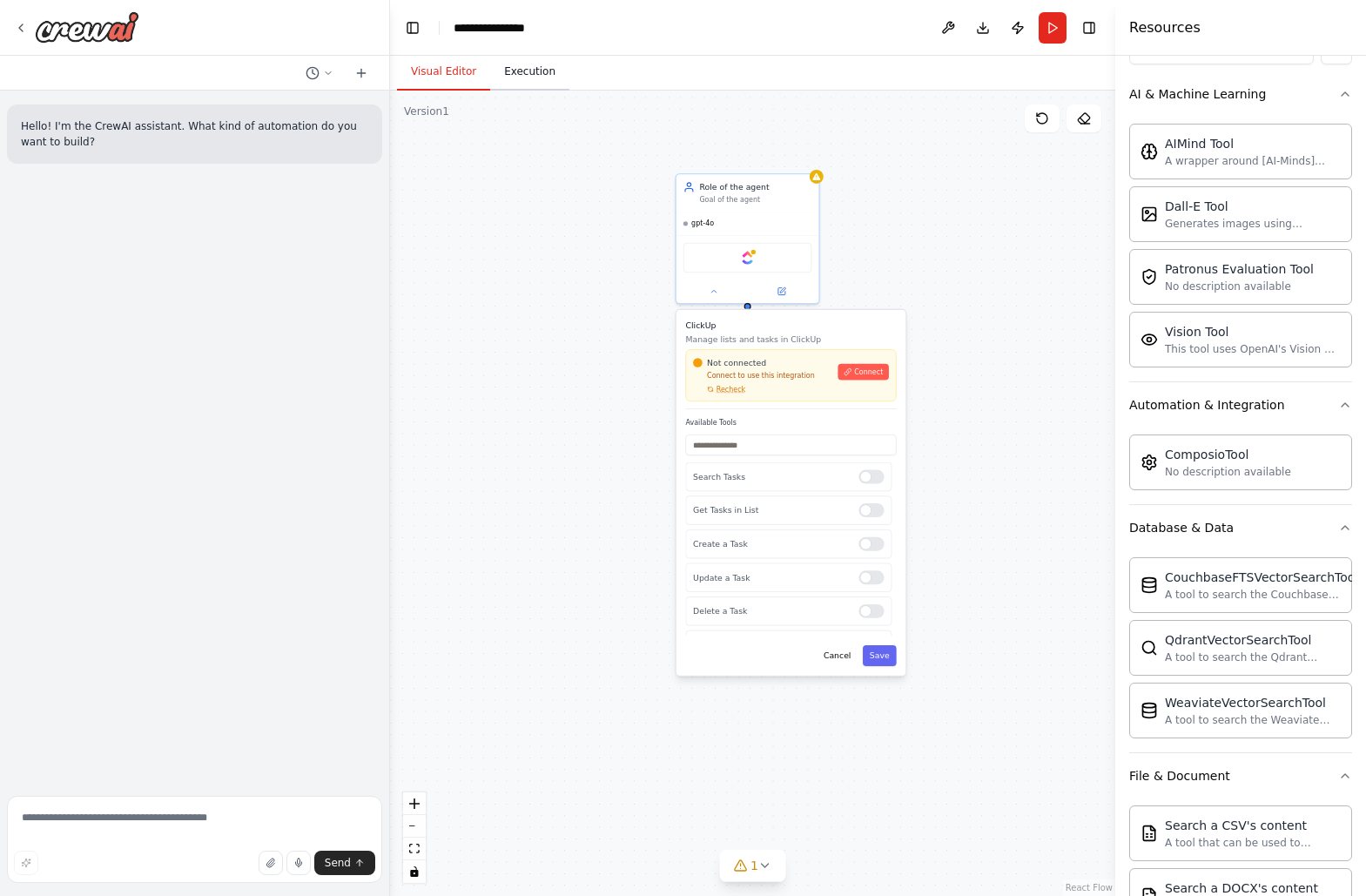
click at [510, 80] on button "Execution" at bounding box center [529, 72] width 79 height 37
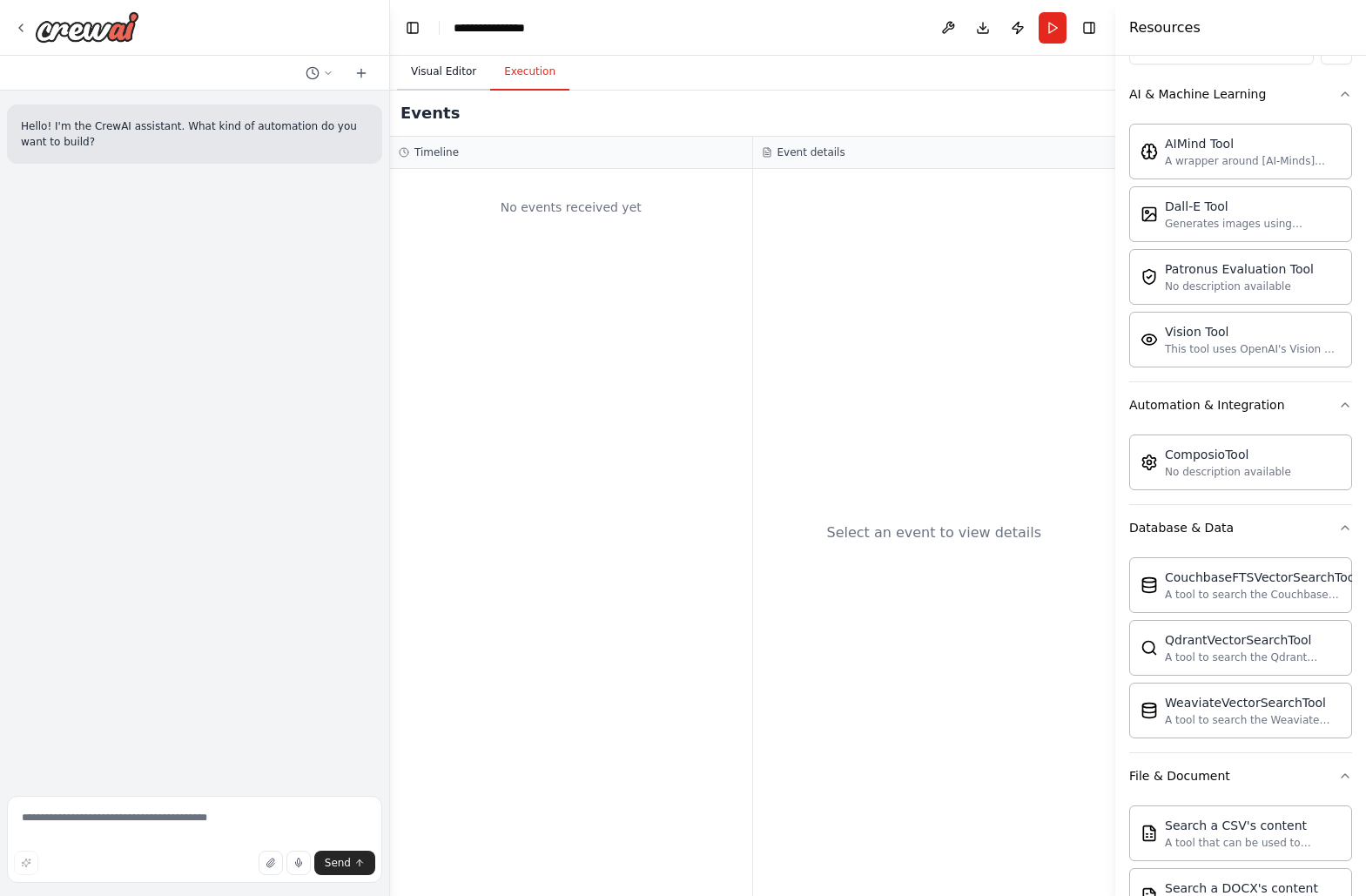
click at [444, 81] on button "Visual Editor" at bounding box center [443, 72] width 93 height 37
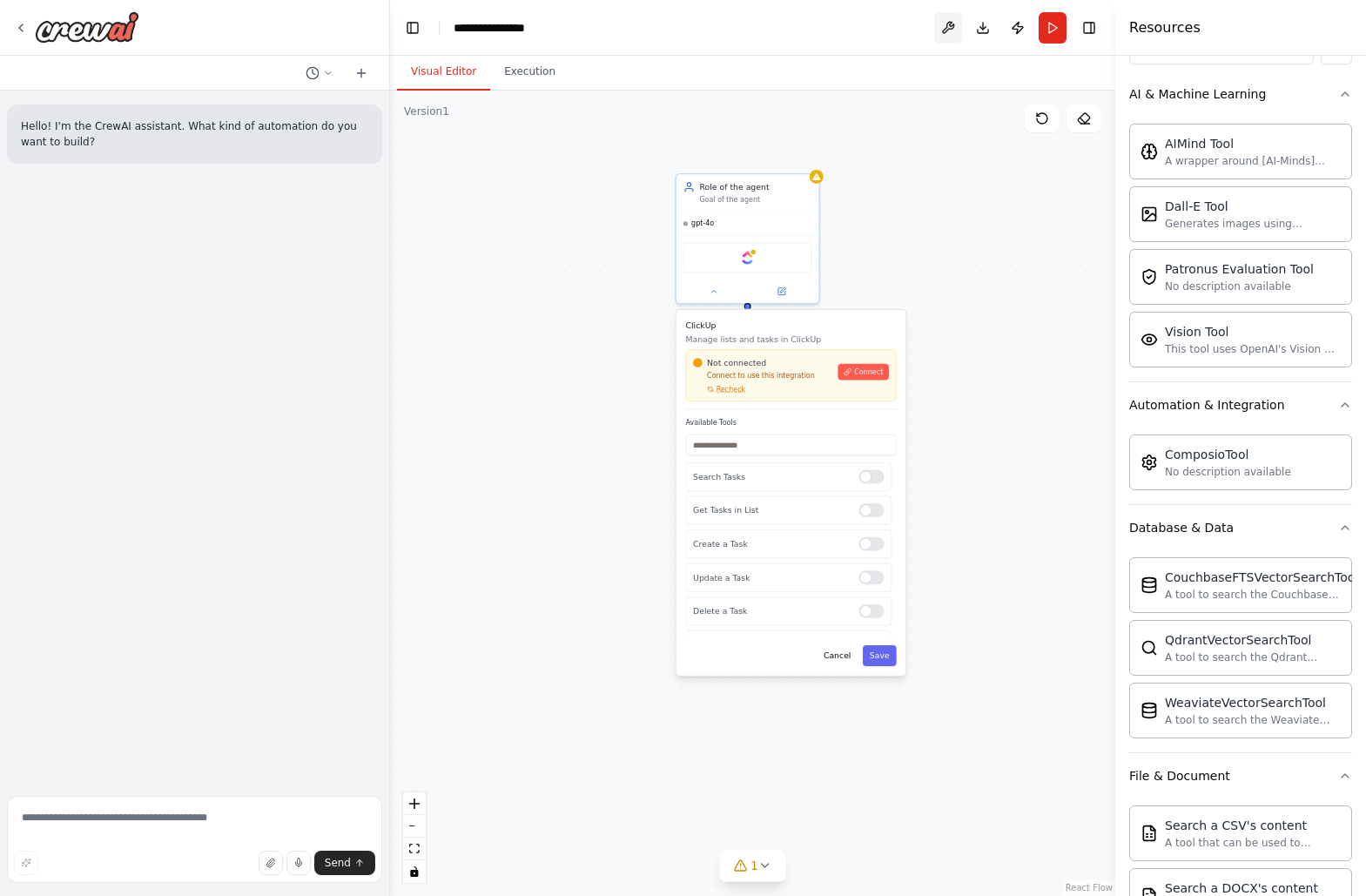
click at [941, 29] on button at bounding box center [947, 28] width 28 height 32
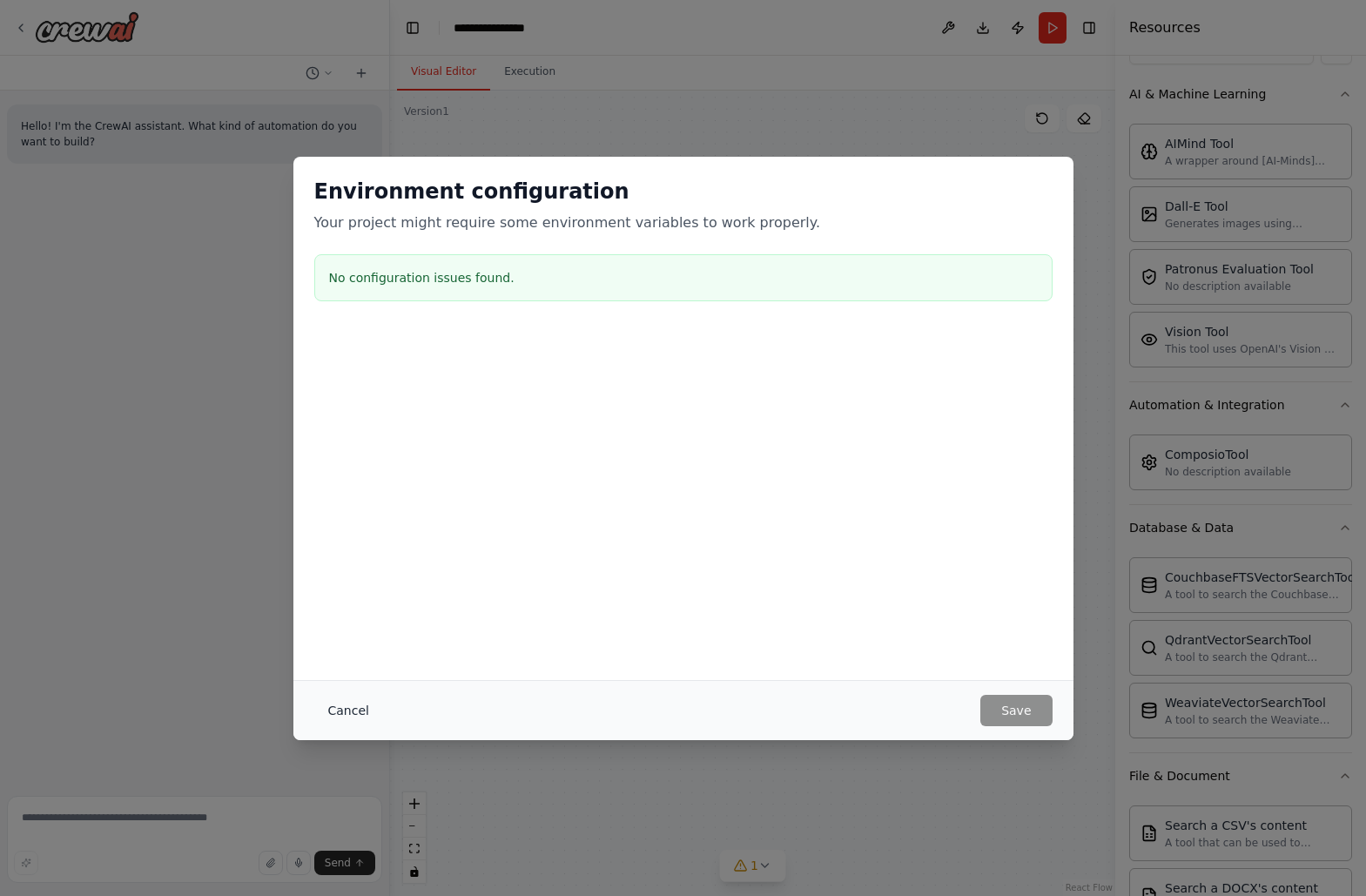
click at [366, 703] on button "Cancel" at bounding box center [348, 710] width 68 height 32
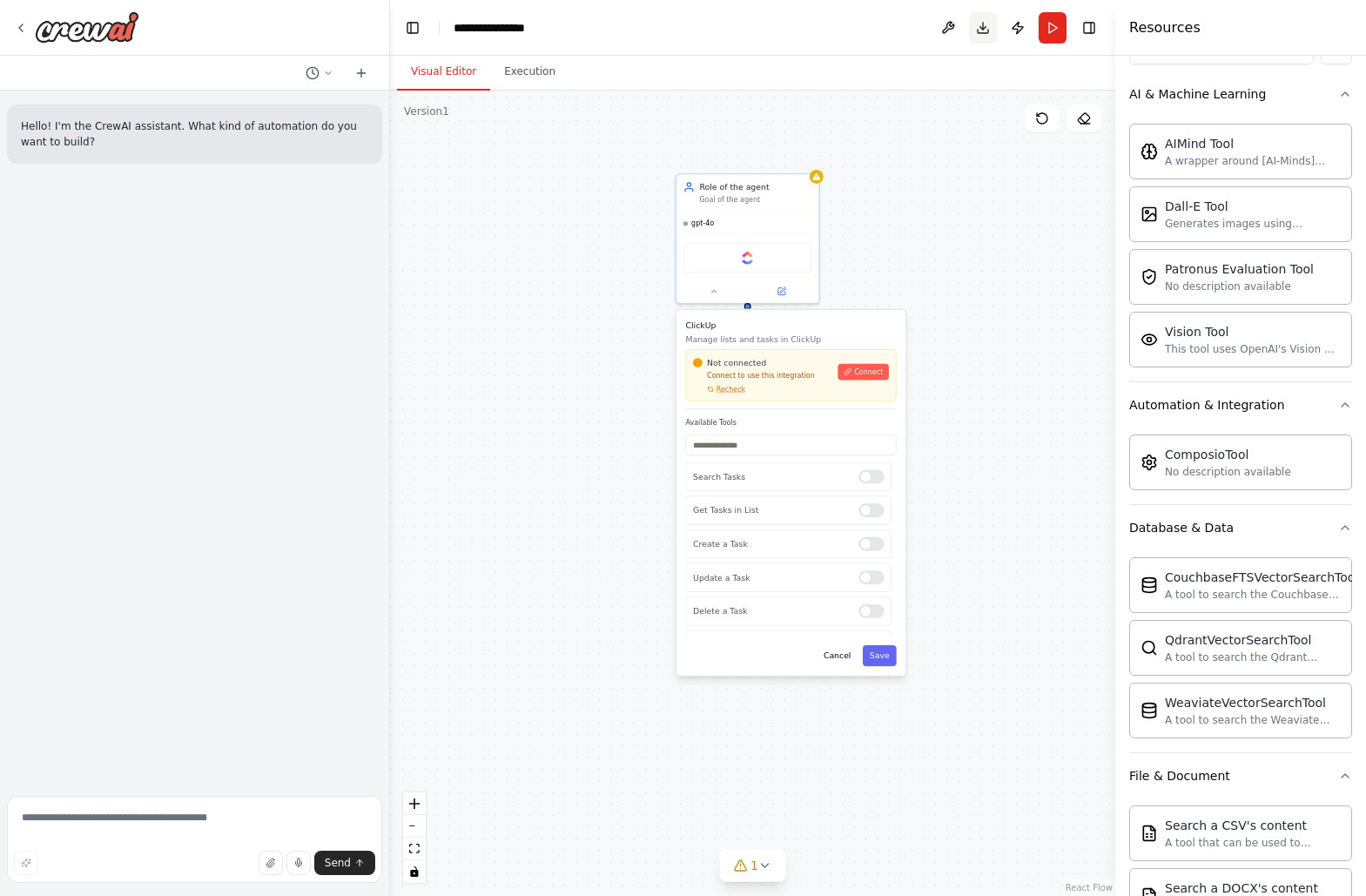
click at [978, 32] on button "Download" at bounding box center [982, 28] width 28 height 32
click at [760, 257] on img at bounding box center [759, 255] width 13 height 13
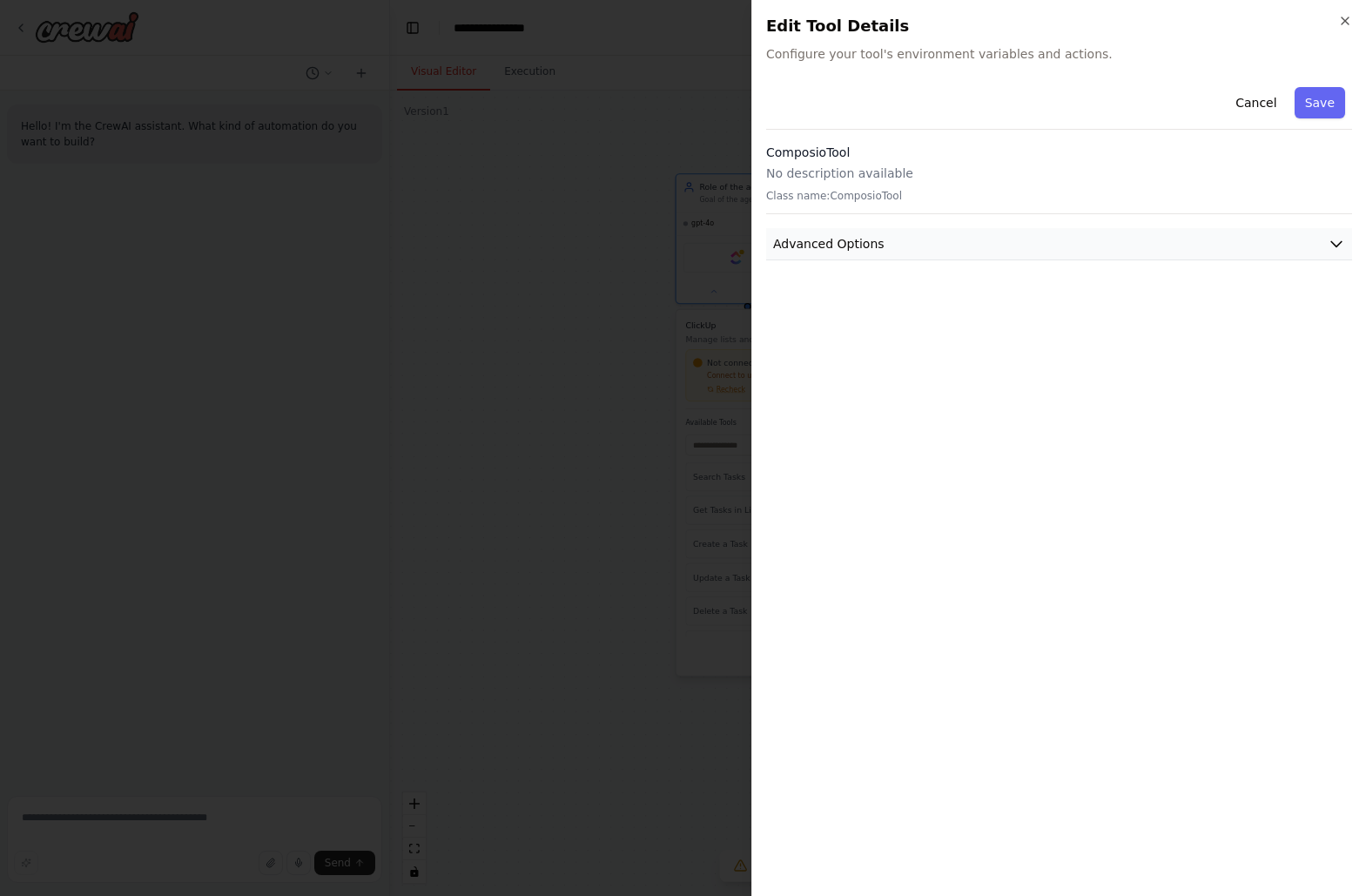
click at [903, 229] on button "Advanced Options" at bounding box center [1059, 243] width 586 height 32
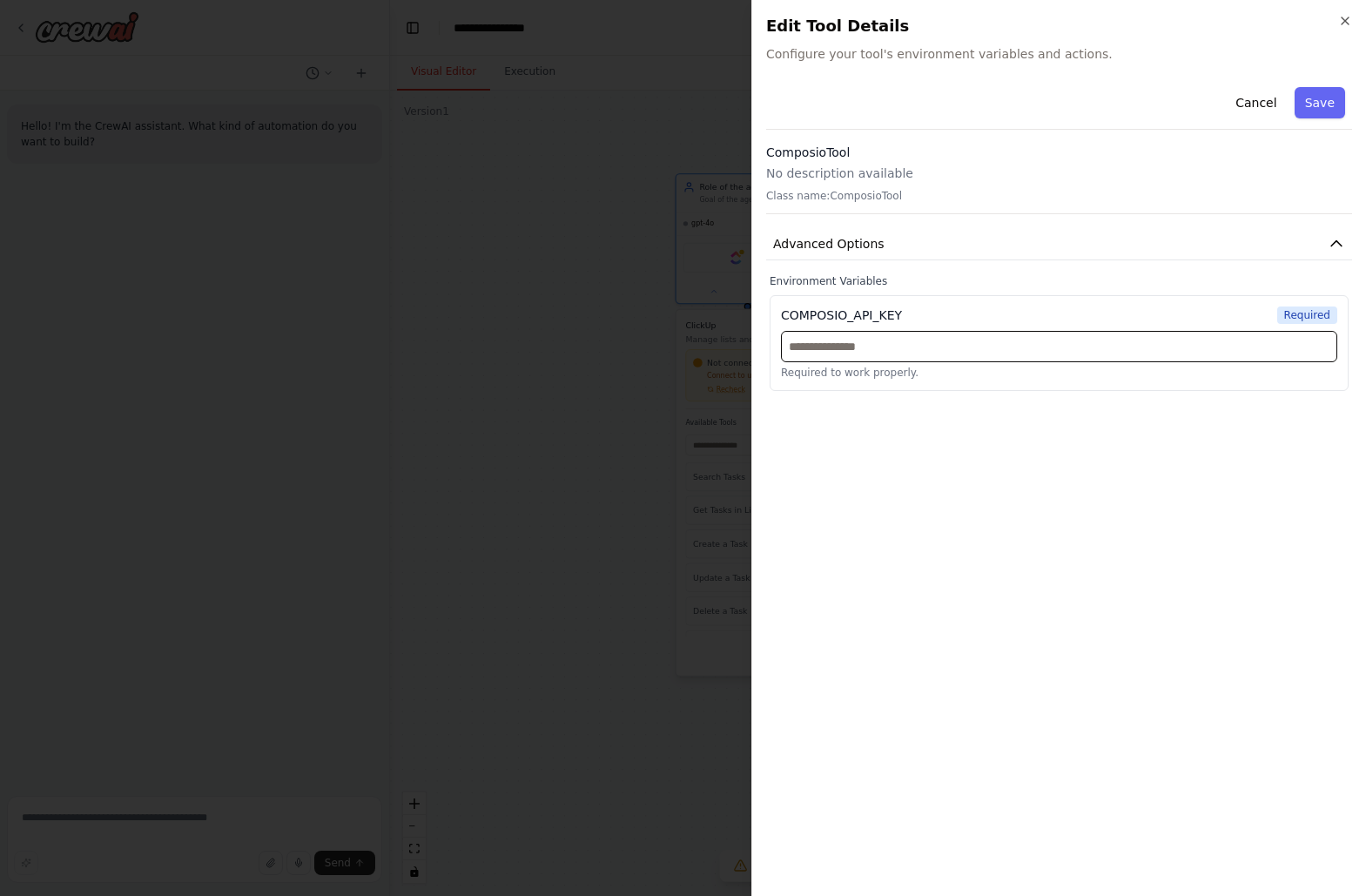
click at [903, 337] on input "text" at bounding box center [1059, 346] width 556 height 32
paste input "**********"
type input "**********"
click at [1018, 507] on div "**********" at bounding box center [1059, 480] width 586 height 802
click at [1314, 111] on button "Save" at bounding box center [1320, 102] width 50 height 32
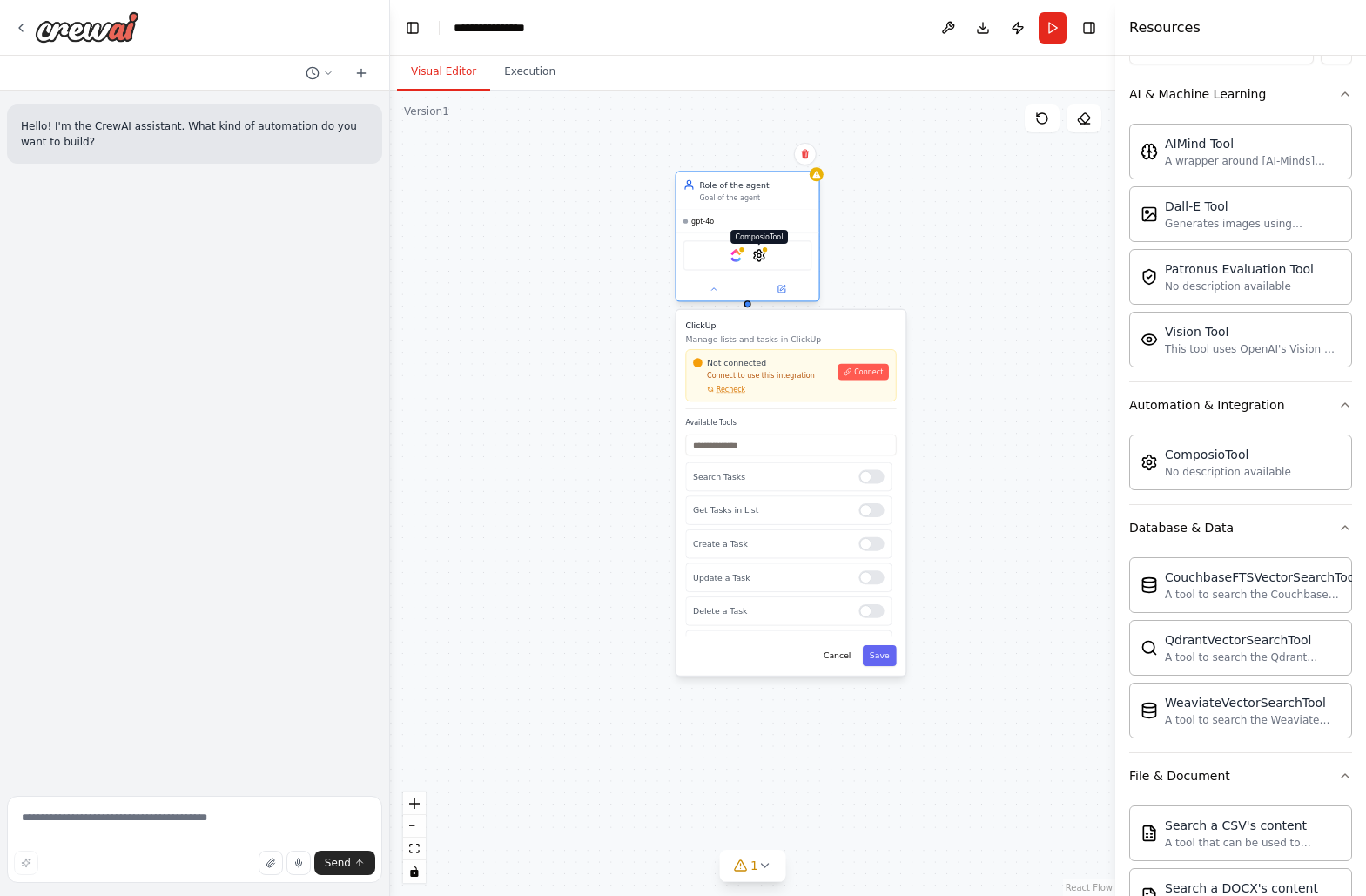
click at [760, 257] on img at bounding box center [759, 255] width 13 height 13
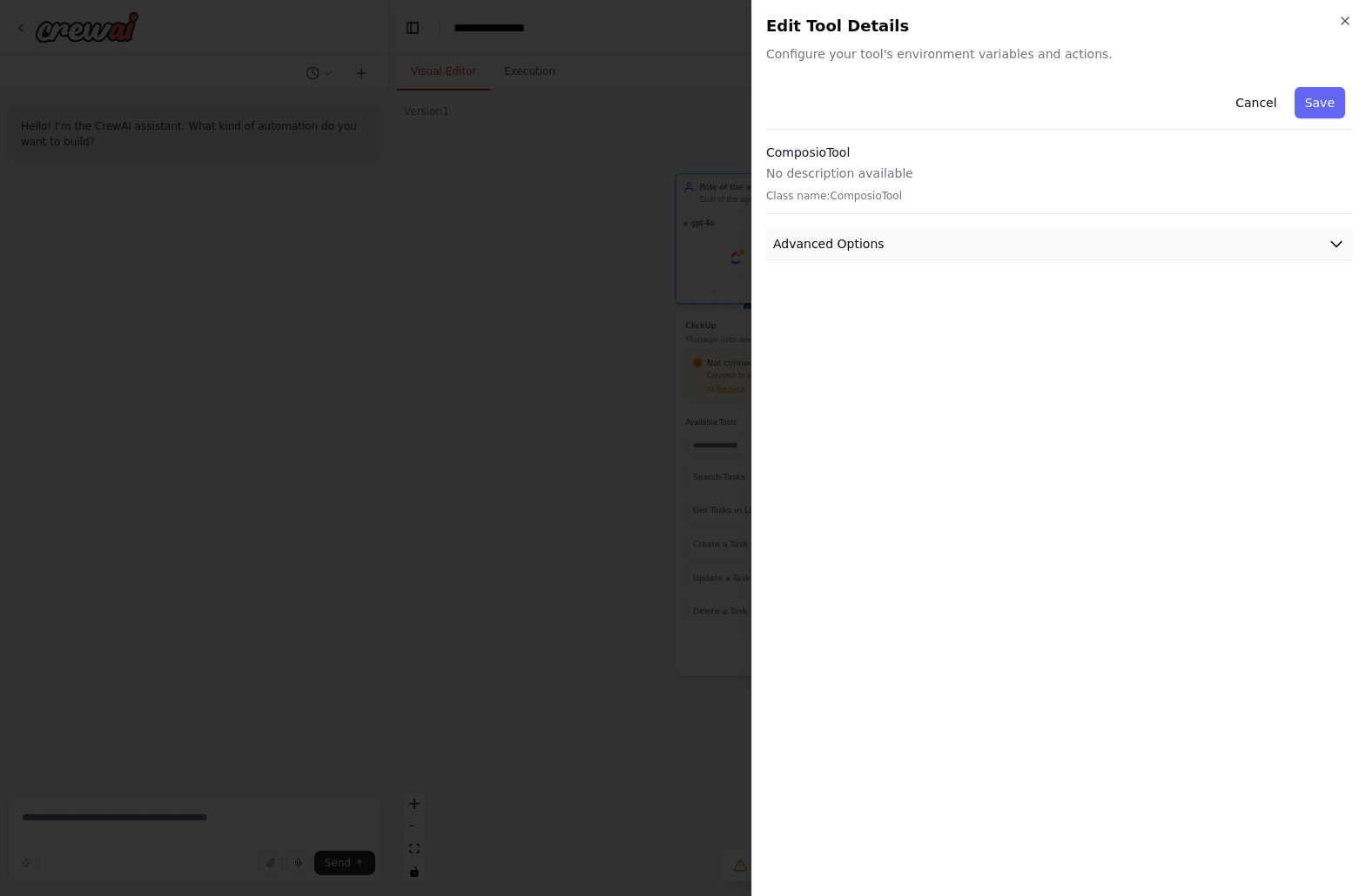
click at [850, 240] on span "Advanced Options" at bounding box center [829, 243] width 112 height 17
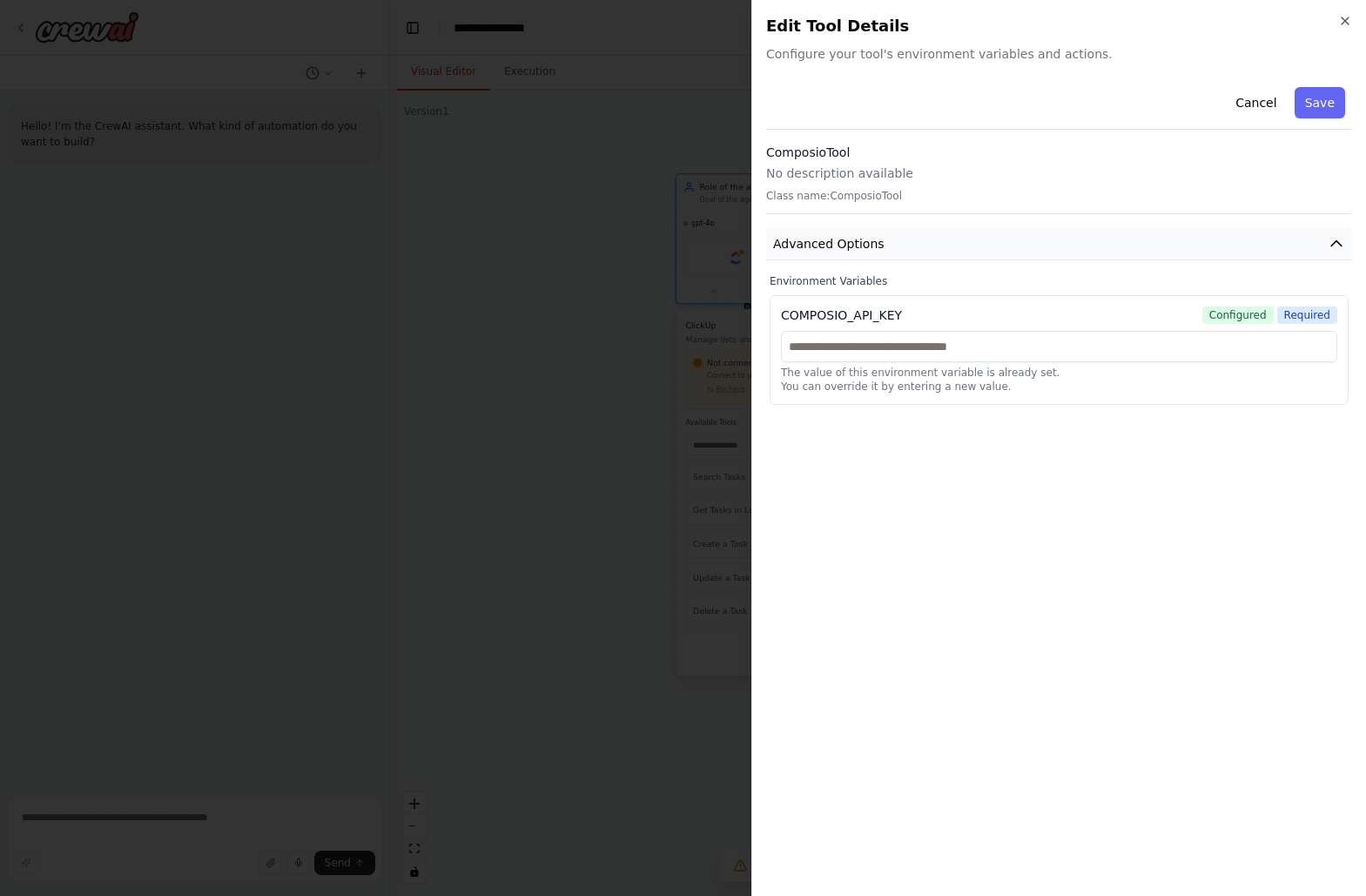
click at [850, 240] on span "Advanced Options" at bounding box center [829, 243] width 112 height 17
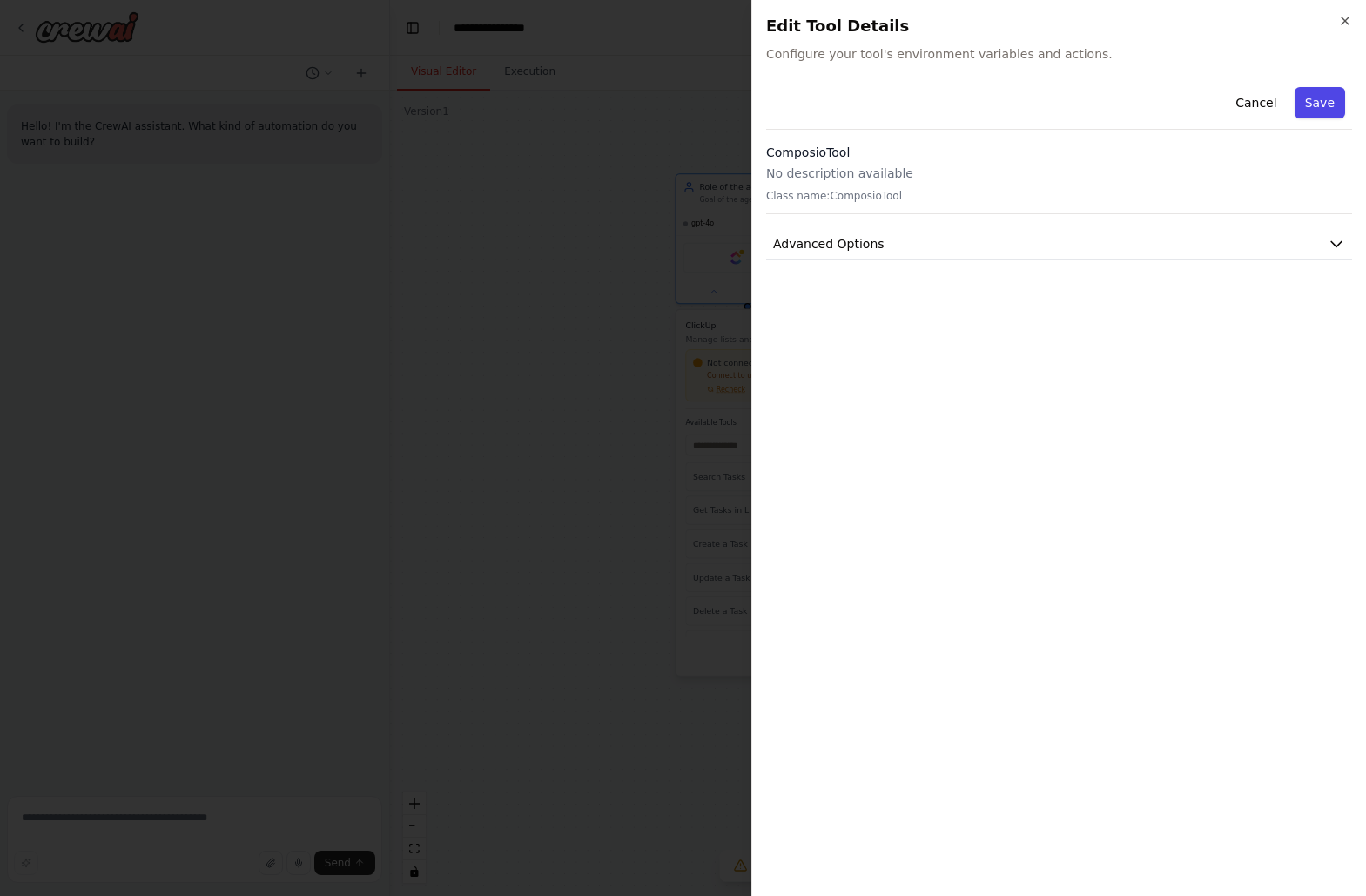
click at [1307, 106] on button "Save" at bounding box center [1320, 102] width 50 height 32
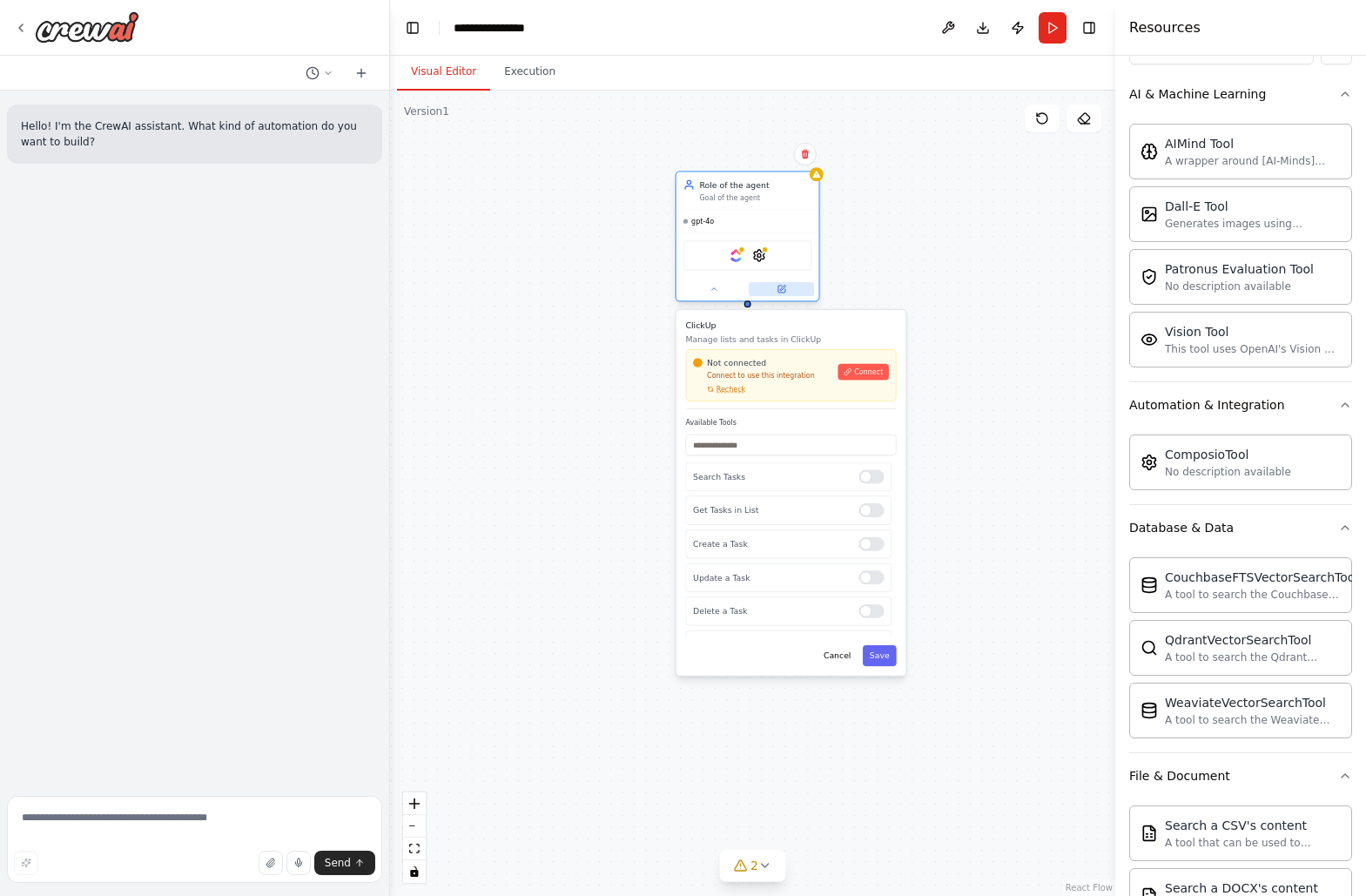
click at [780, 289] on icon at bounding box center [782, 288] width 5 height 5
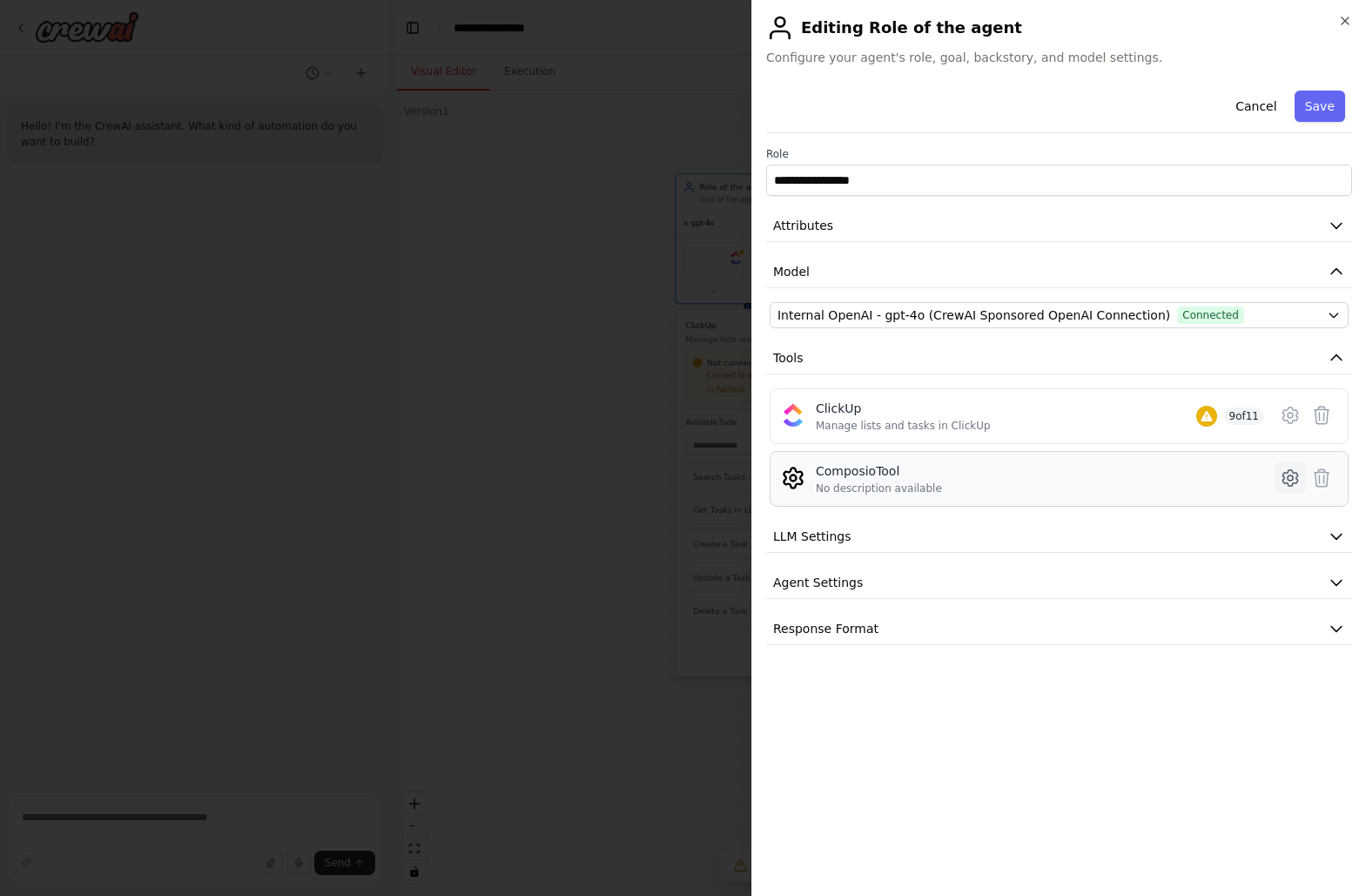
click at [1290, 479] on icon at bounding box center [1289, 477] width 5 height 5
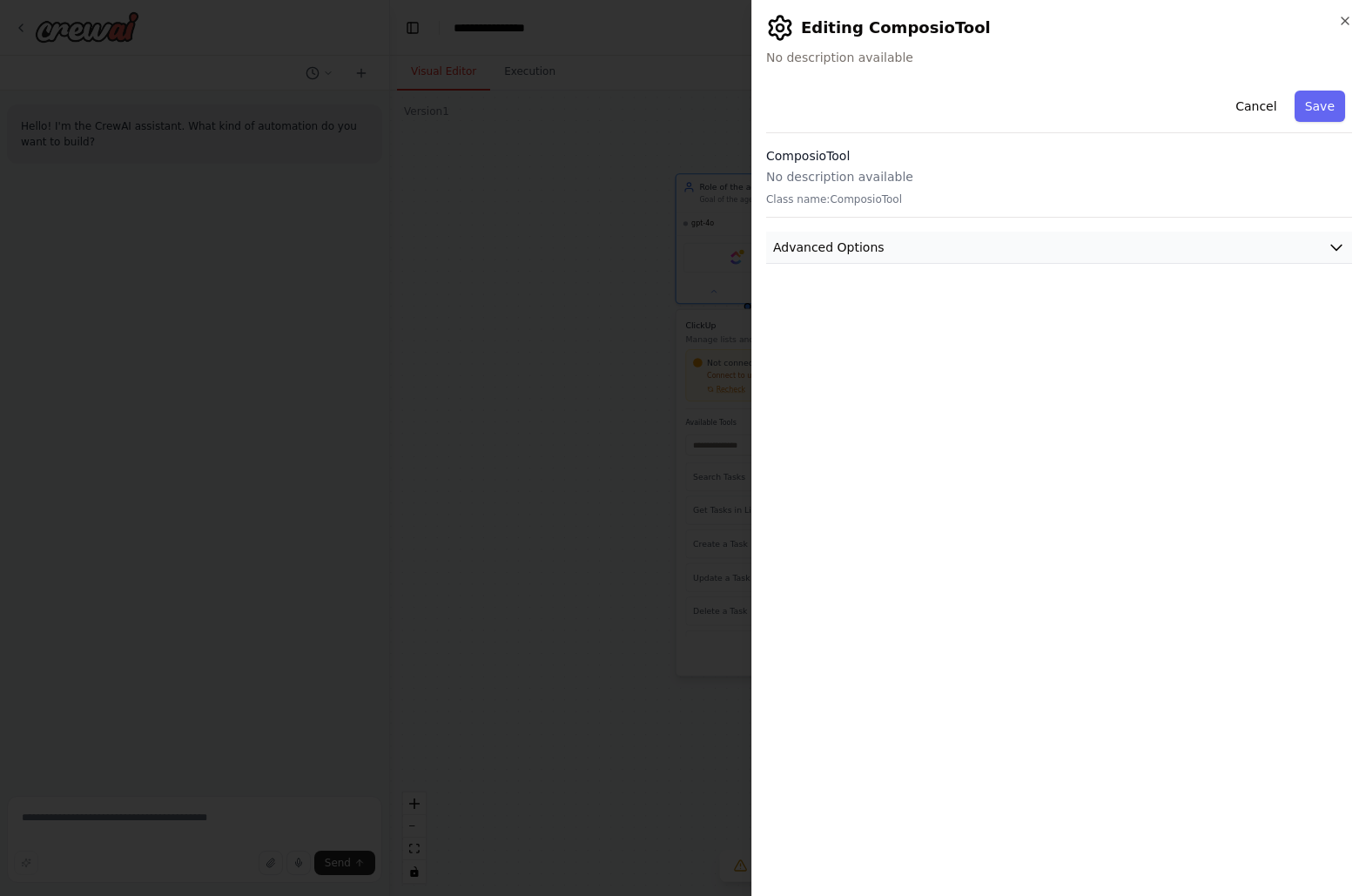
click at [901, 255] on button "Advanced Options" at bounding box center [1059, 247] width 586 height 32
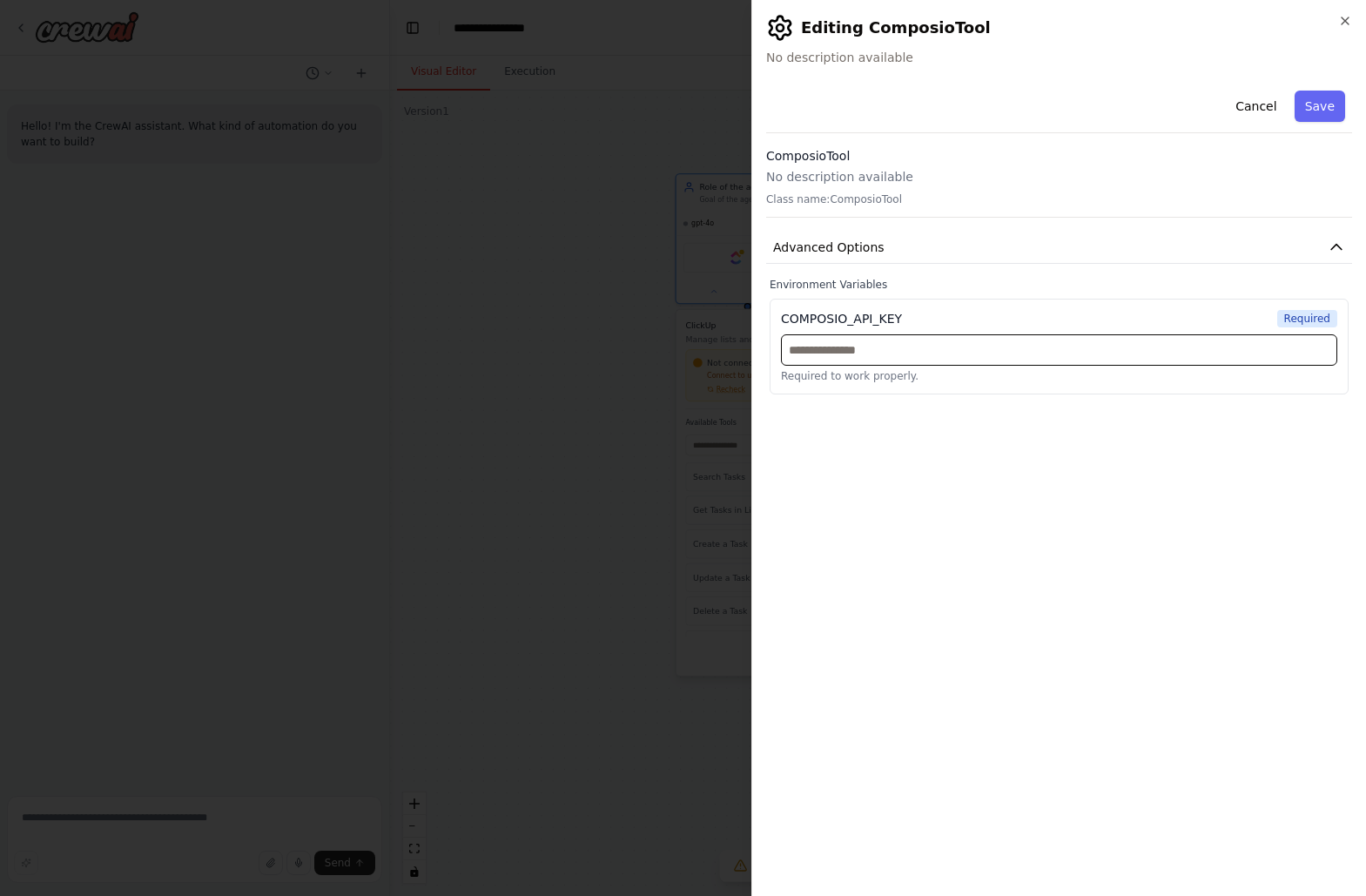
click at [852, 346] on input "text" at bounding box center [1059, 349] width 556 height 32
paste input "**********"
type input "**********"
click at [912, 495] on div "**********" at bounding box center [1059, 482] width 586 height 798
click at [1314, 108] on button "Save" at bounding box center [1320, 106] width 50 height 32
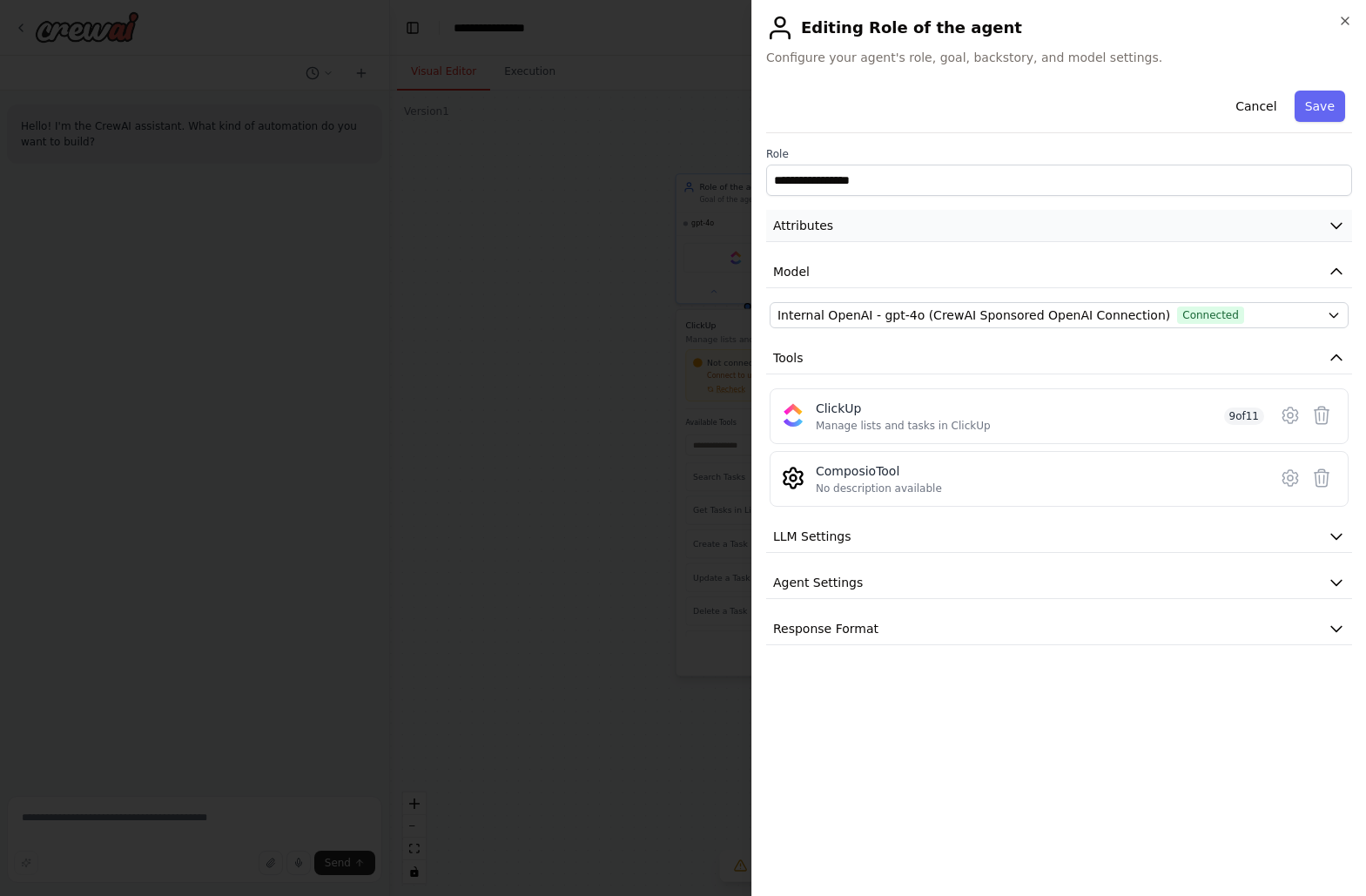
click at [1307, 231] on button "Attributes" at bounding box center [1059, 225] width 586 height 32
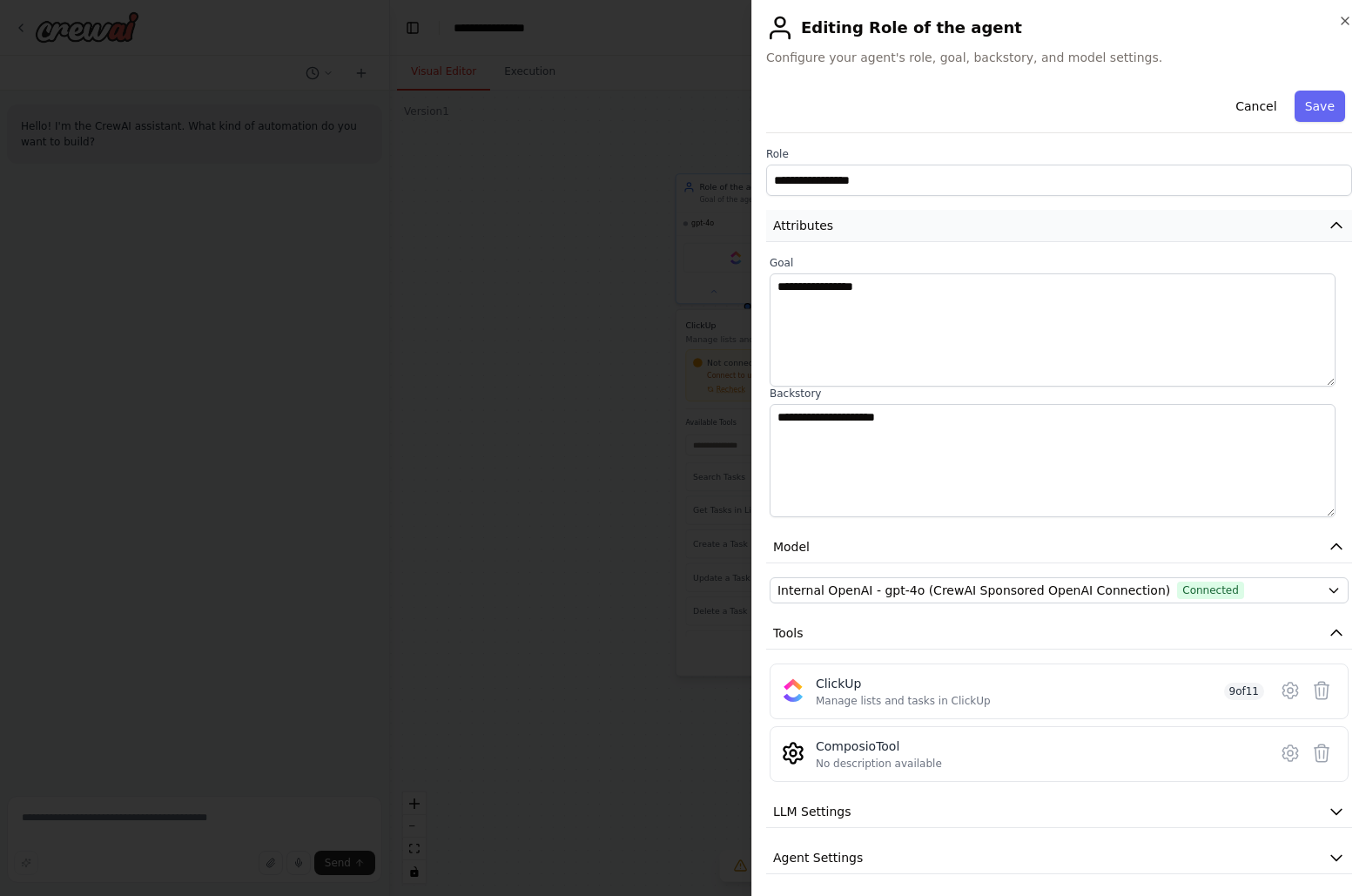
click at [1307, 231] on button "Attributes" at bounding box center [1059, 225] width 586 height 32
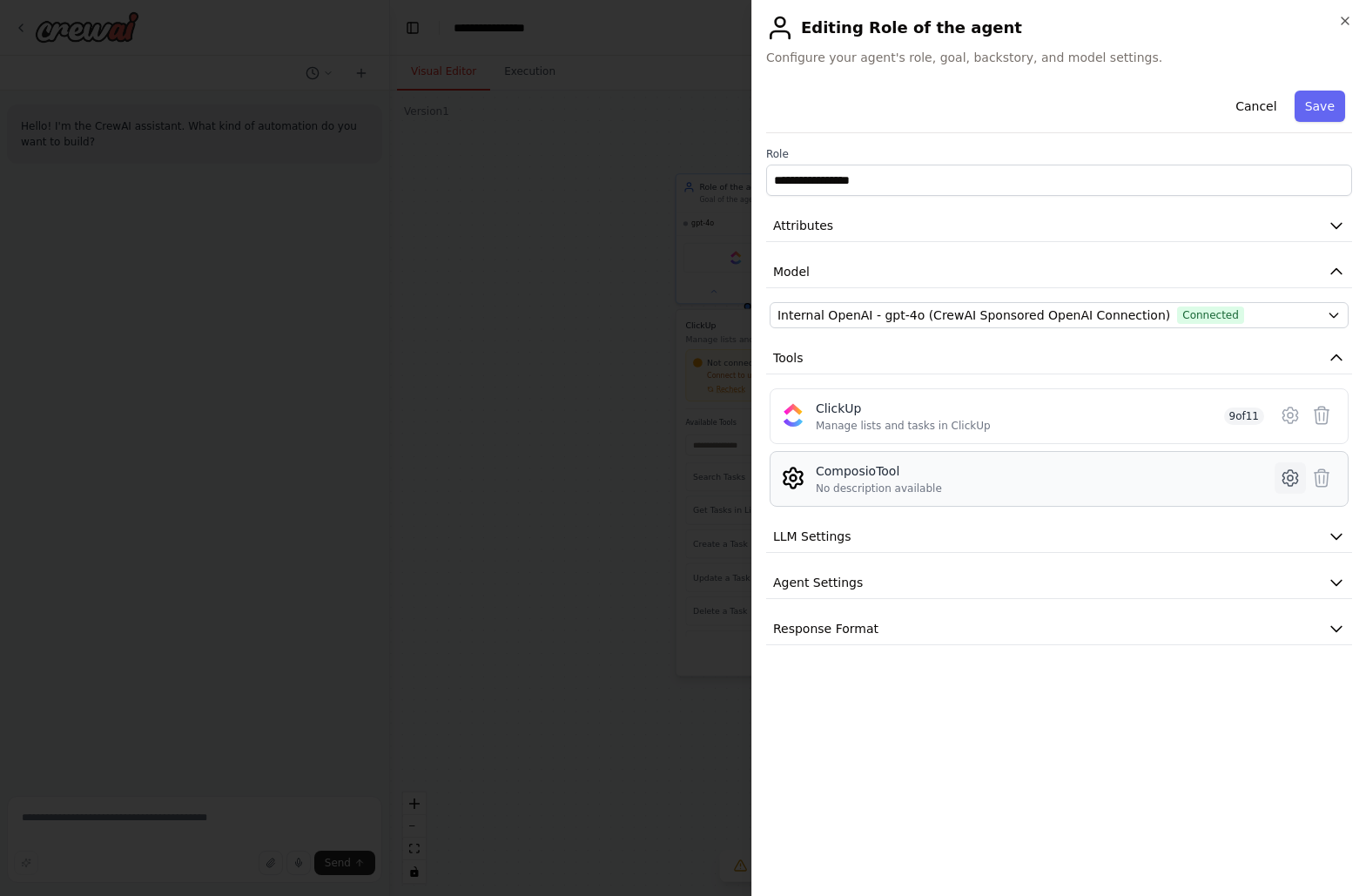
click at [1287, 477] on icon at bounding box center [1289, 477] width 5 height 5
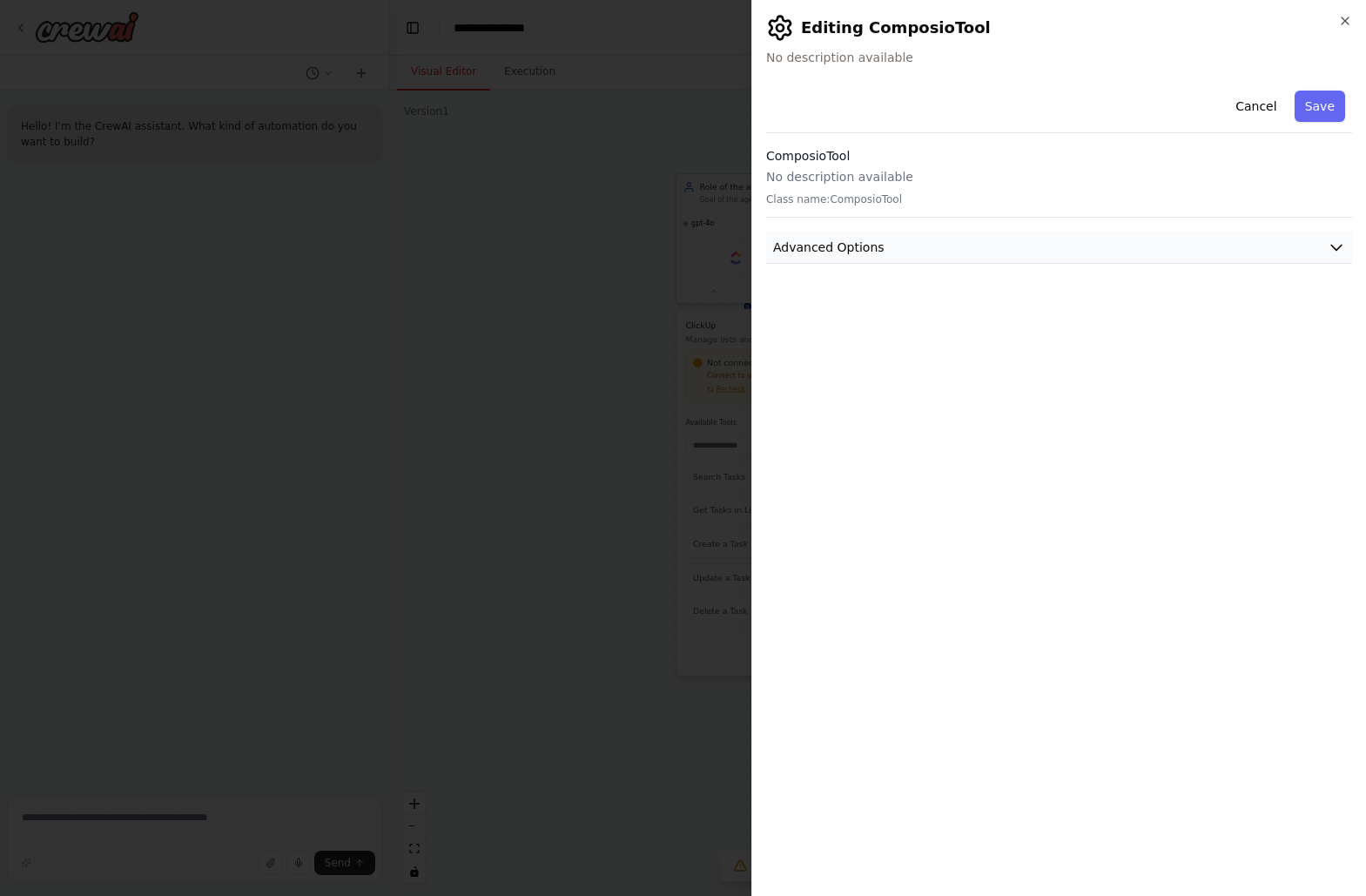
click at [918, 256] on button "Advanced Options" at bounding box center [1059, 247] width 586 height 32
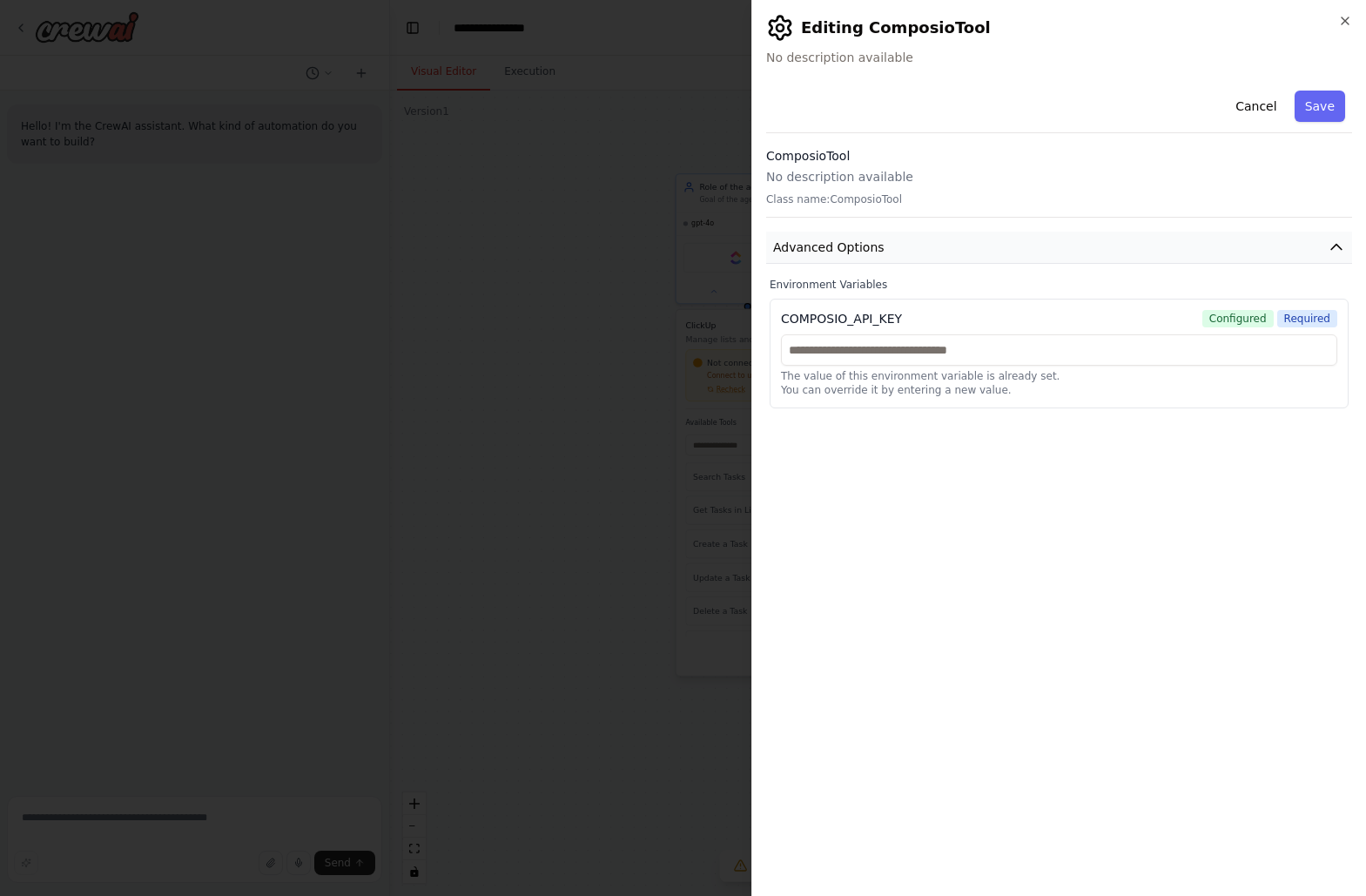
click at [918, 256] on button "Advanced Options" at bounding box center [1059, 247] width 586 height 32
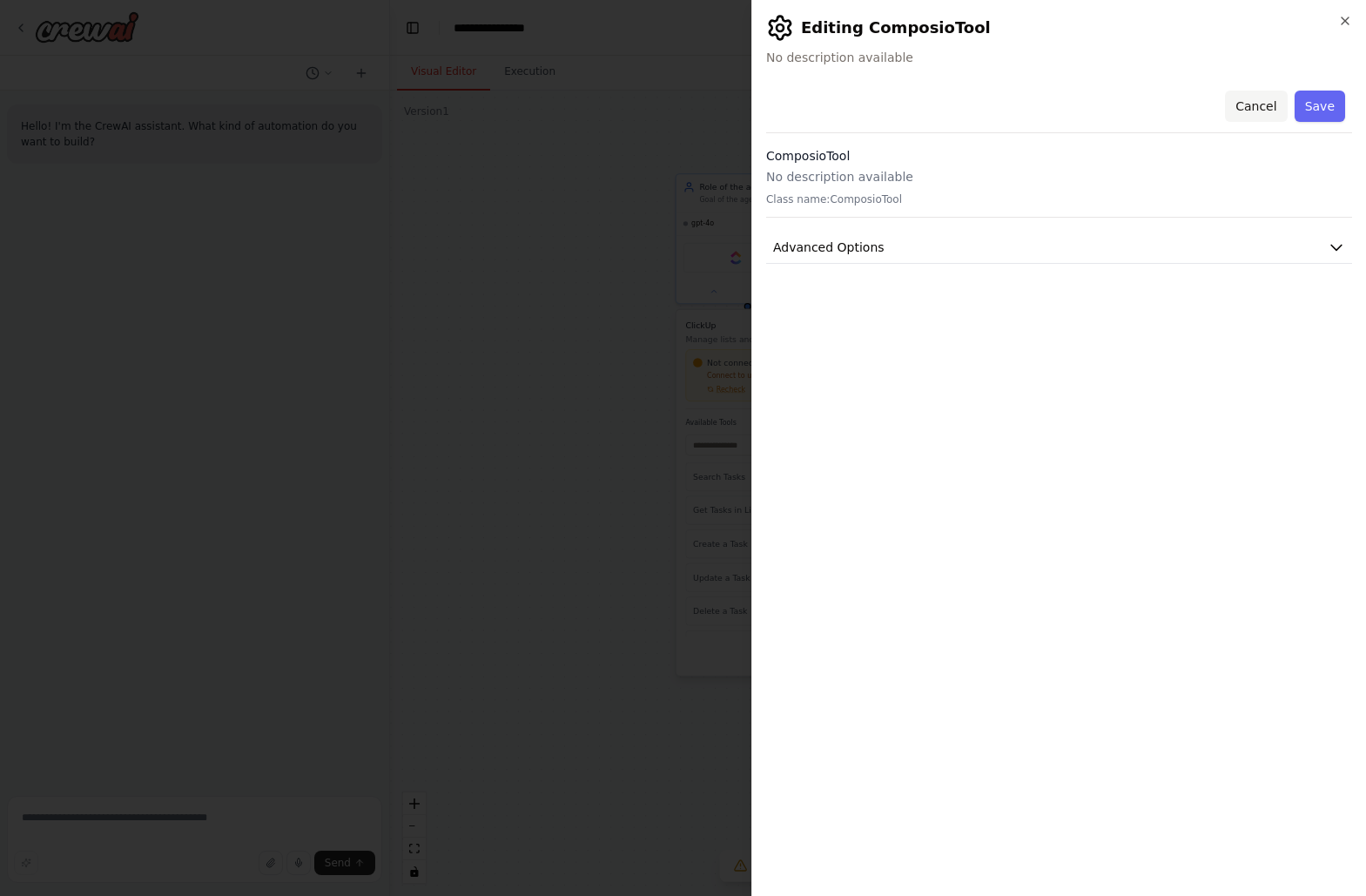
click at [1260, 99] on button "Cancel" at bounding box center [1255, 106] width 62 height 32
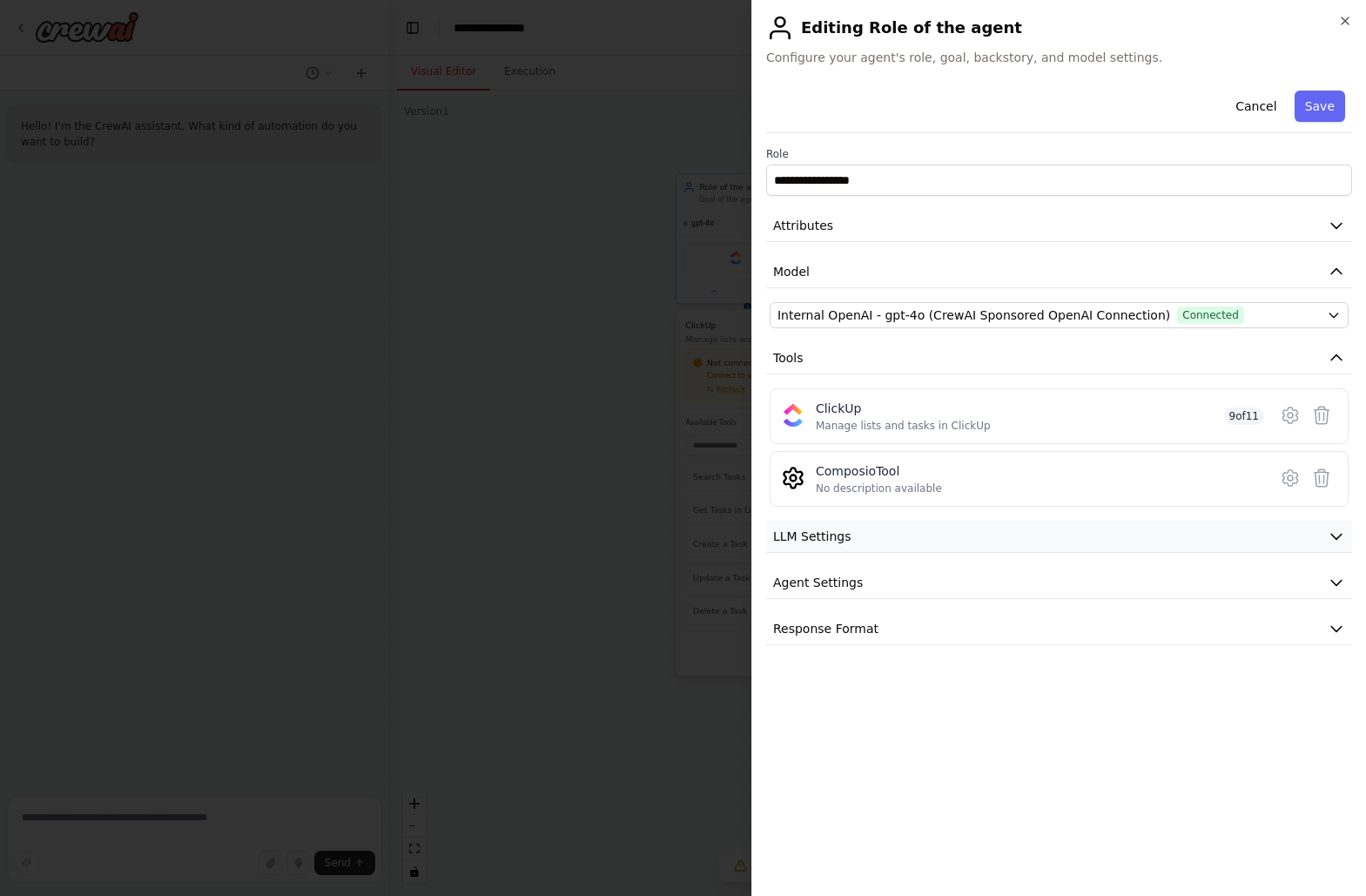
click at [901, 536] on button "LLM Settings" at bounding box center [1059, 536] width 586 height 32
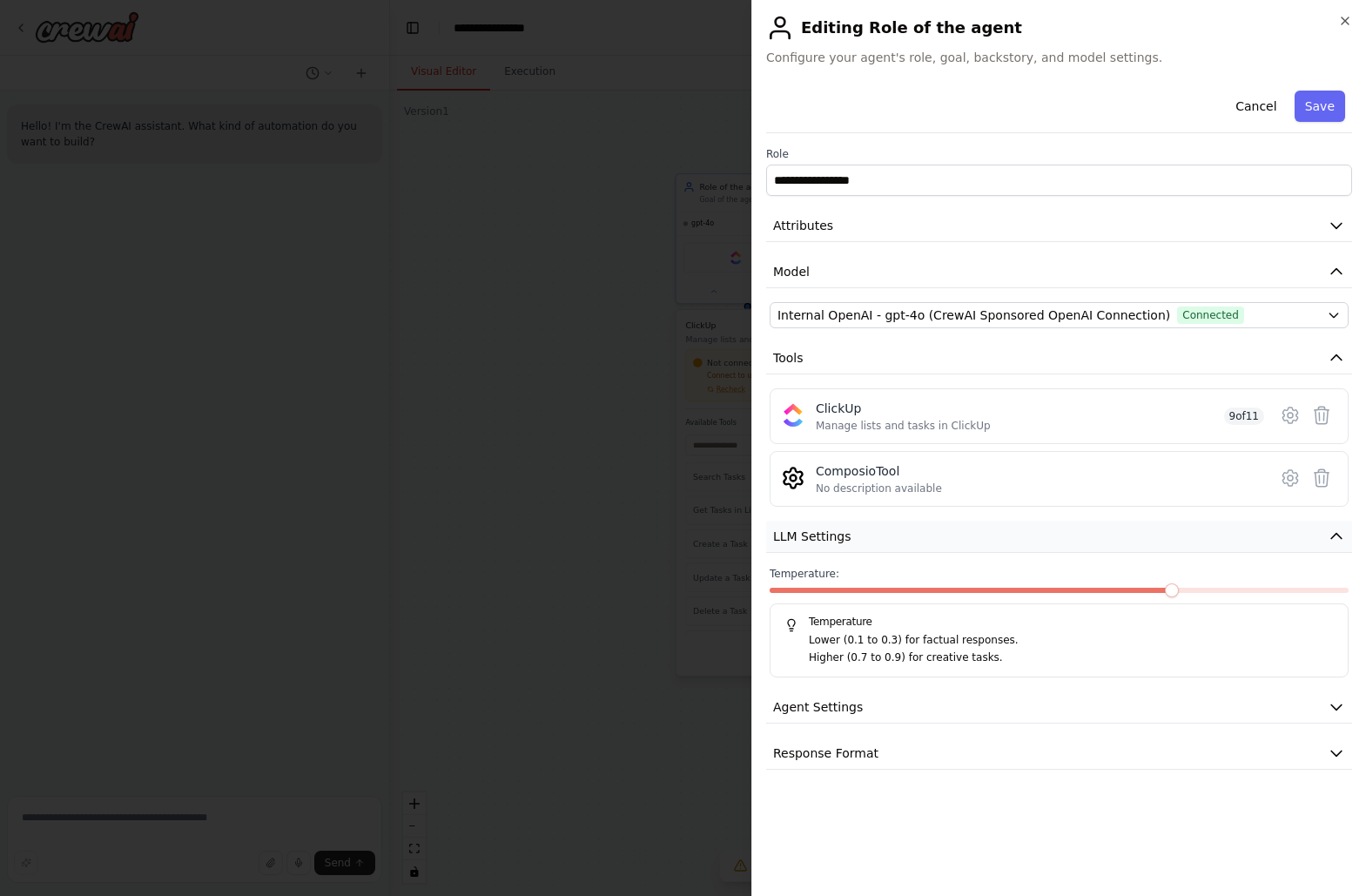
click at [901, 536] on button "LLM Settings" at bounding box center [1059, 536] width 586 height 32
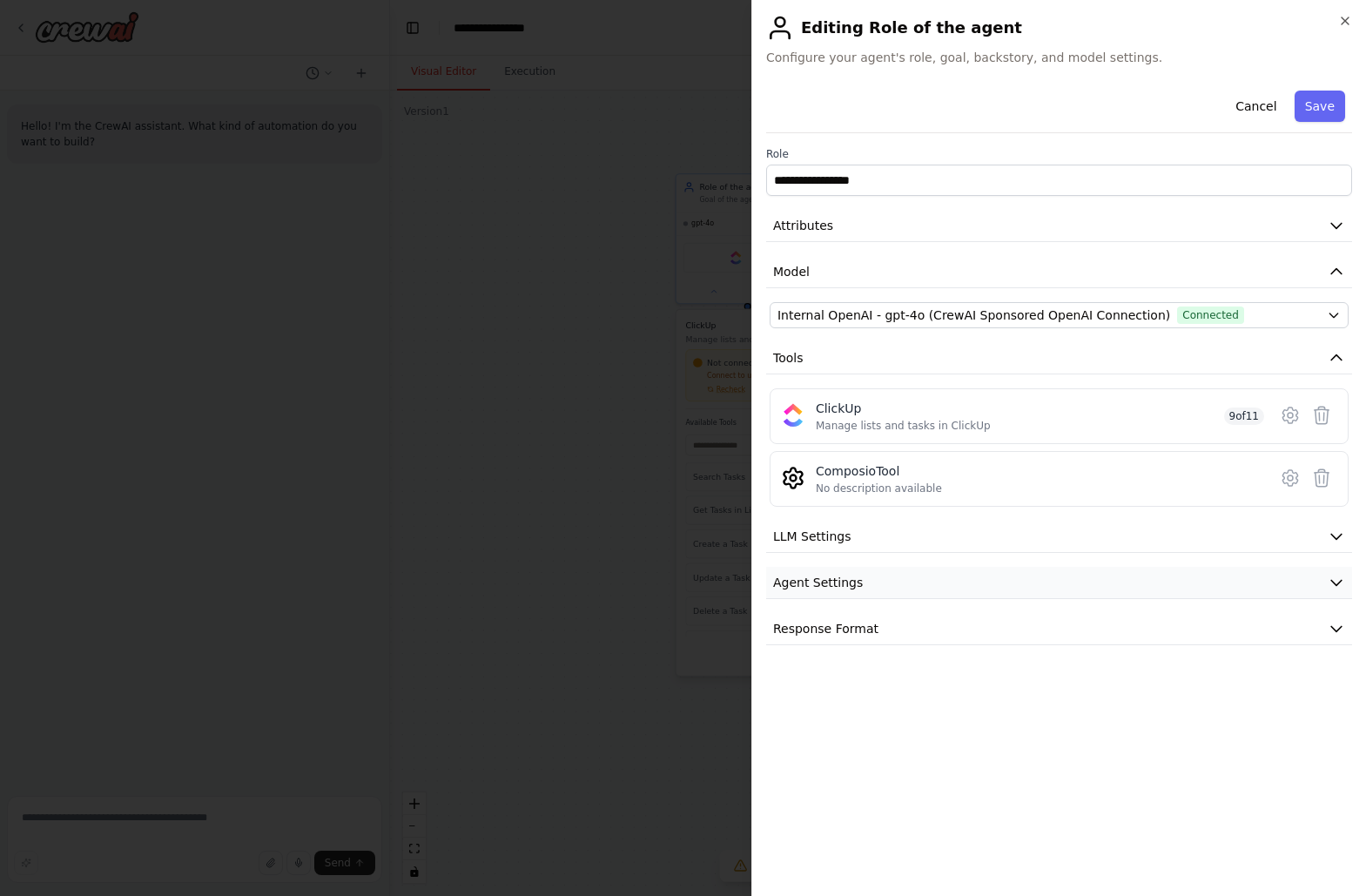
click at [893, 580] on button "Agent Settings" at bounding box center [1059, 582] width 586 height 32
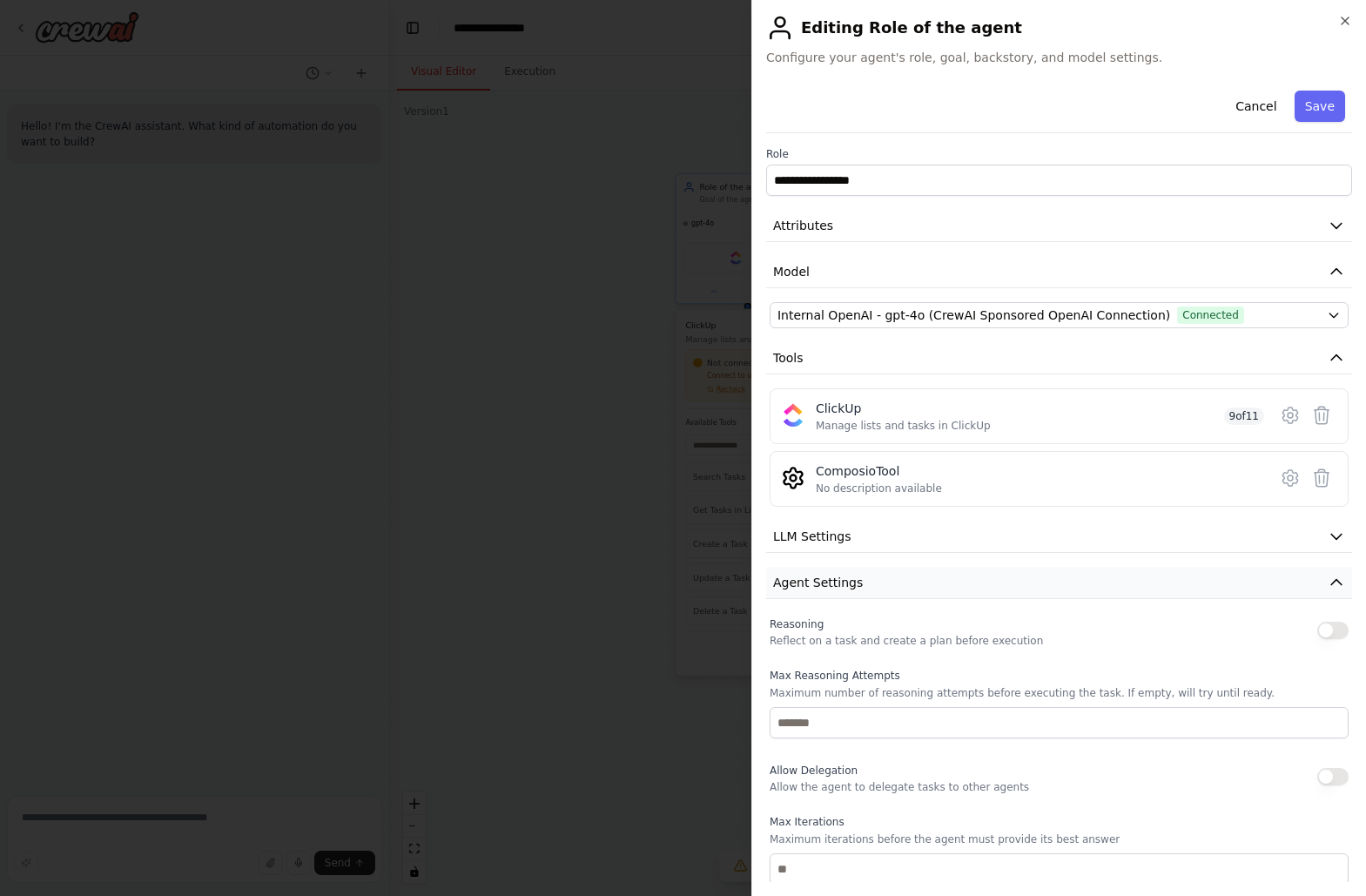
click at [893, 580] on button "Agent Settings" at bounding box center [1059, 582] width 586 height 32
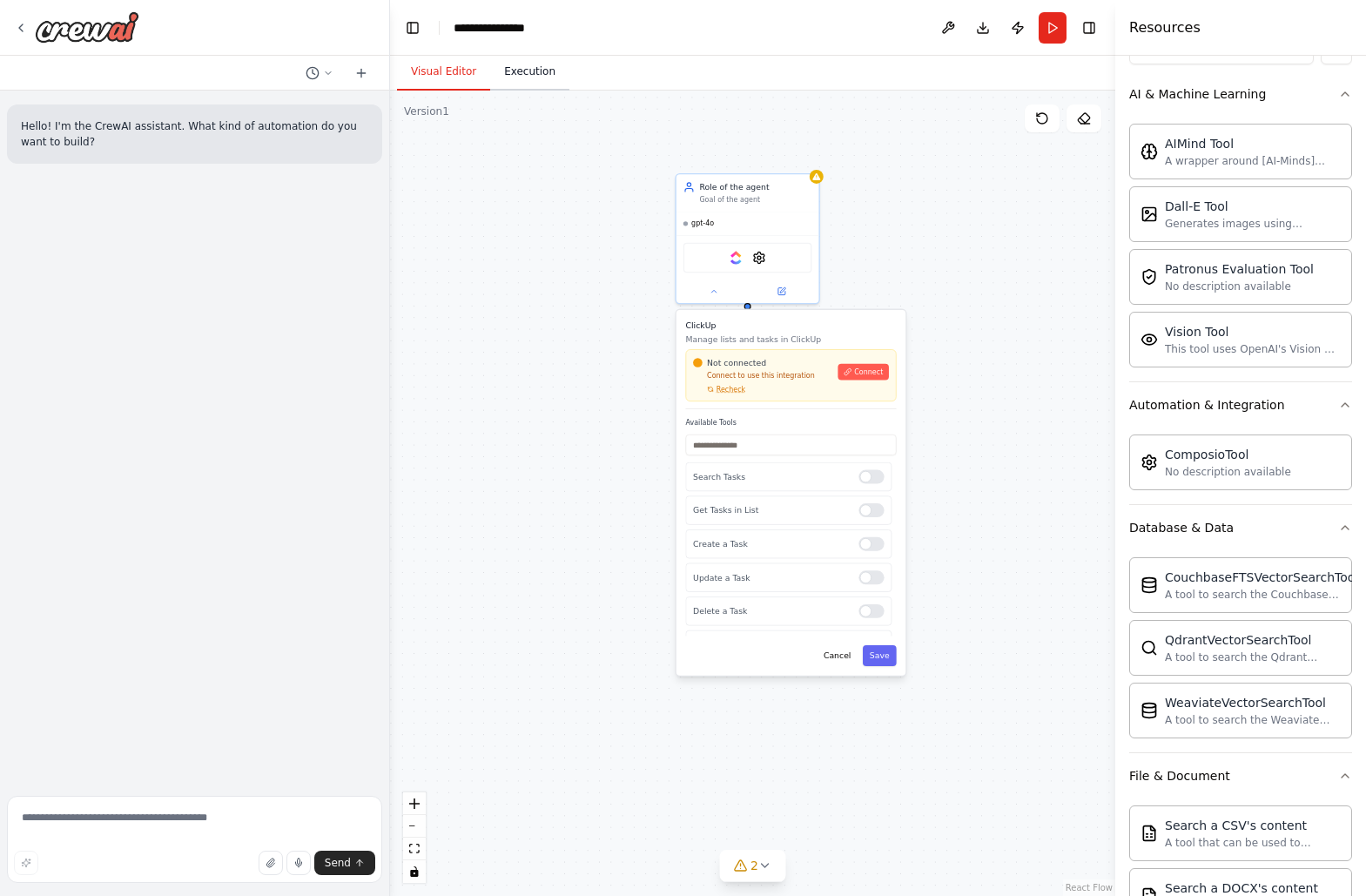
click at [523, 75] on button "Execution" at bounding box center [529, 72] width 79 height 37
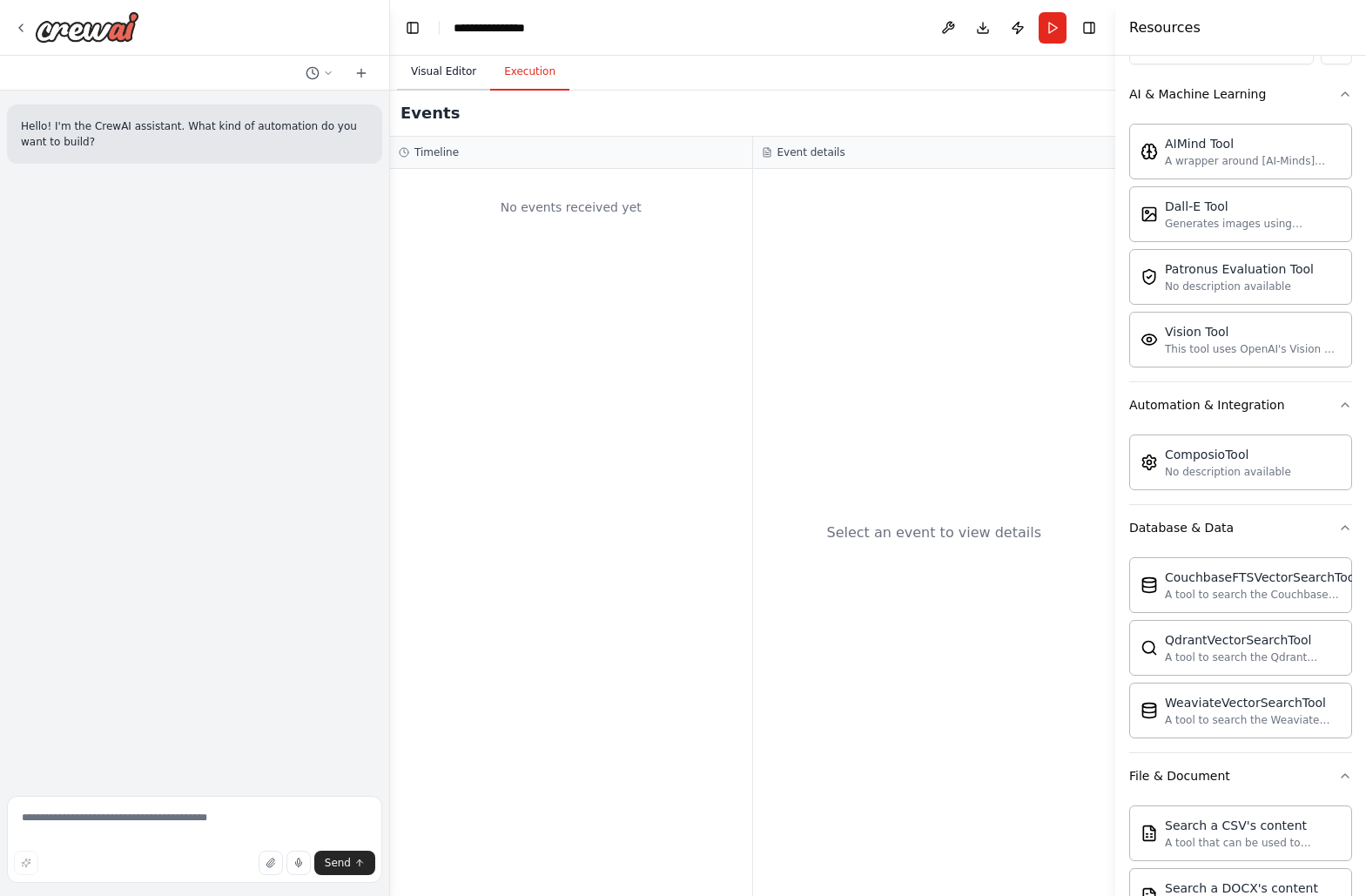
click at [450, 78] on button "Visual Editor" at bounding box center [443, 72] width 93 height 37
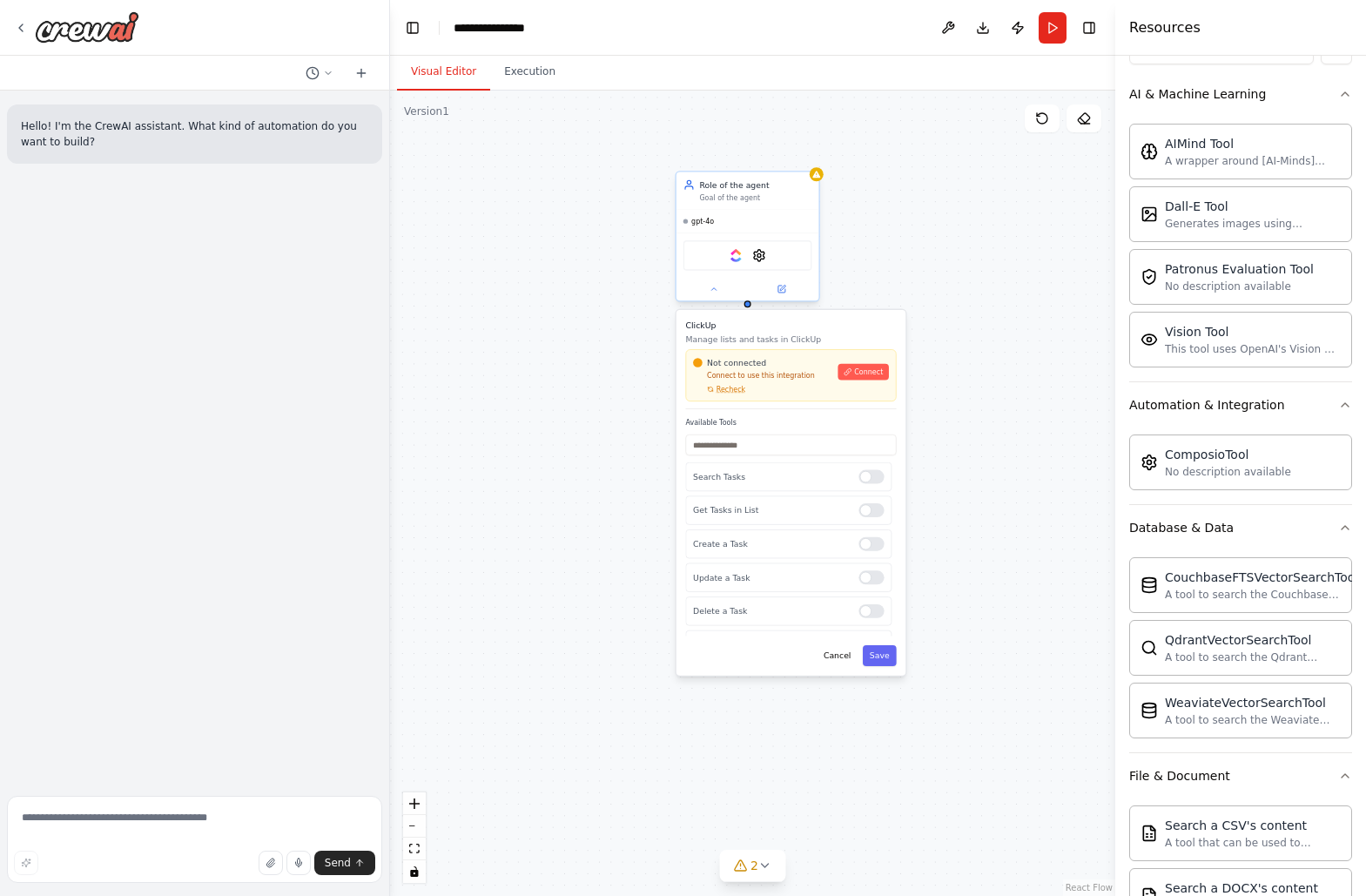
click at [762, 210] on div "gpt-4o" at bounding box center [748, 221] width 142 height 23
click at [239, 560] on div "Hello! I'm the CrewAI assistant. What kind of automation do you want to build?" at bounding box center [194, 439] width 389 height 698
click at [124, 817] on textarea at bounding box center [194, 839] width 375 height 87
type textarea "**********"
